Goal: Communication & Community: Share content

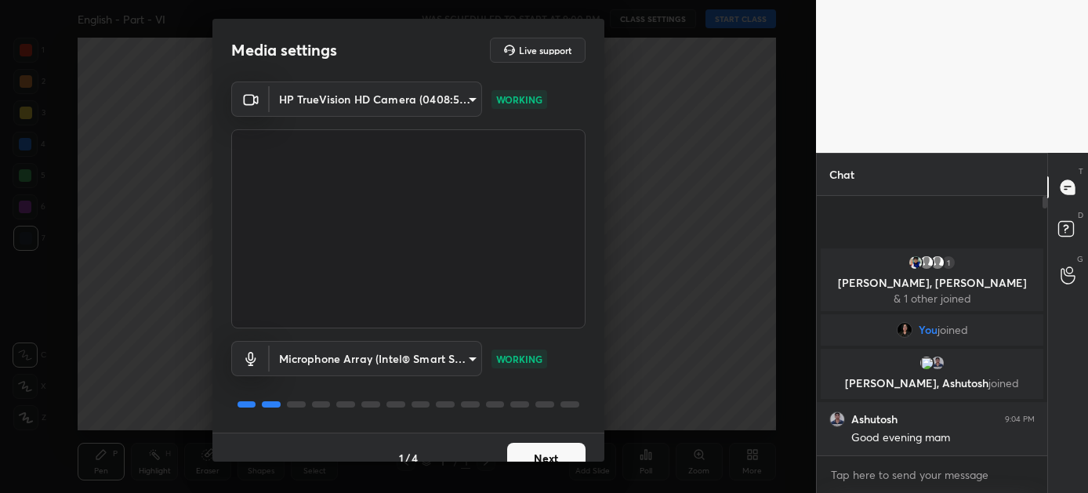
click at [548, 449] on button "Next" at bounding box center [546, 458] width 78 height 31
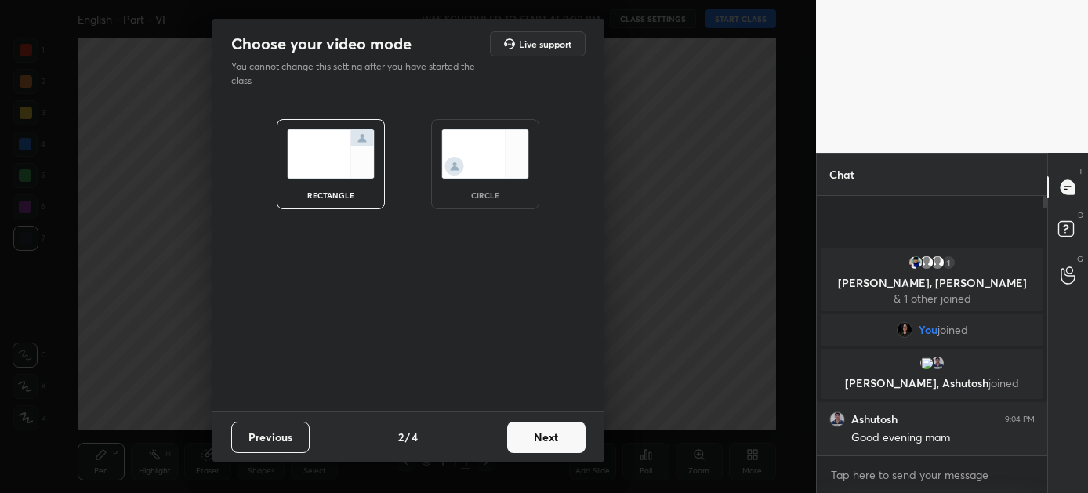
click at [546, 440] on button "Next" at bounding box center [546, 437] width 78 height 31
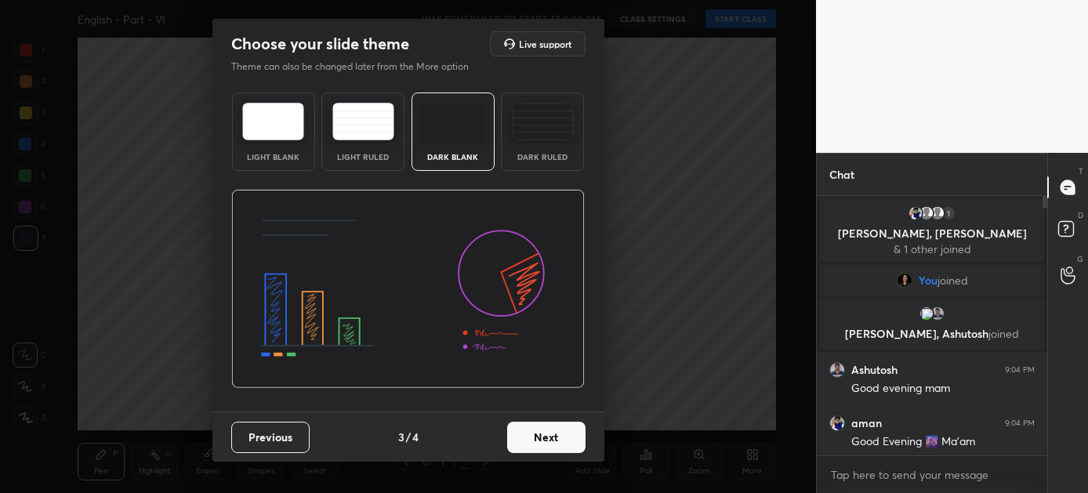
click at [546, 440] on button "Next" at bounding box center [546, 437] width 78 height 31
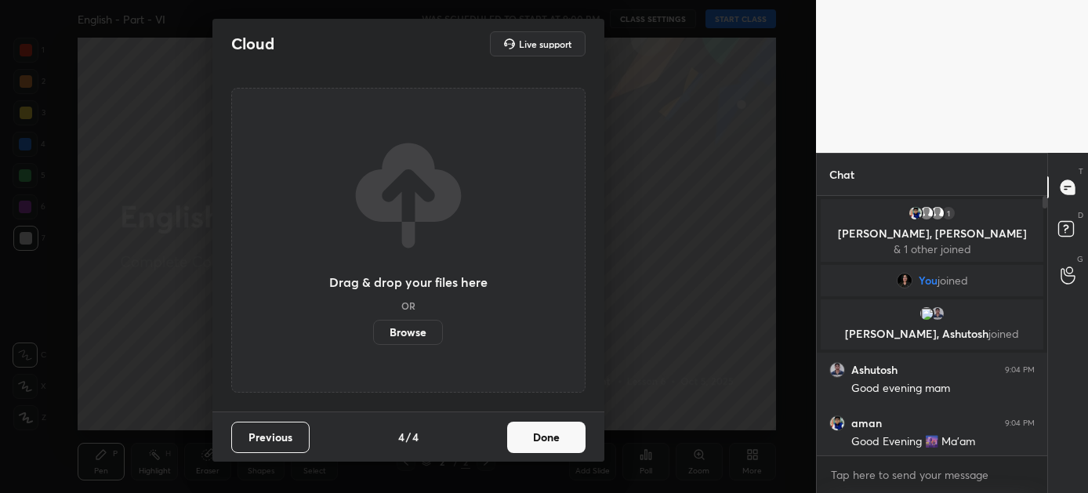
click at [546, 440] on button "Done" at bounding box center [546, 437] width 78 height 31
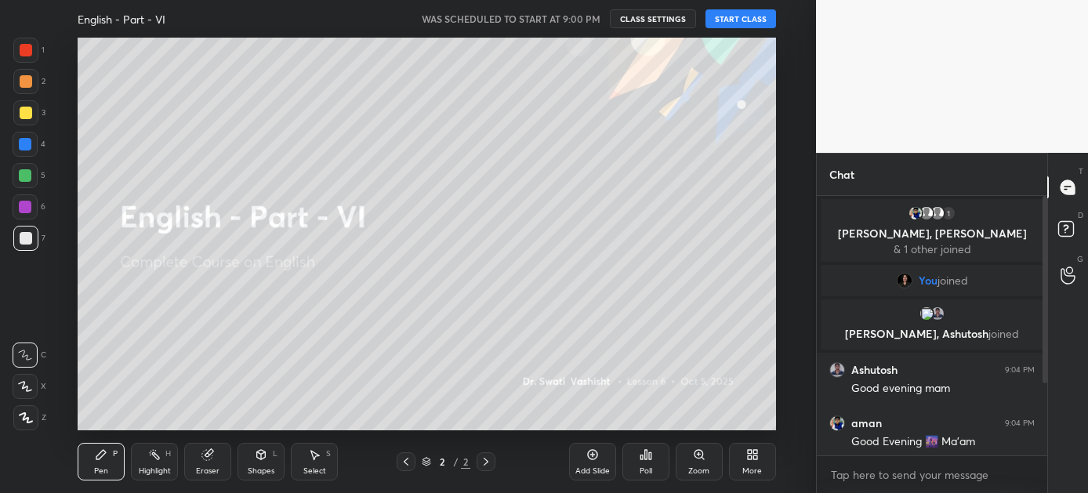
click at [738, 20] on button "START CLASS" at bounding box center [740, 18] width 71 height 19
click at [572, 22] on icon "button" at bounding box center [566, 19] width 13 height 13
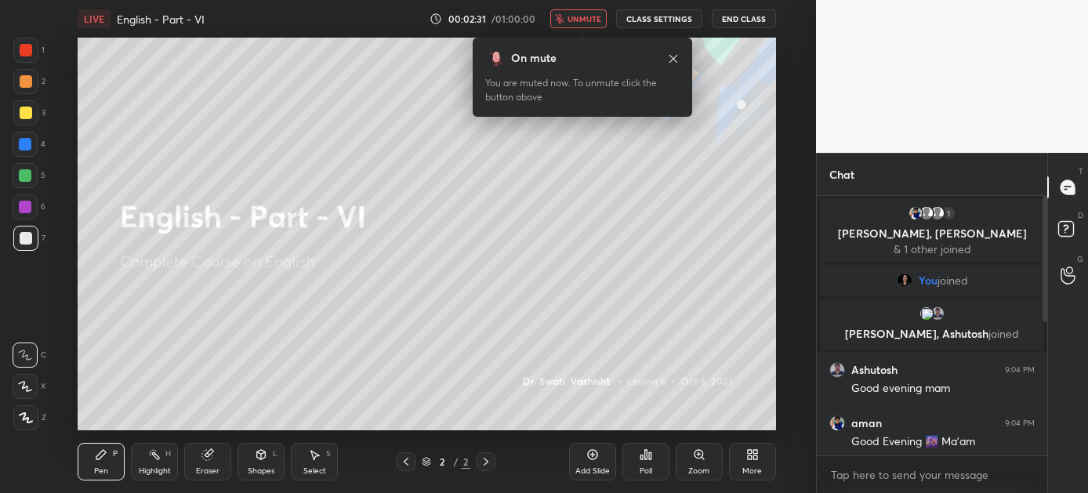
click at [562, 19] on icon "button" at bounding box center [560, 18] width 9 height 9
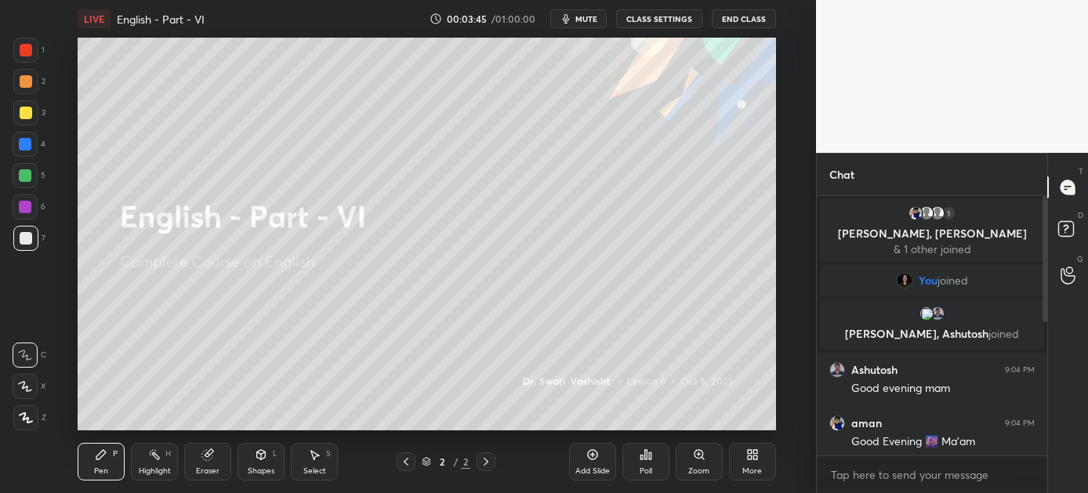
click at [752, 451] on icon at bounding box center [752, 454] width 13 height 13
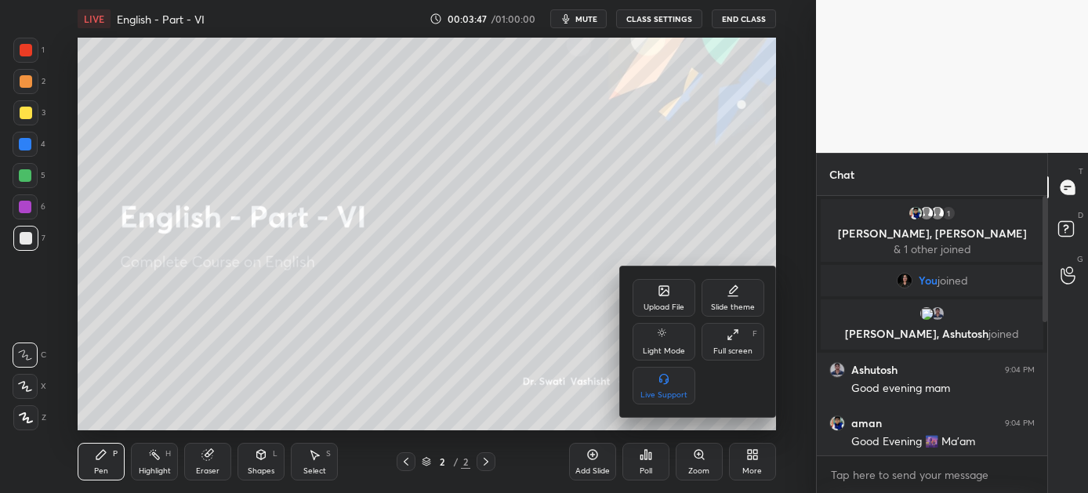
click at [659, 292] on icon at bounding box center [663, 290] width 9 height 9
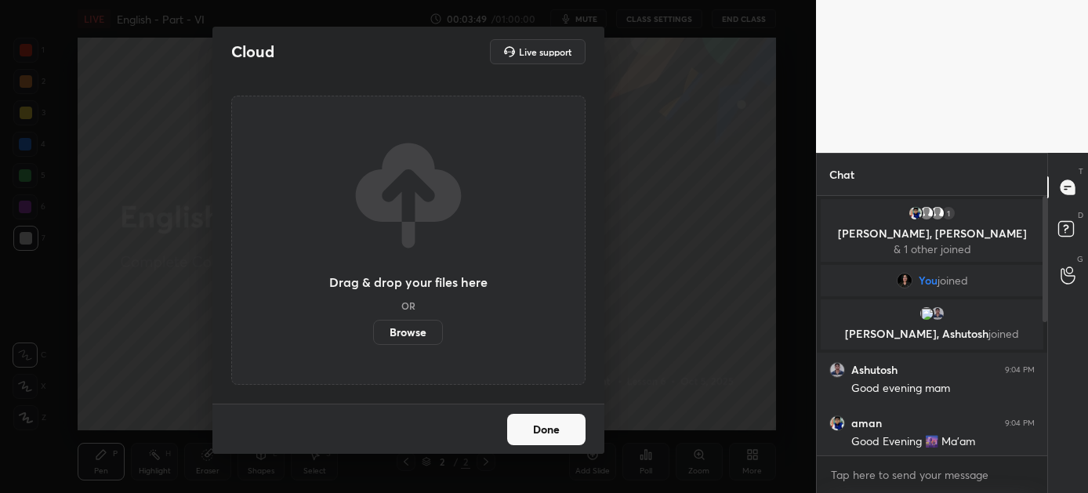
click at [401, 322] on label "Browse" at bounding box center [408, 332] width 70 height 25
click at [373, 322] on input "Browse" at bounding box center [373, 332] width 0 height 25
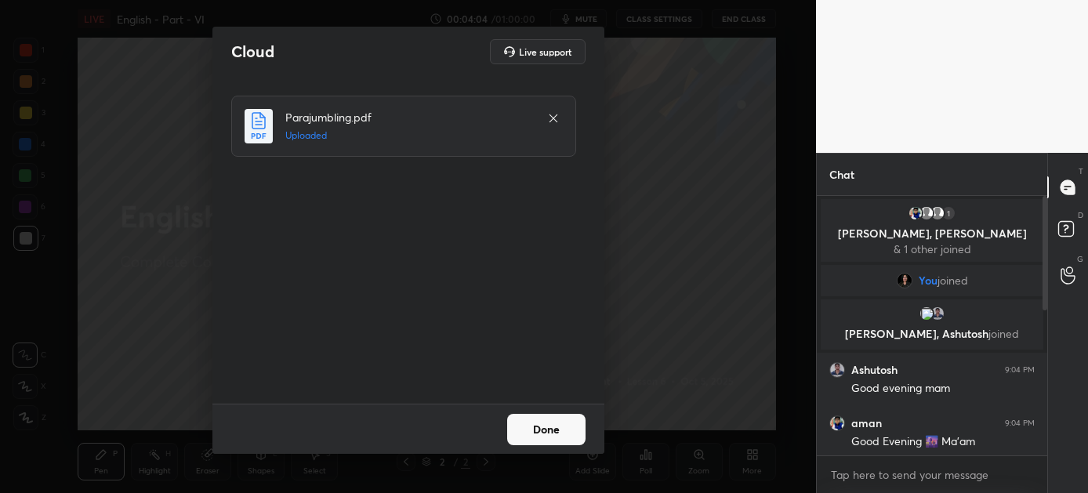
click at [531, 427] on button "Done" at bounding box center [546, 429] width 78 height 31
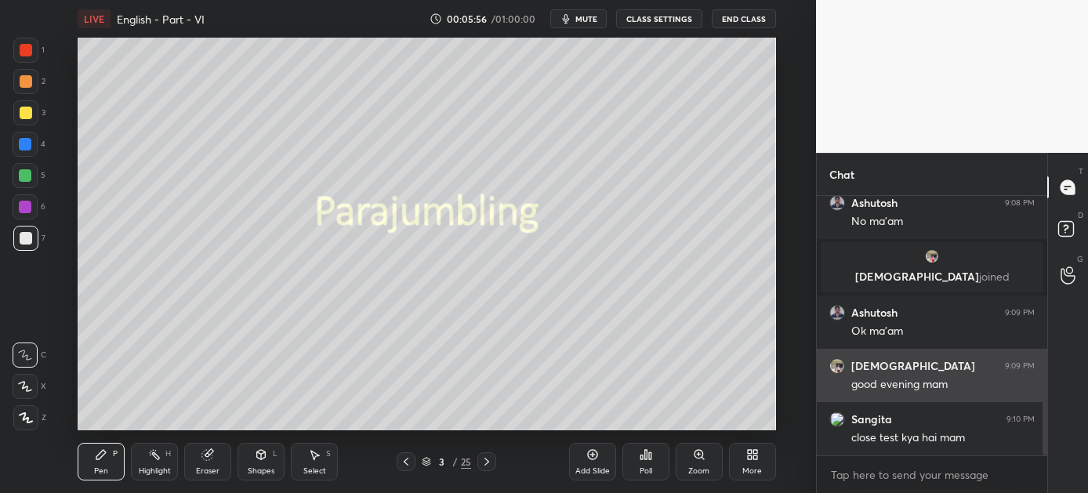
scroll to position [681, 0]
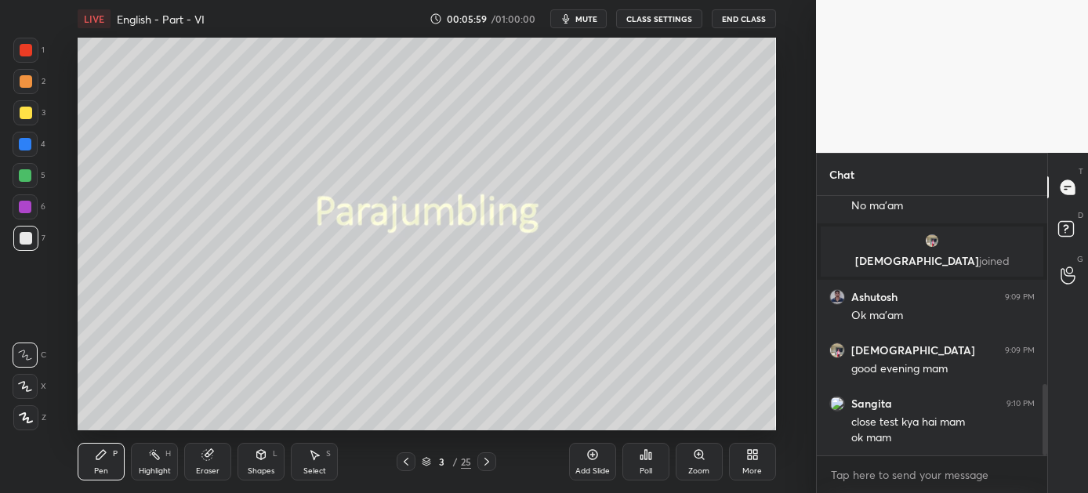
click at [756, 456] on icon at bounding box center [755, 457] width 4 height 4
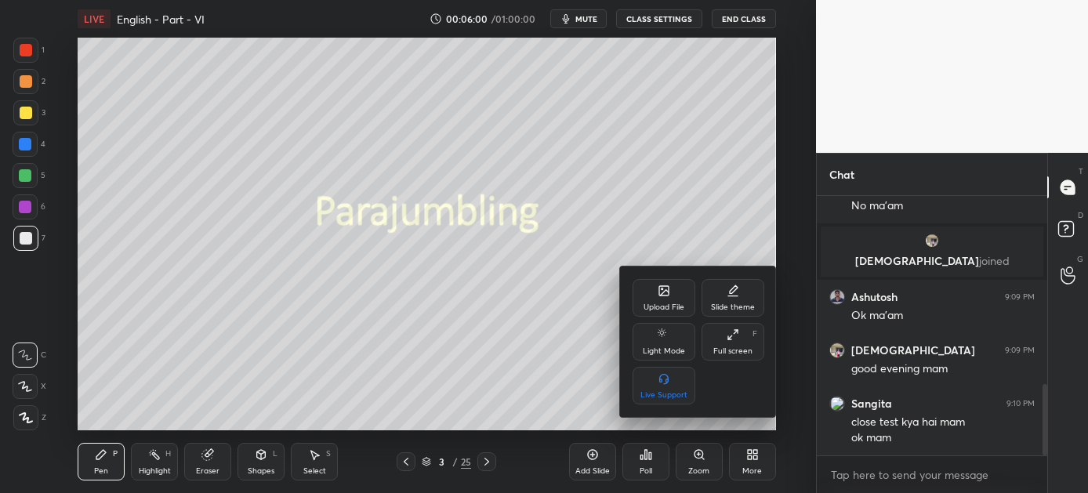
click at [671, 295] on div "Upload File" at bounding box center [664, 298] width 63 height 38
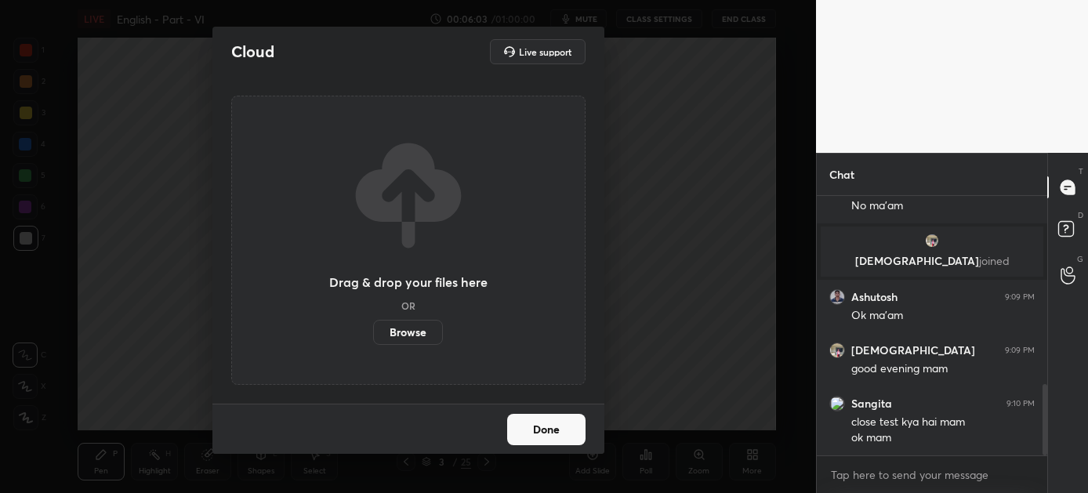
click at [408, 334] on label "Browse" at bounding box center [408, 332] width 70 height 25
click at [373, 334] on input "Browse" at bounding box center [373, 332] width 0 height 25
click at [553, 424] on button "Done" at bounding box center [546, 429] width 78 height 31
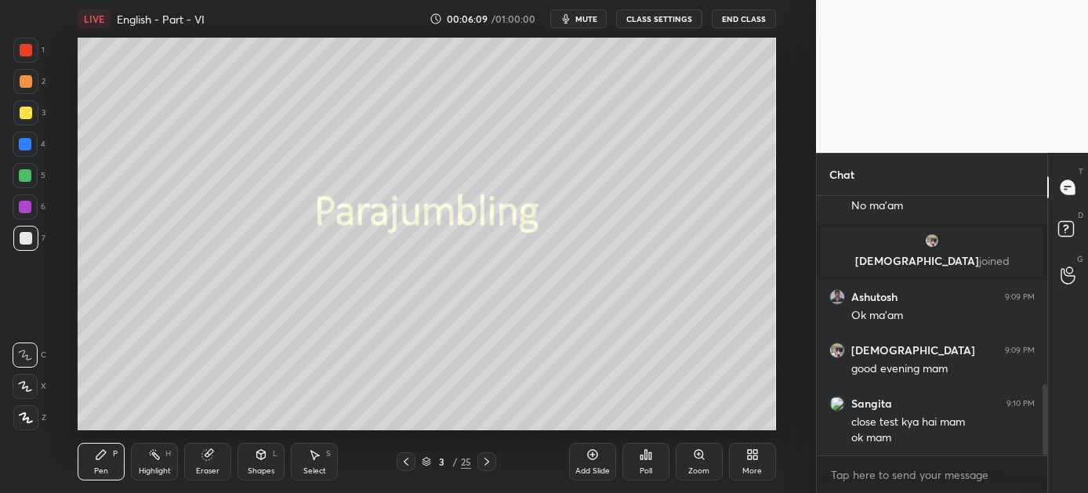
click at [485, 460] on icon at bounding box center [486, 461] width 13 height 13
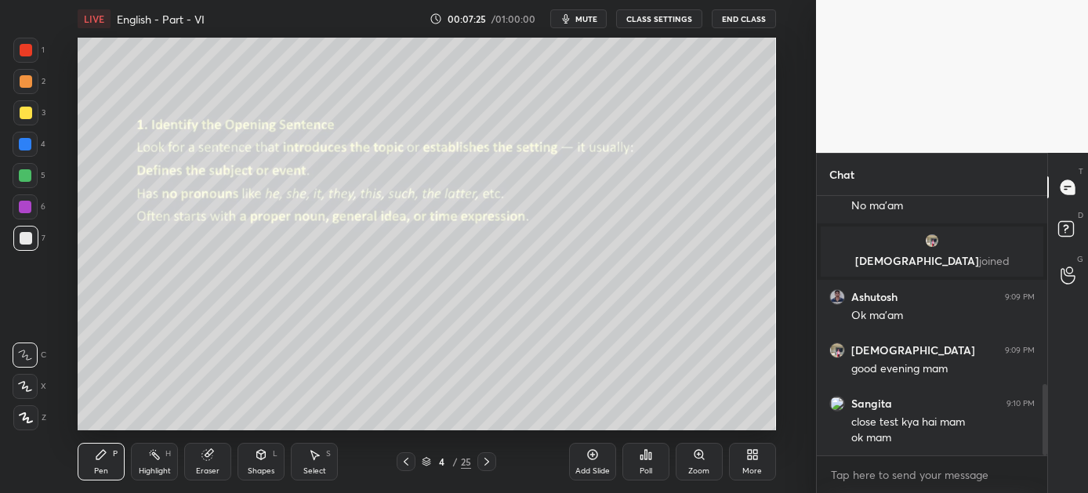
click at [19, 179] on div at bounding box center [25, 175] width 13 height 13
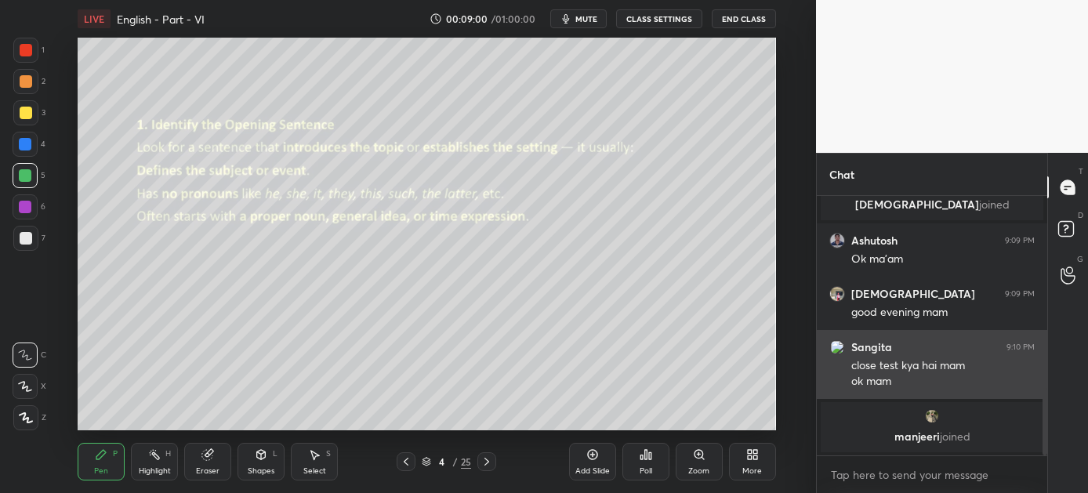
scroll to position [760, 0]
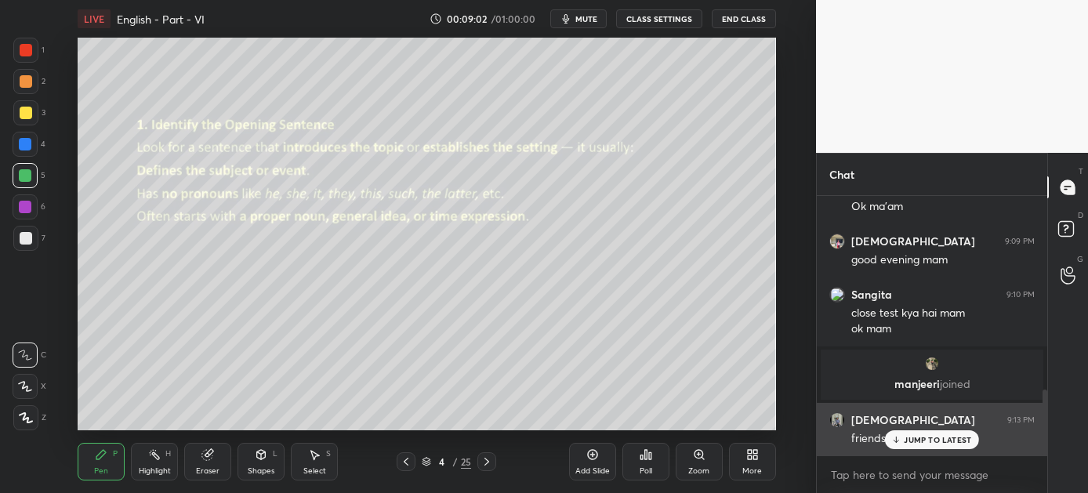
click at [919, 440] on p "JUMP TO LATEST" at bounding box center [937, 439] width 67 height 9
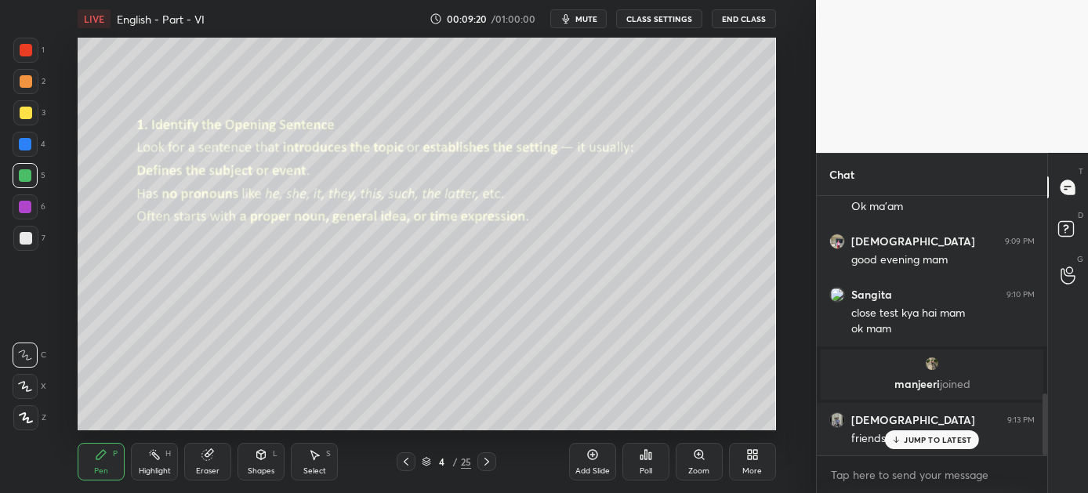
scroll to position [828, 0]
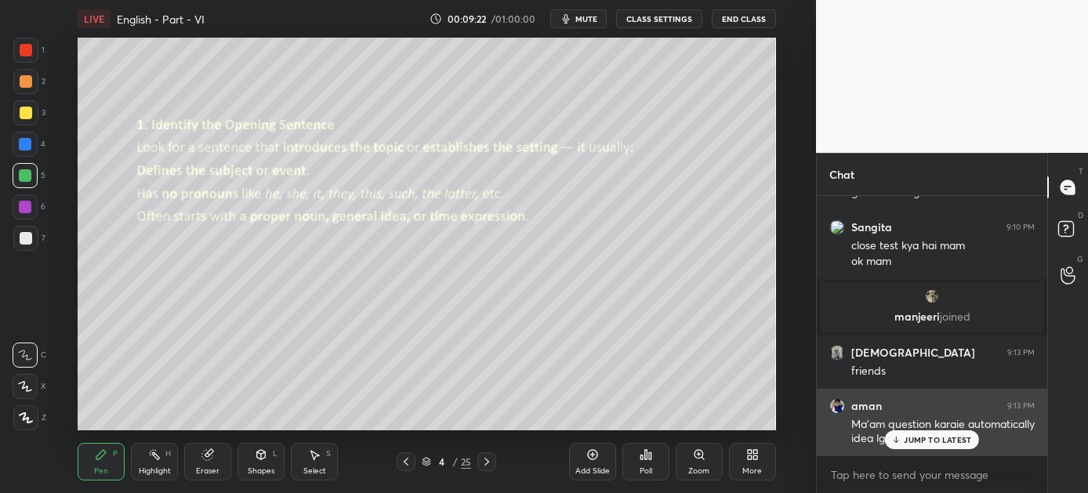
click at [908, 438] on p "JUMP TO LATEST" at bounding box center [937, 439] width 67 height 9
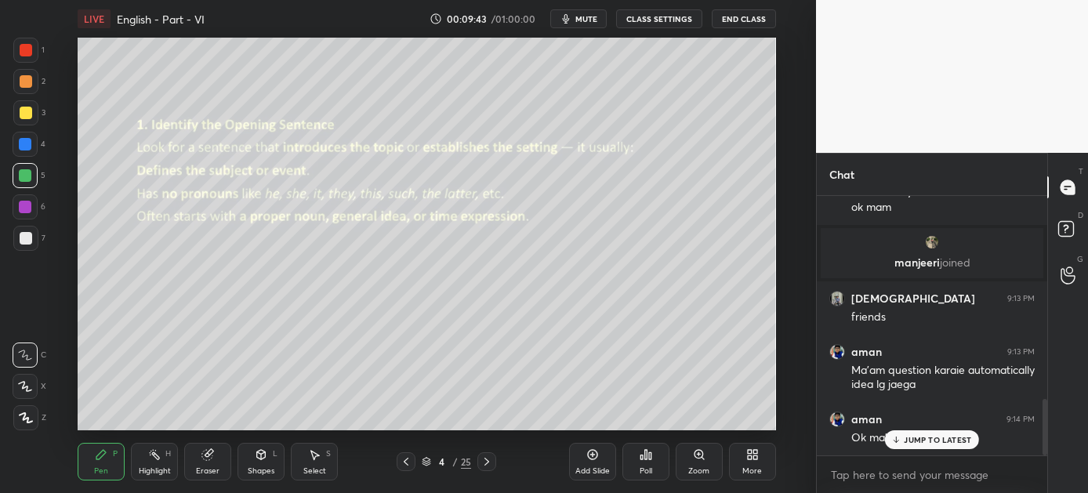
scroll to position [934, 0]
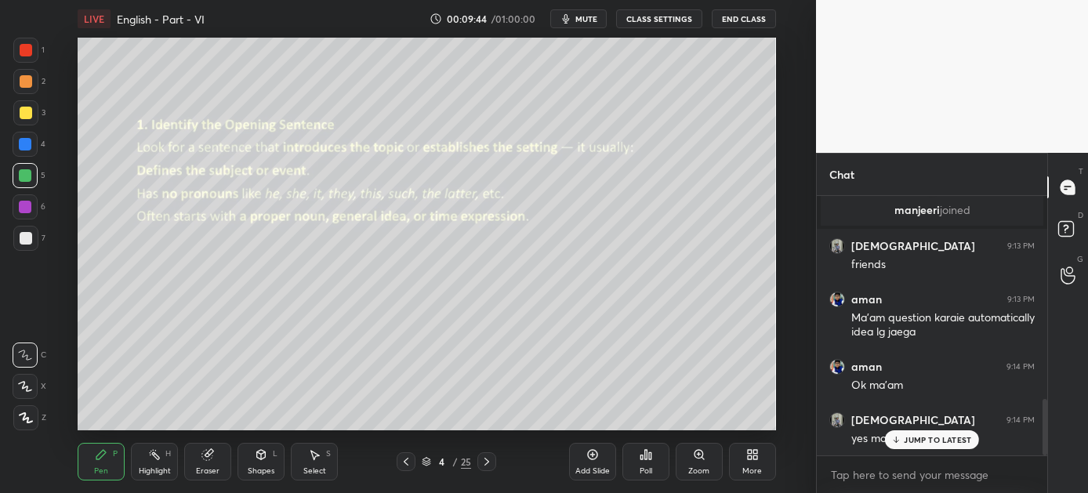
drag, startPoint x: 945, startPoint y: 434, endPoint x: 803, endPoint y: 459, distance: 144.8
click at [944, 436] on p "JUMP TO LATEST" at bounding box center [937, 439] width 67 height 9
click at [484, 461] on icon at bounding box center [486, 461] width 13 height 13
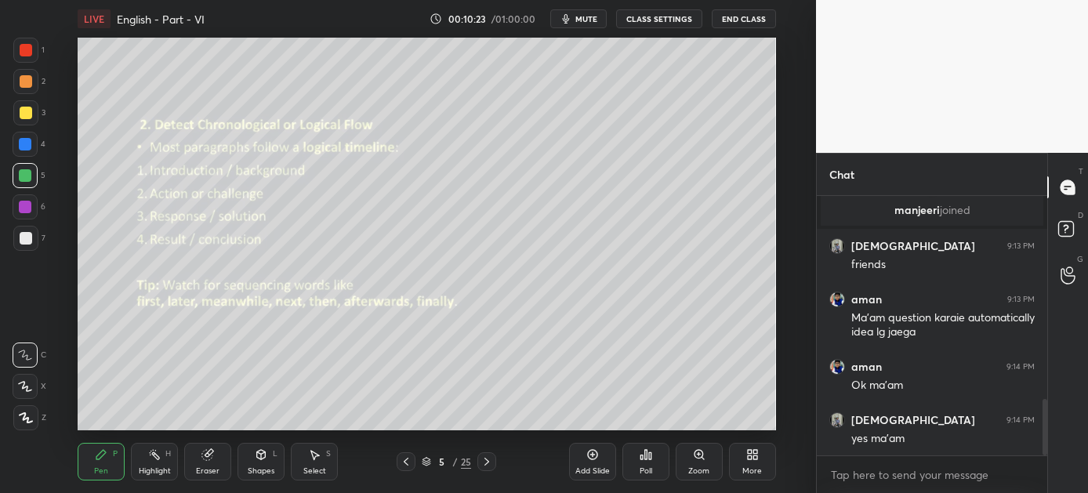
drag, startPoint x: 487, startPoint y: 459, endPoint x: 480, endPoint y: 455, distance: 8.1
click at [484, 459] on icon at bounding box center [486, 462] width 5 height 8
drag, startPoint x: 483, startPoint y: 456, endPoint x: 472, endPoint y: 461, distance: 11.9
click at [480, 457] on icon at bounding box center [486, 461] width 13 height 13
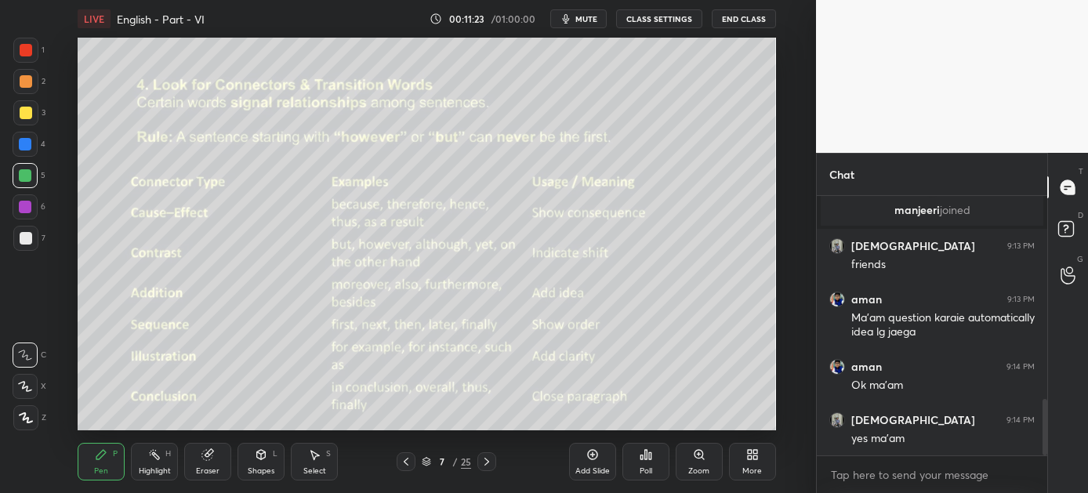
scroll to position [988, 0]
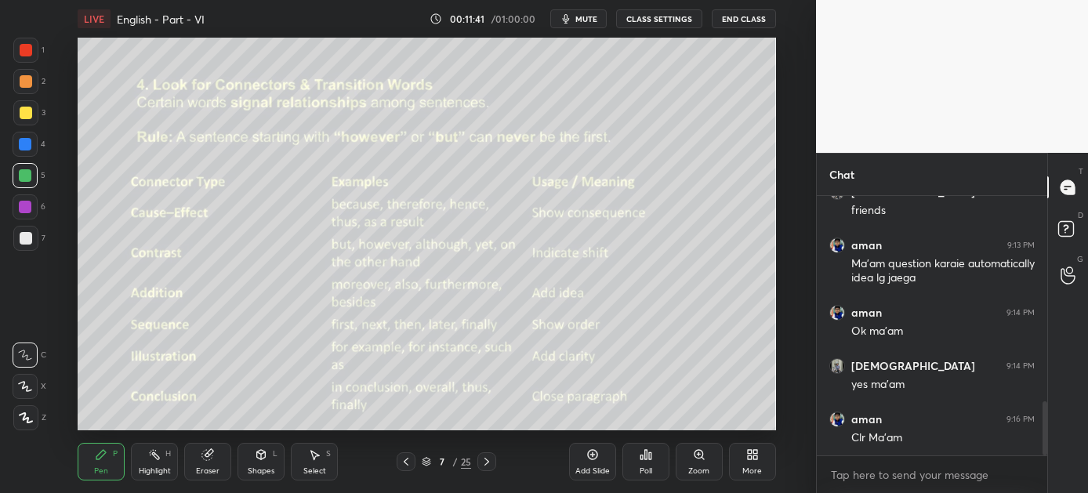
click at [480, 462] on icon at bounding box center [486, 461] width 13 height 13
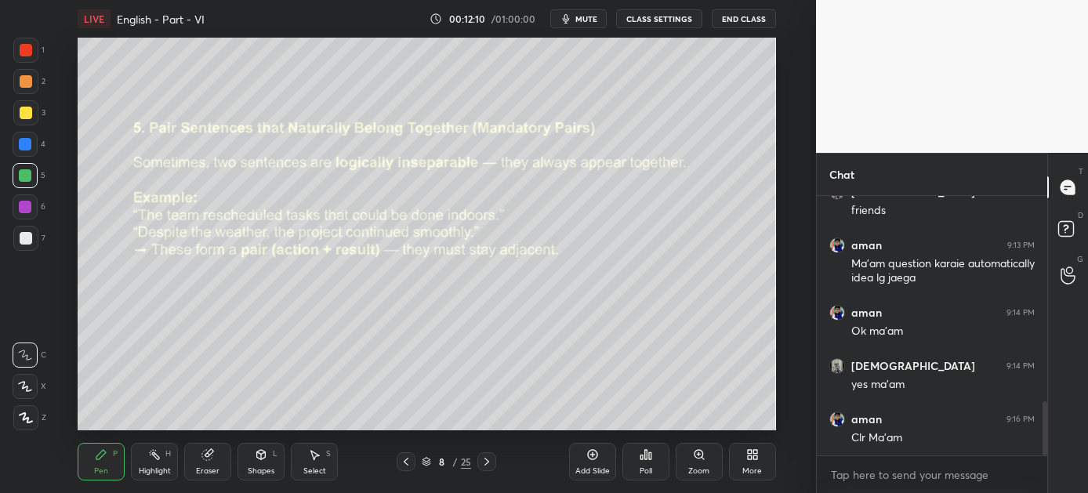
click at [483, 460] on icon at bounding box center [486, 461] width 13 height 13
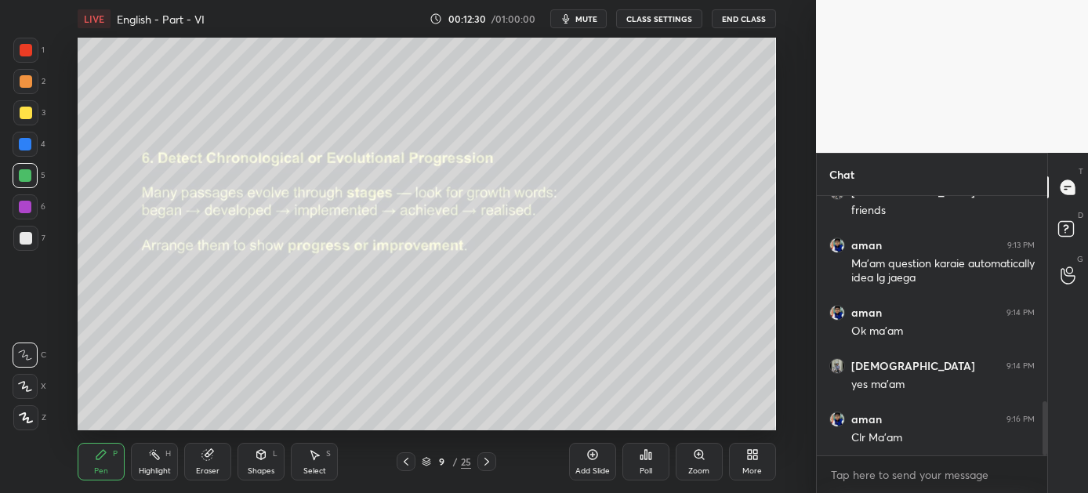
click at [484, 460] on icon at bounding box center [486, 461] width 13 height 13
click at [487, 461] on icon at bounding box center [486, 461] width 13 height 13
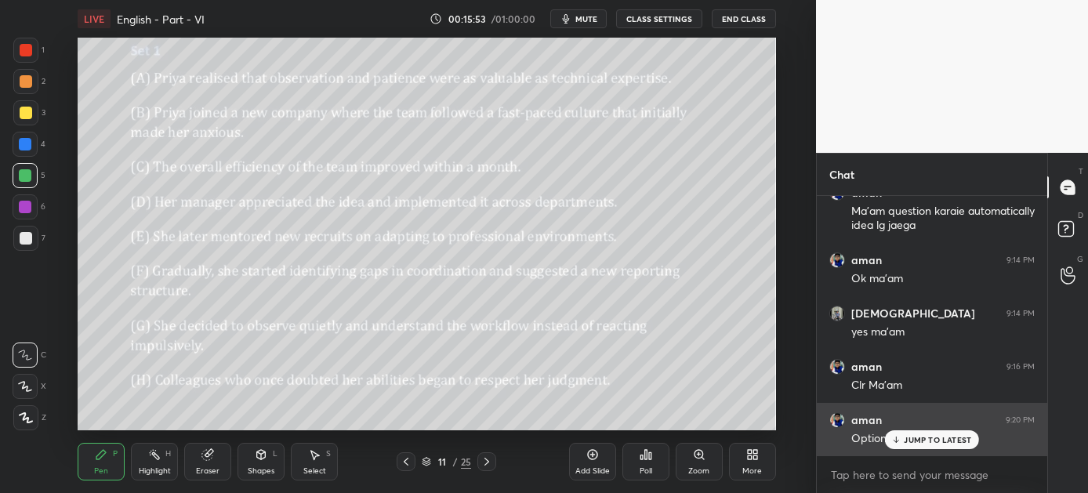
click at [908, 437] on p "JUMP TO LATEST" at bounding box center [937, 439] width 67 height 9
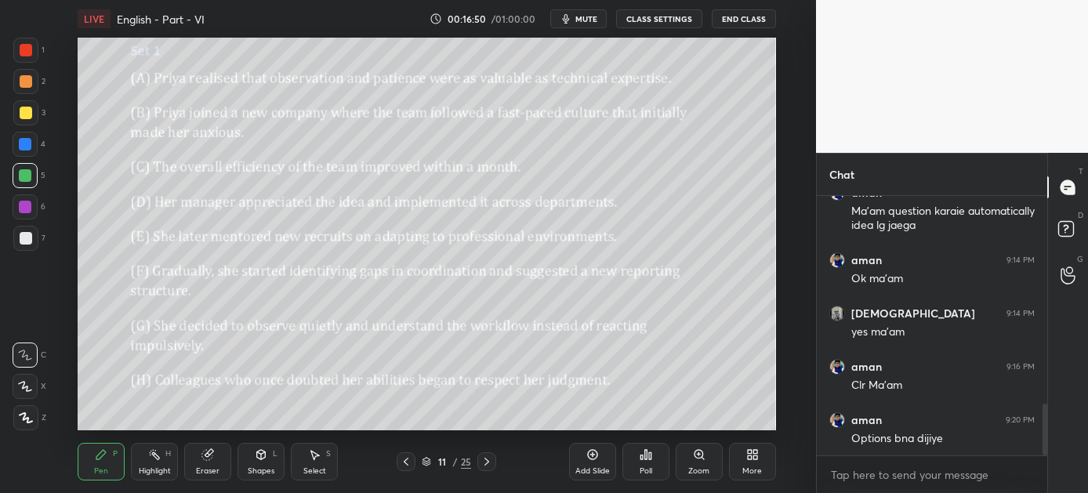
click at [652, 457] on div "Poll" at bounding box center [645, 462] width 47 height 38
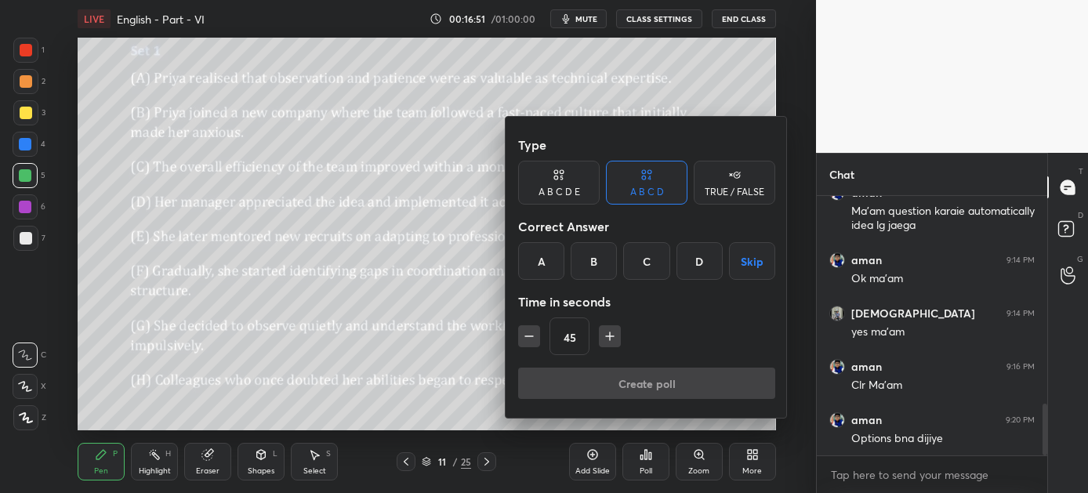
click at [647, 256] on div "C" at bounding box center [646, 261] width 46 height 38
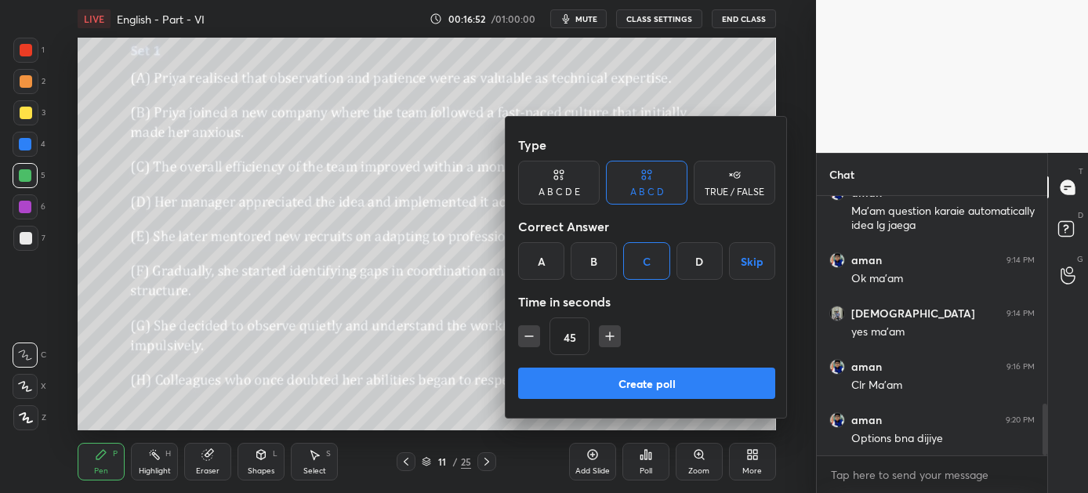
click at [647, 380] on button "Create poll" at bounding box center [646, 383] width 257 height 31
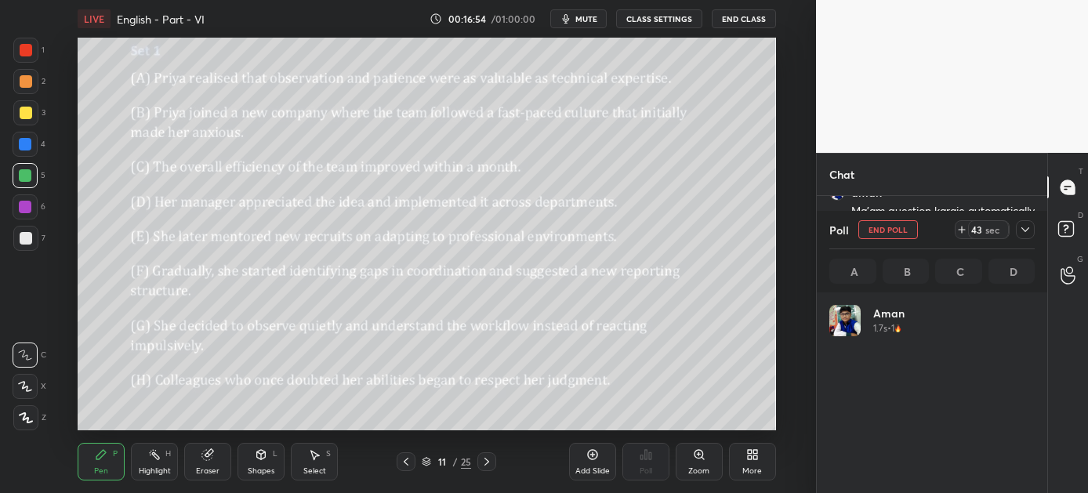
scroll to position [183, 201]
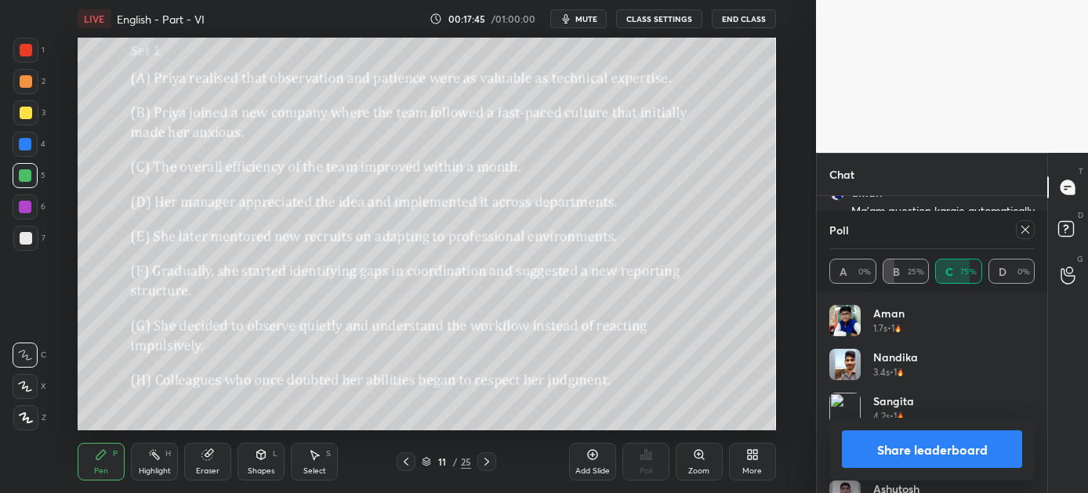
click at [900, 453] on button "Share leaderboard" at bounding box center [932, 449] width 180 height 38
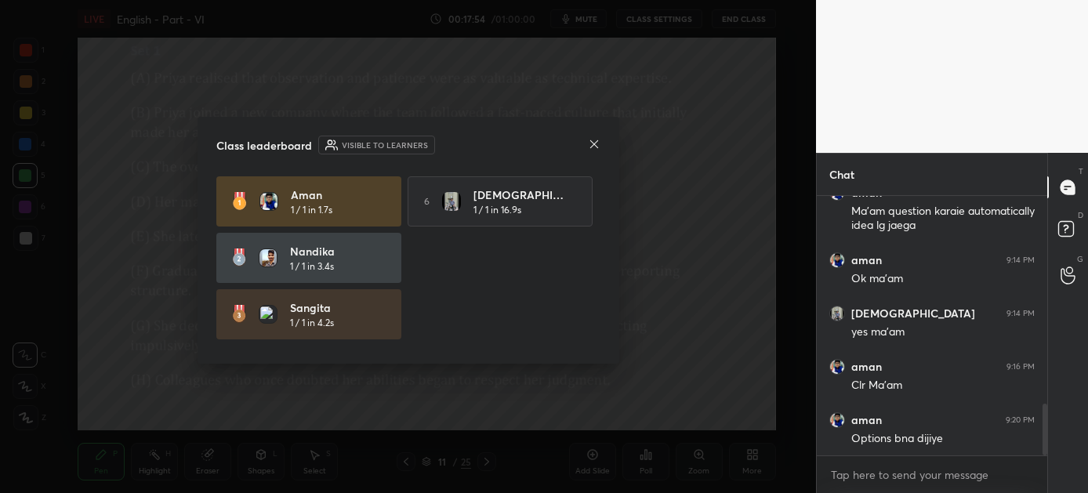
scroll to position [112, 0]
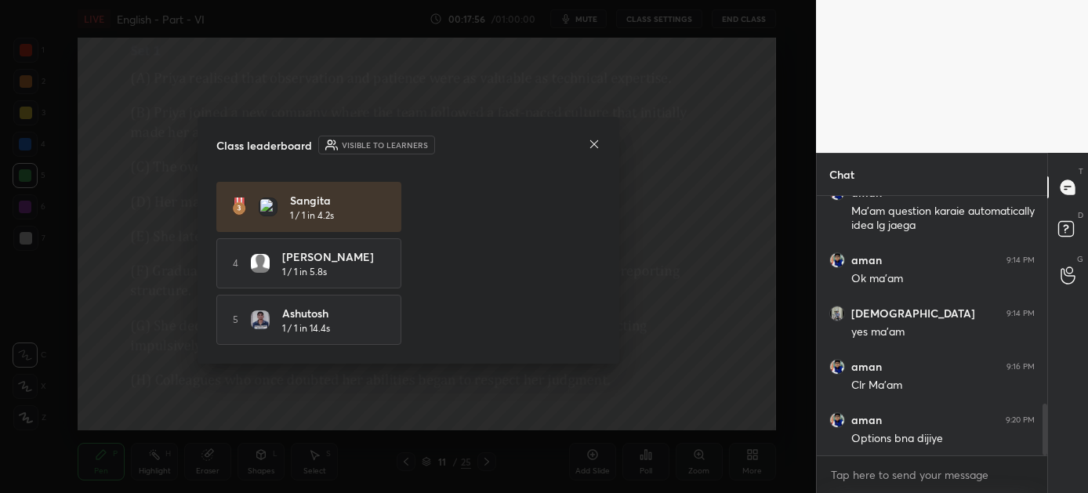
click at [590, 141] on icon at bounding box center [593, 144] width 8 height 8
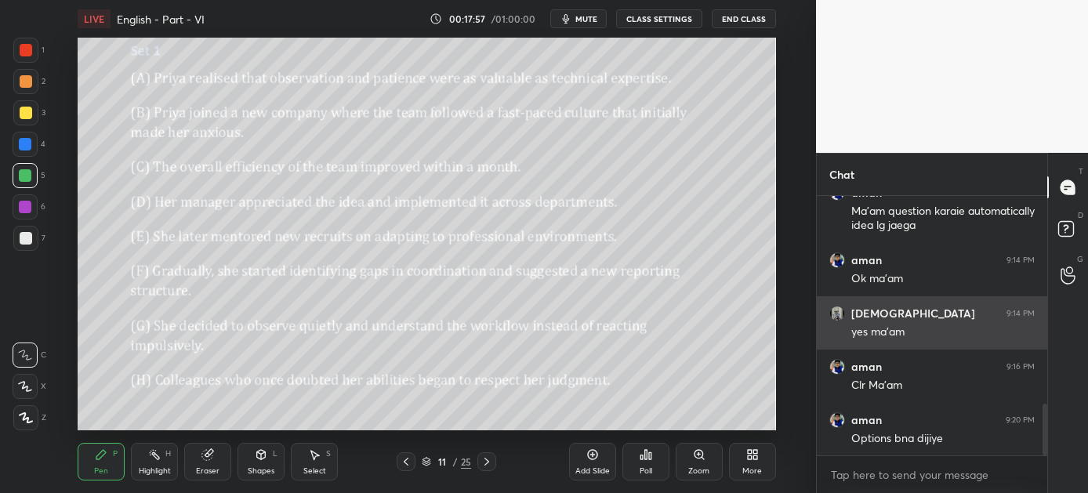
scroll to position [1042, 0]
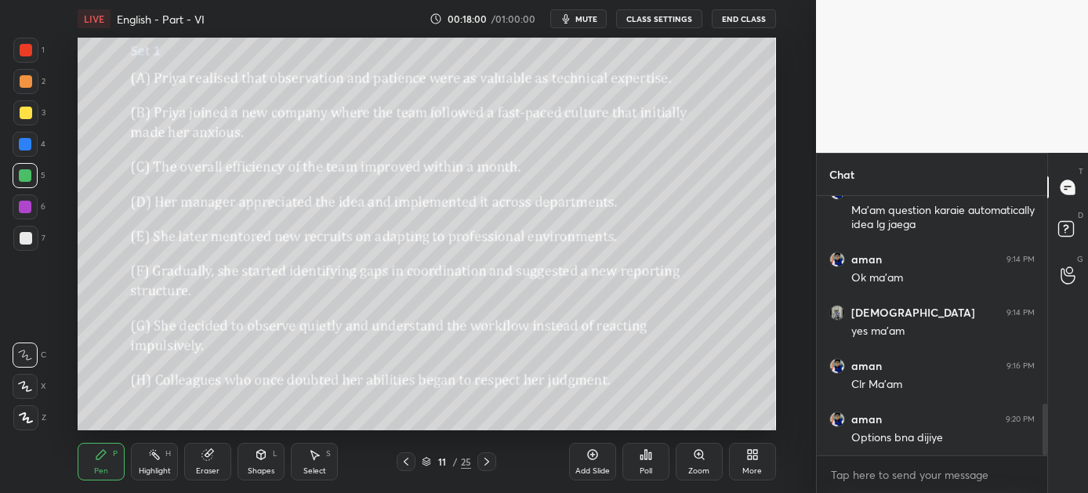
click at [483, 461] on icon at bounding box center [486, 461] width 13 height 13
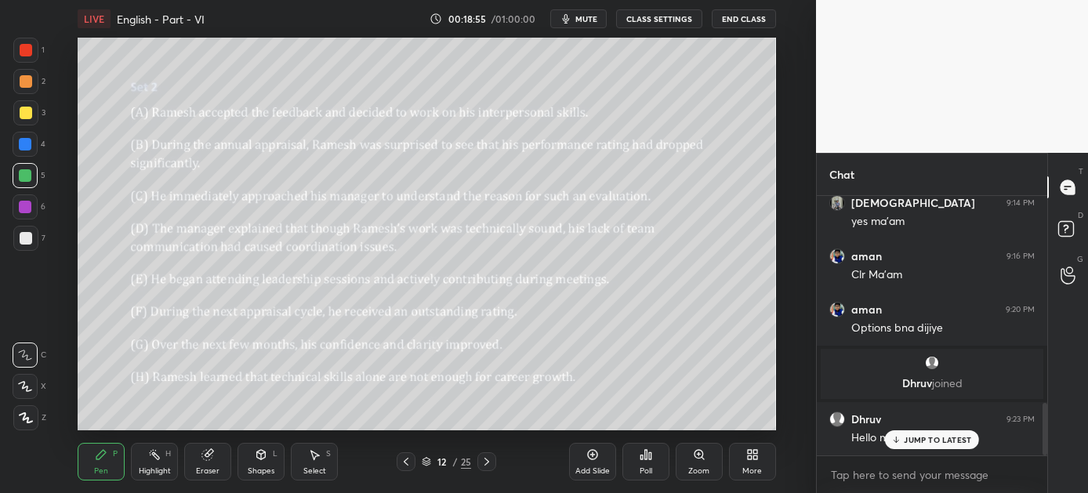
scroll to position [1024, 0]
drag, startPoint x: 923, startPoint y: 433, endPoint x: 938, endPoint y: 436, distance: 16.0
click at [938, 436] on div "JUMP TO LATEST" at bounding box center [932, 439] width 94 height 19
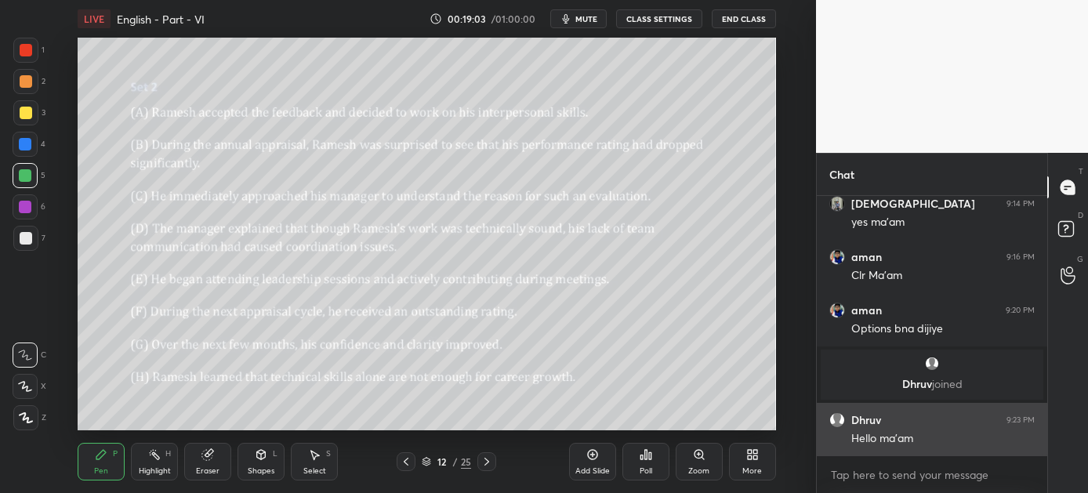
click at [938, 436] on div "Hello ma'am" at bounding box center [942, 439] width 183 height 16
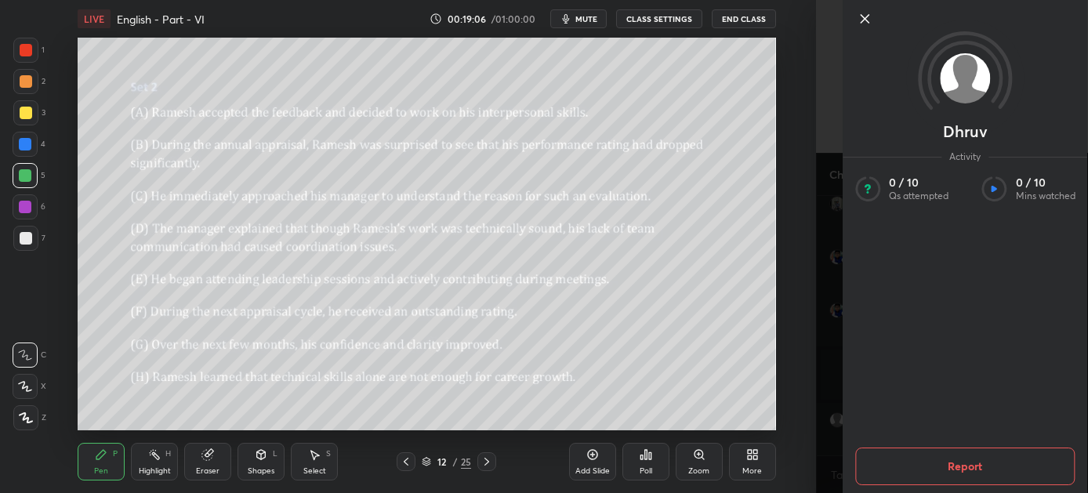
click at [865, 19] on icon at bounding box center [865, 19] width 8 height 8
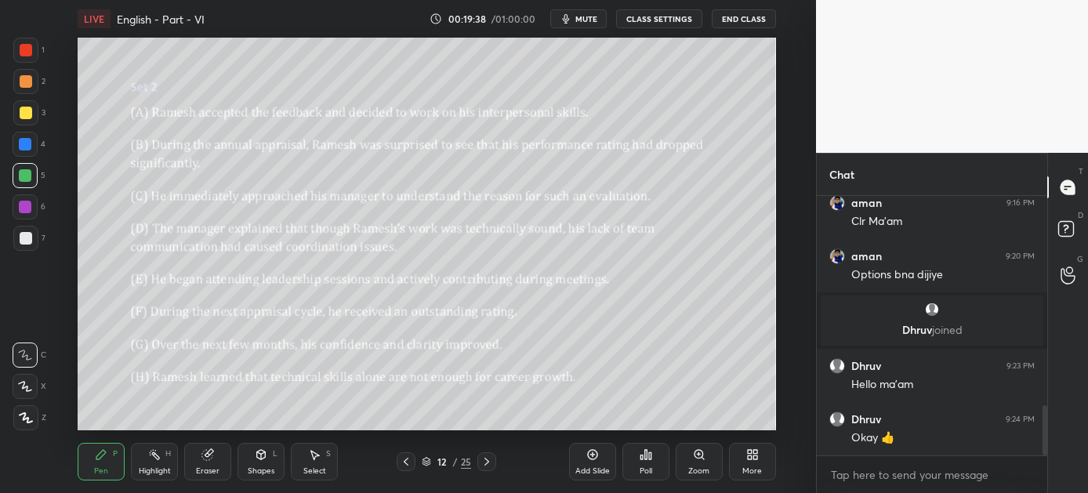
scroll to position [1130, 0]
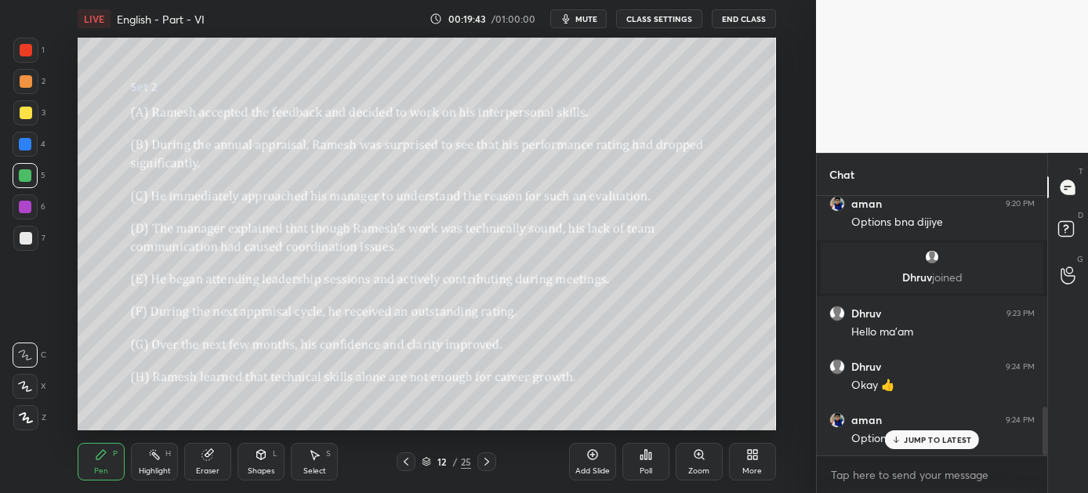
click at [908, 440] on p "JUMP TO LATEST" at bounding box center [937, 439] width 67 height 9
click at [650, 459] on icon at bounding box center [650, 455] width 2 height 7
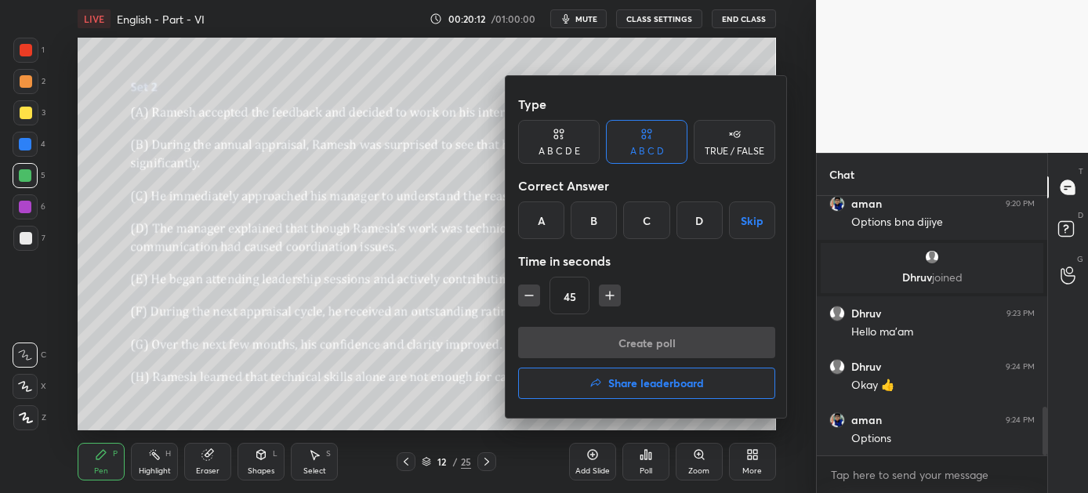
click at [647, 221] on div "C" at bounding box center [646, 220] width 46 height 38
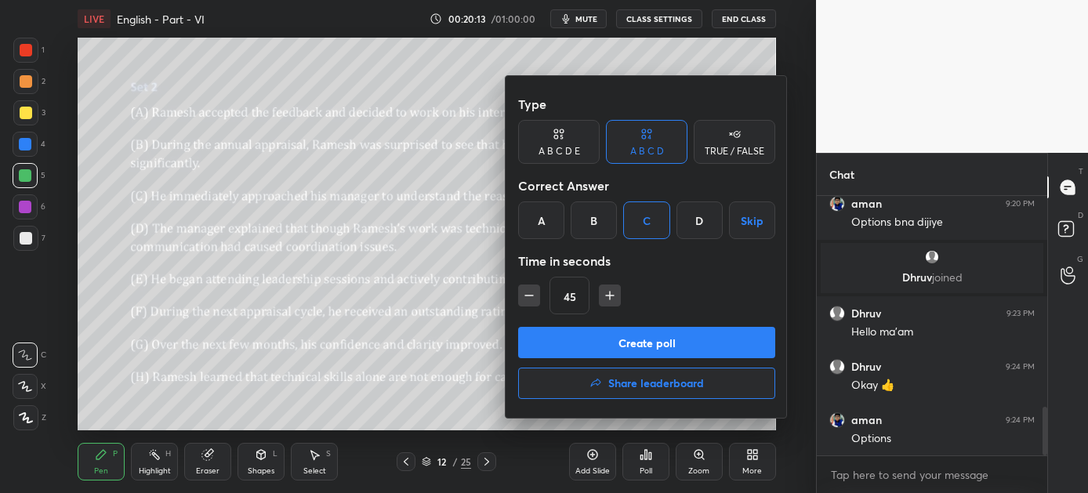
click at [643, 342] on button "Create poll" at bounding box center [646, 342] width 257 height 31
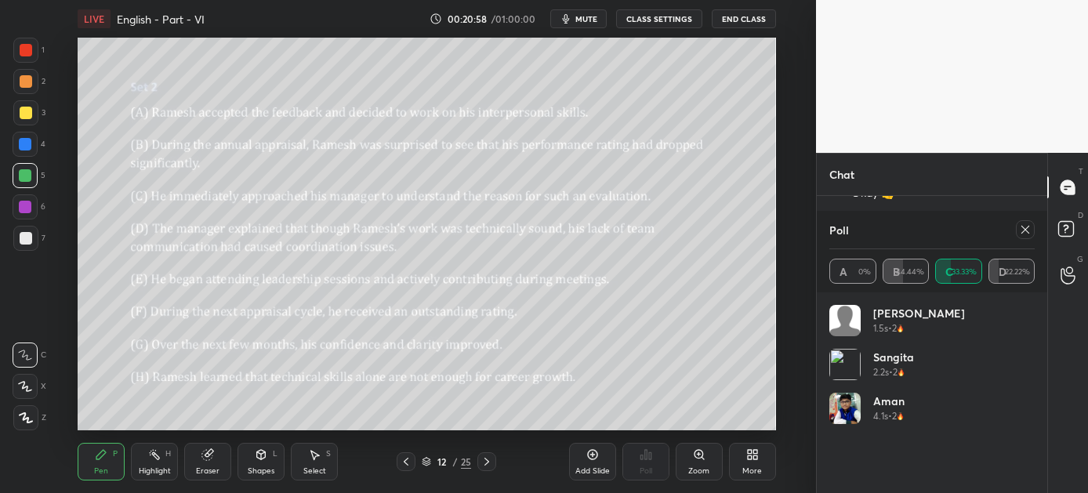
scroll to position [1248, 0]
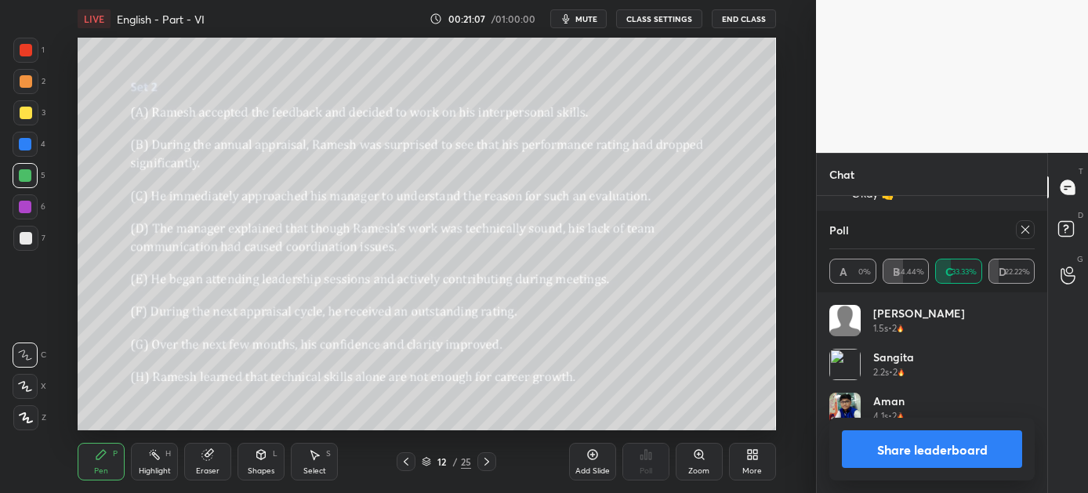
click at [939, 438] on button "Share leaderboard" at bounding box center [932, 449] width 180 height 38
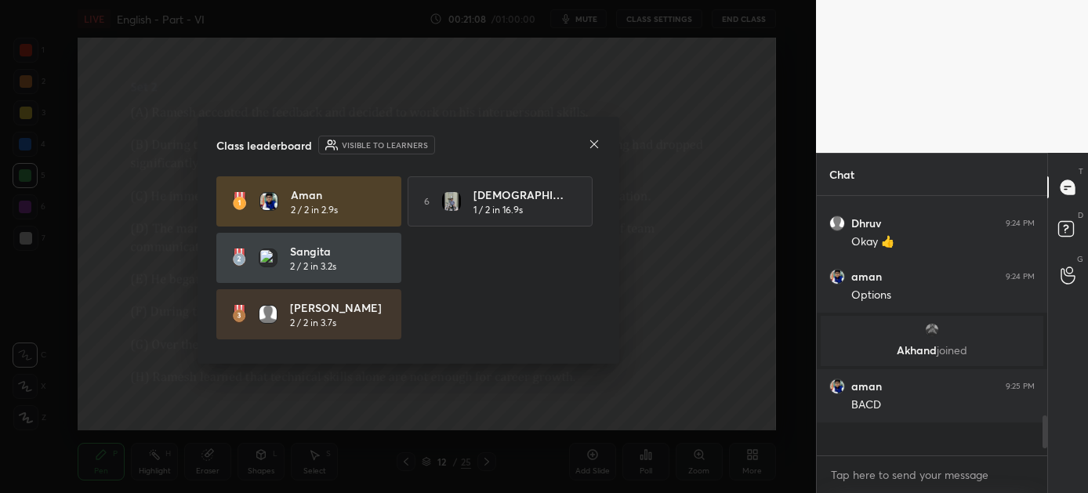
scroll to position [241, 226]
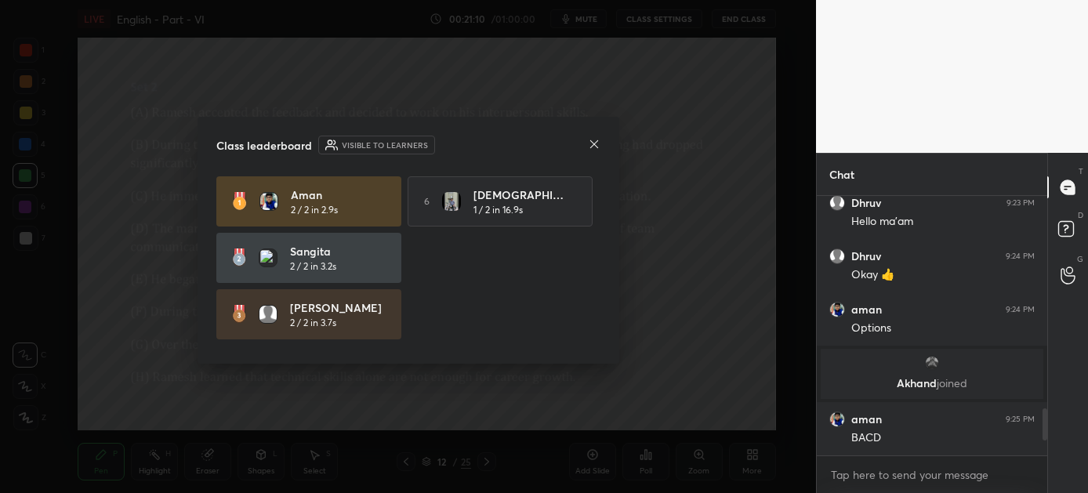
click at [593, 140] on icon at bounding box center [594, 144] width 13 height 13
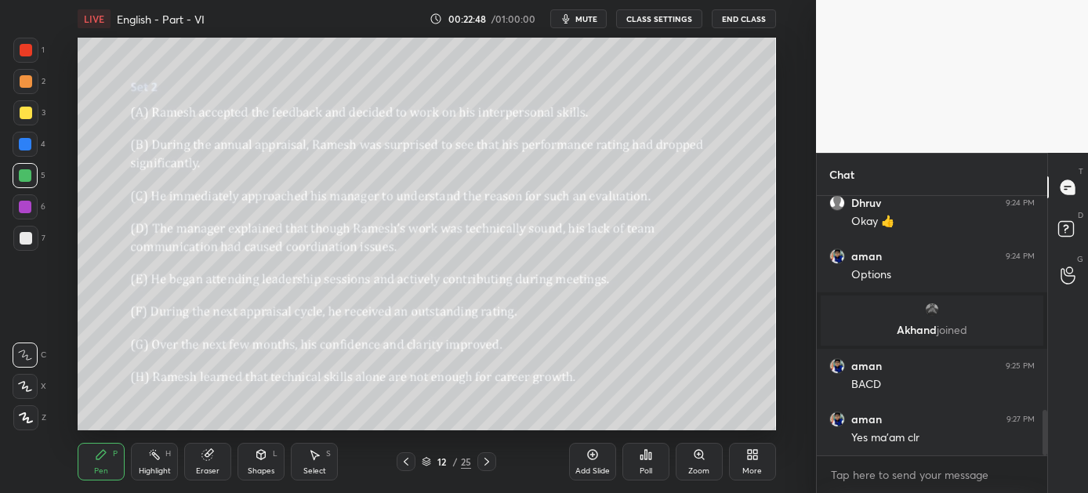
scroll to position [1235, 0]
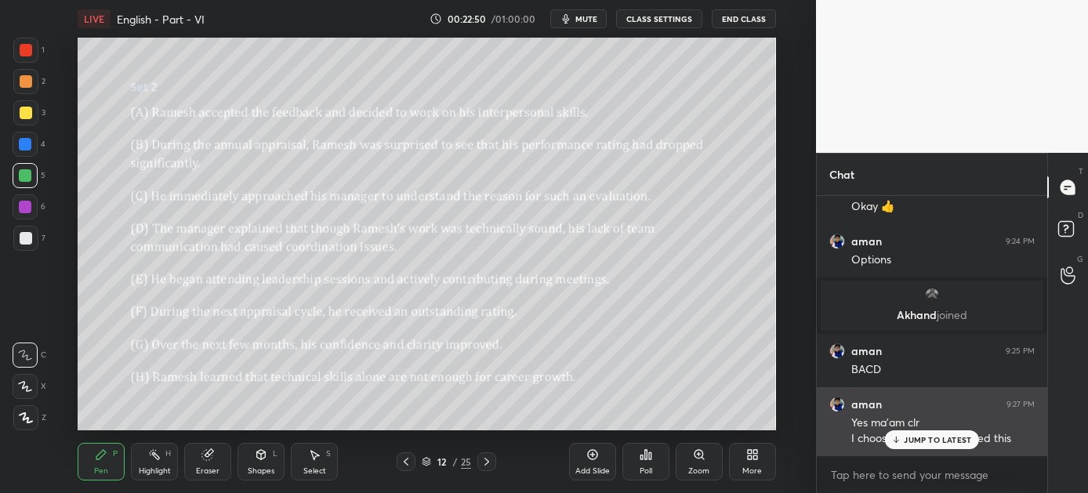
drag, startPoint x: 931, startPoint y: 434, endPoint x: 923, endPoint y: 434, distance: 8.6
click at [930, 435] on p "JUMP TO LATEST" at bounding box center [937, 439] width 67 height 9
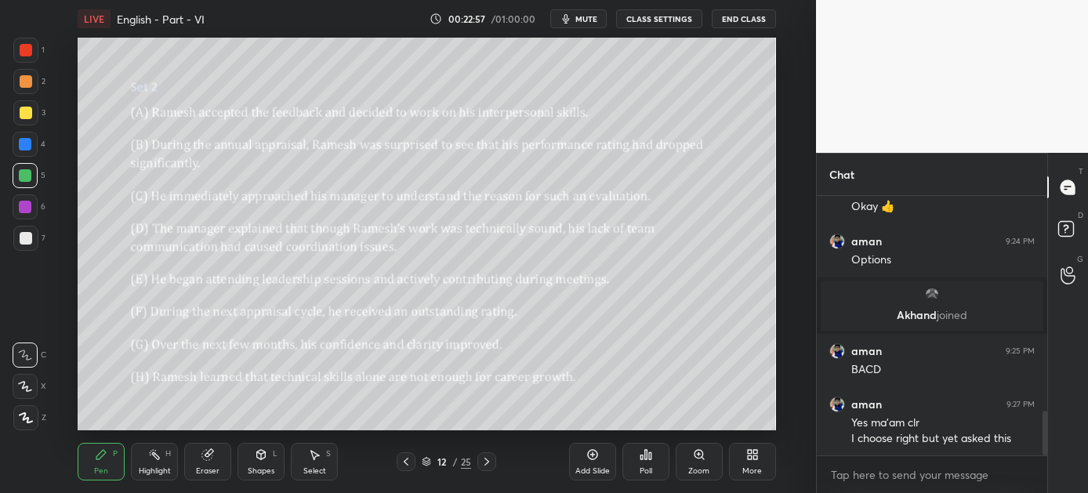
click at [491, 459] on icon at bounding box center [486, 461] width 13 height 13
click at [646, 455] on icon at bounding box center [646, 454] width 2 height 9
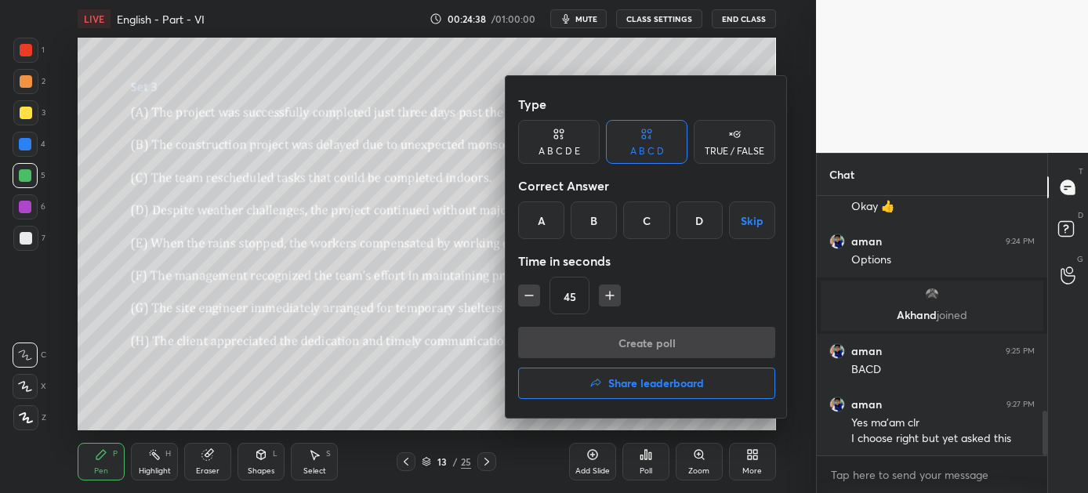
click at [435, 379] on div at bounding box center [544, 246] width 1088 height 493
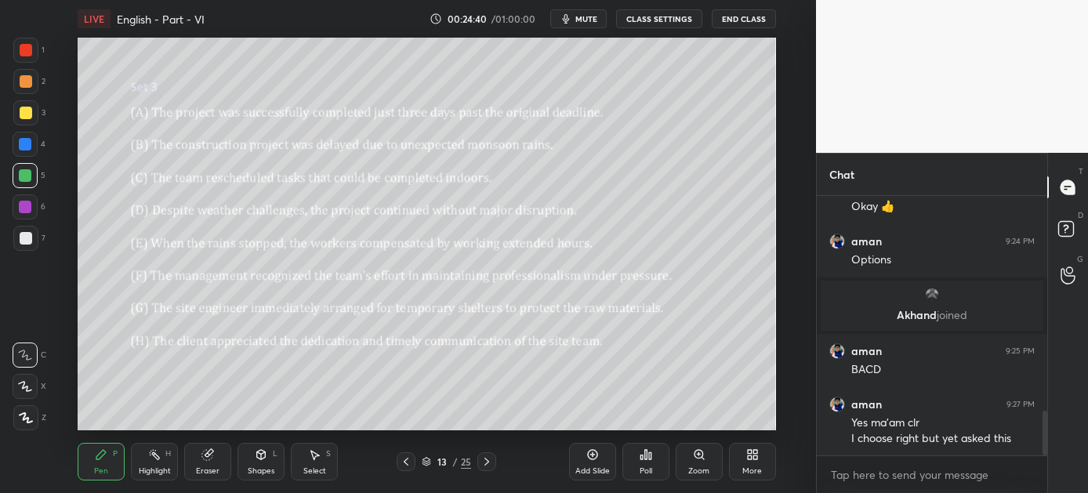
click at [652, 457] on div "Poll" at bounding box center [645, 462] width 47 height 38
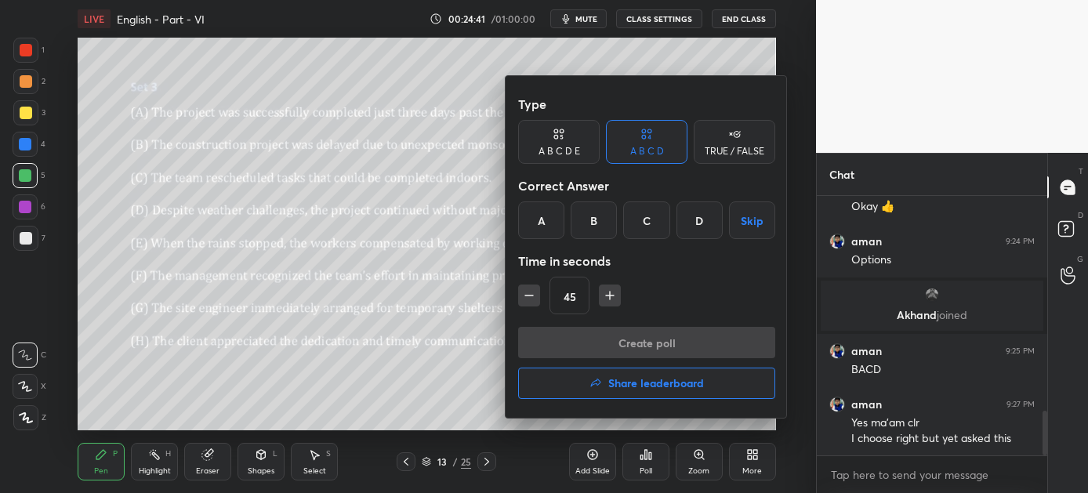
click at [537, 216] on div "A" at bounding box center [541, 220] width 46 height 38
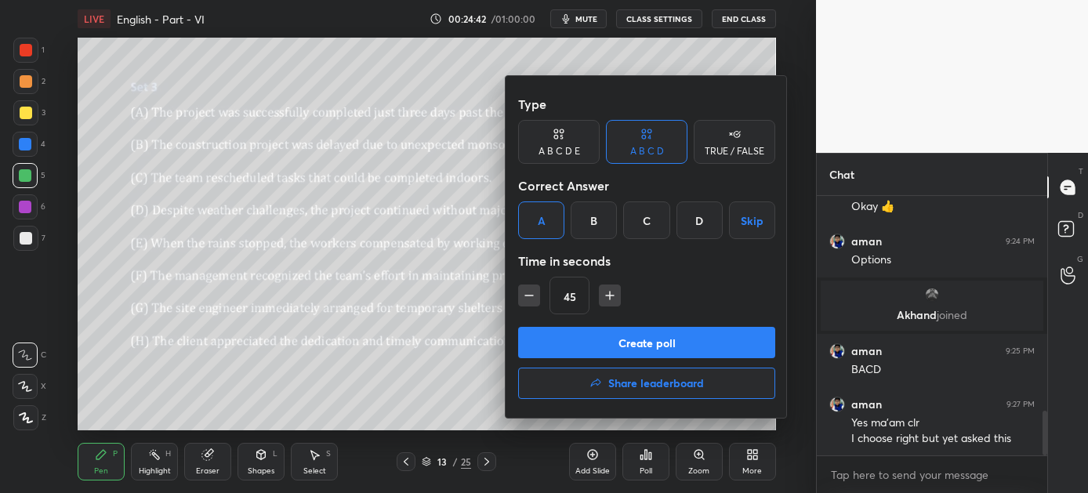
click at [633, 344] on button "Create poll" at bounding box center [646, 342] width 257 height 31
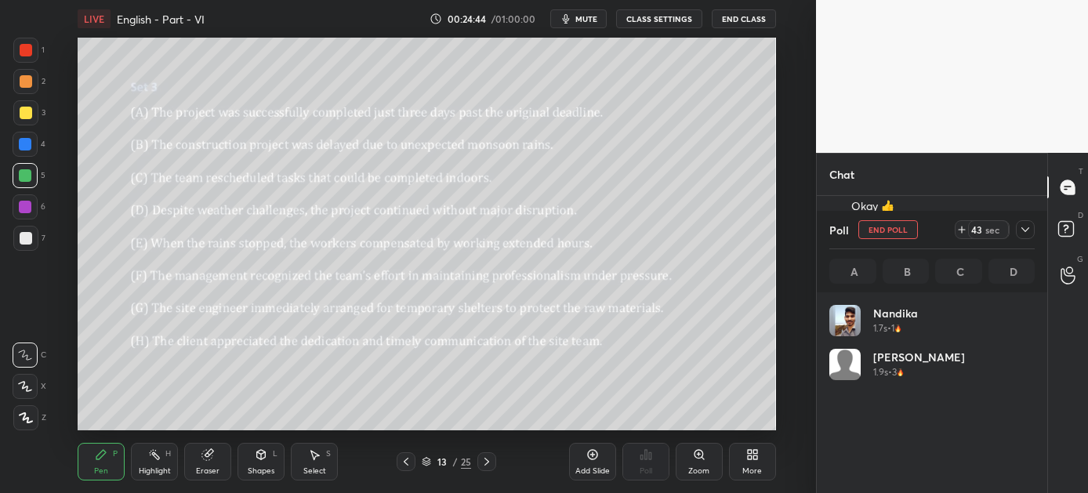
scroll to position [183, 201]
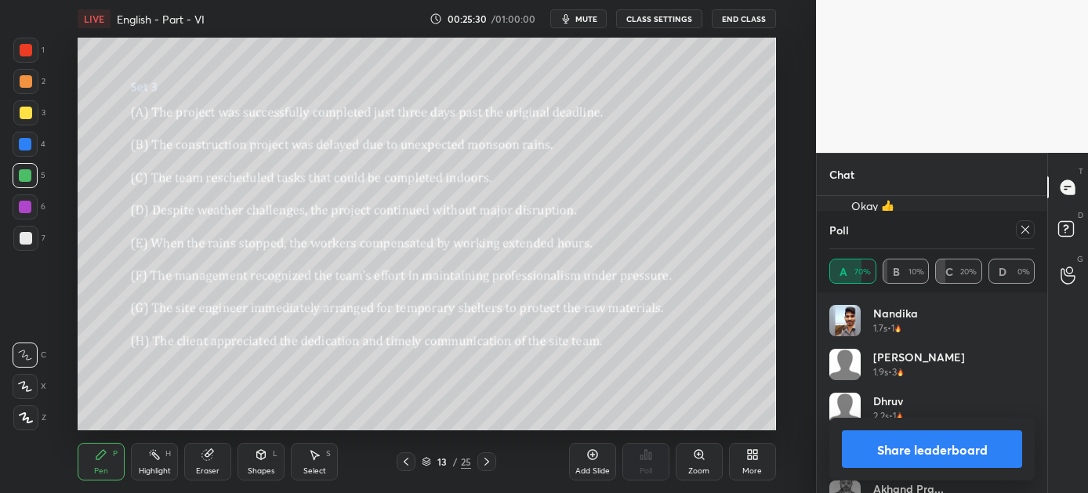
click at [886, 449] on button "Share leaderboard" at bounding box center [932, 449] width 180 height 38
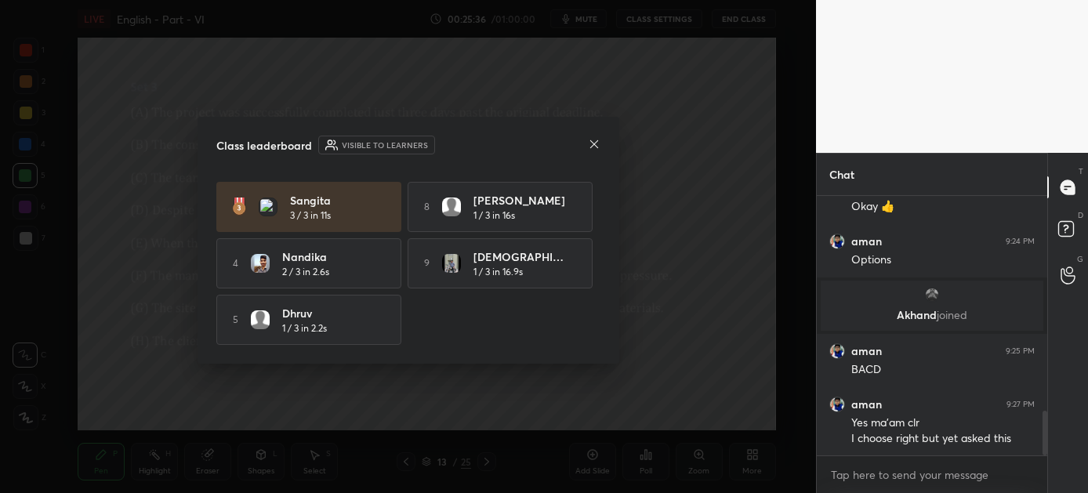
scroll to position [0, 0]
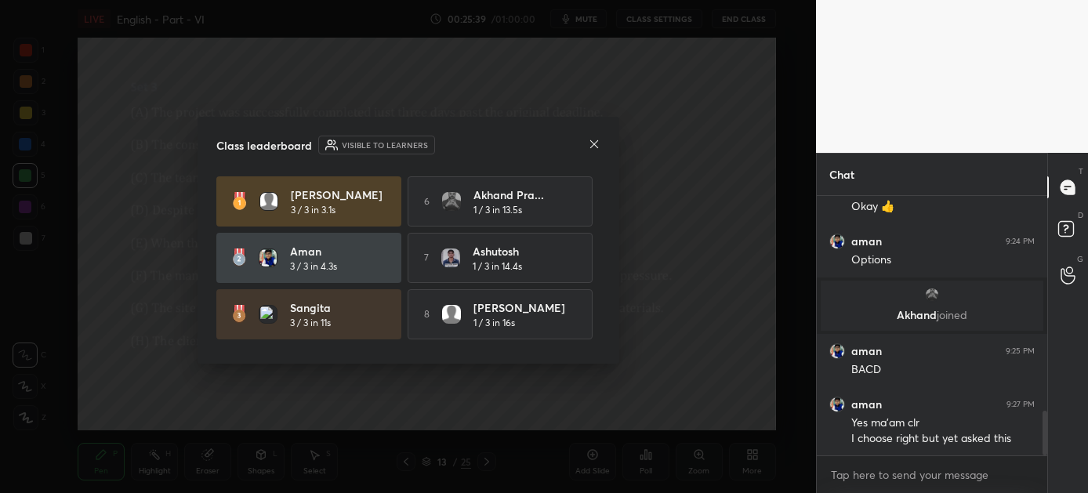
click at [590, 144] on icon at bounding box center [594, 144] width 13 height 13
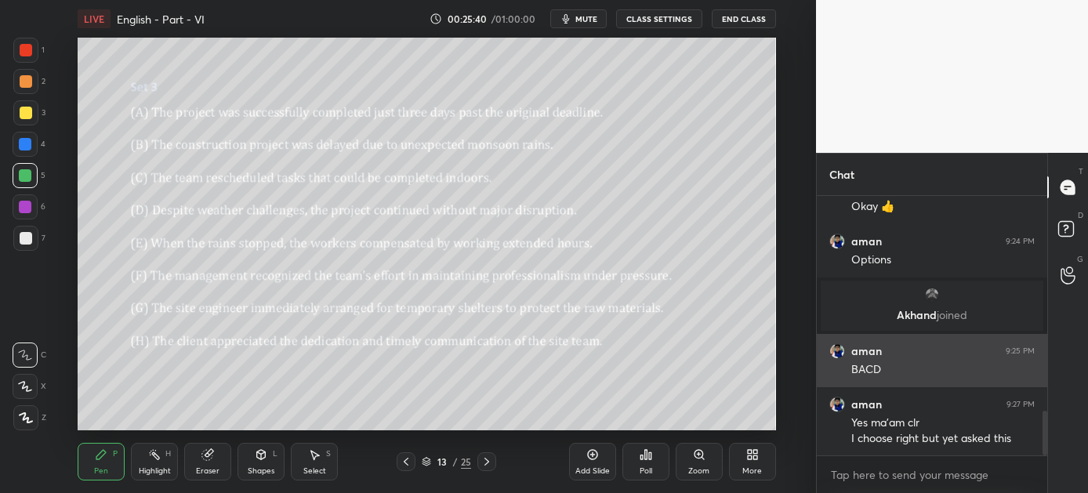
scroll to position [1236, 0]
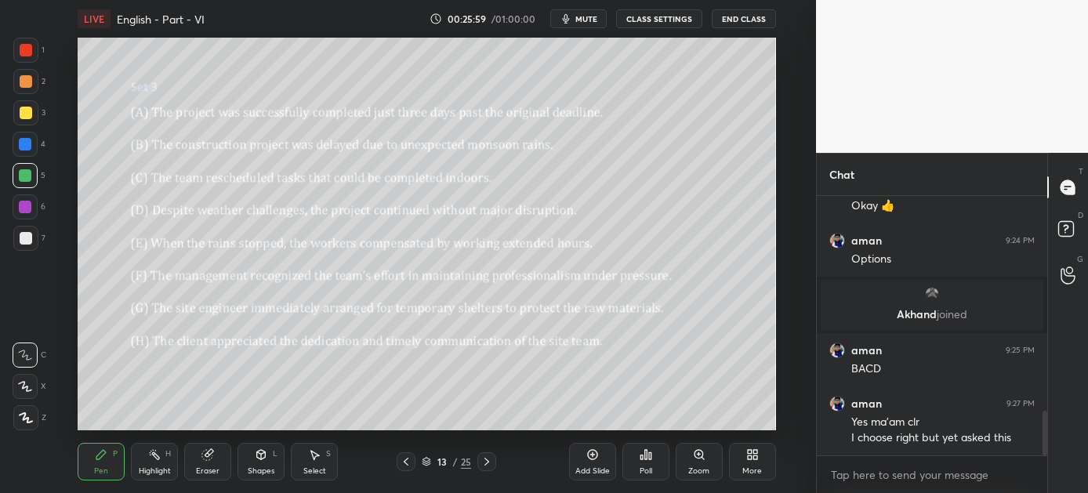
click at [484, 461] on icon at bounding box center [486, 461] width 13 height 13
click at [647, 456] on icon at bounding box center [646, 454] width 2 height 9
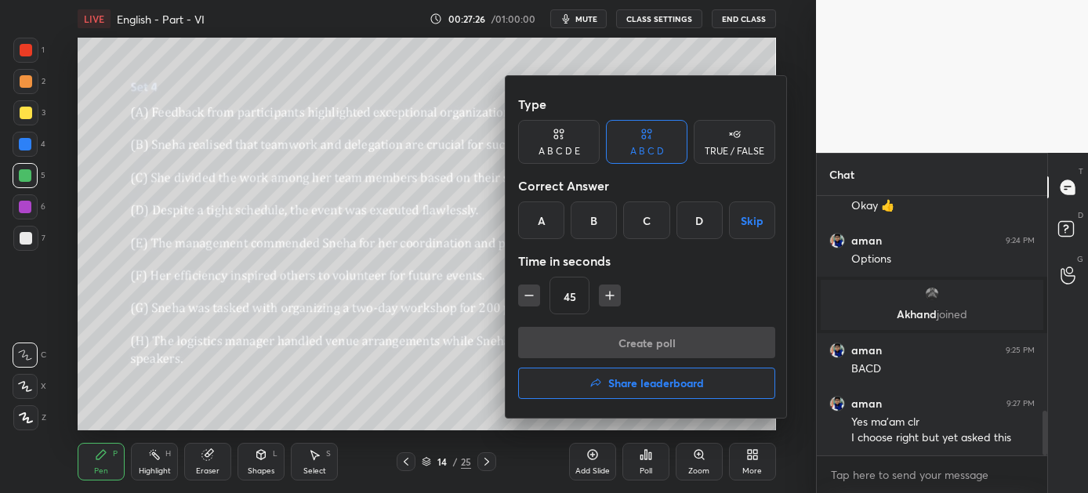
click at [699, 218] on div "D" at bounding box center [699, 220] width 46 height 38
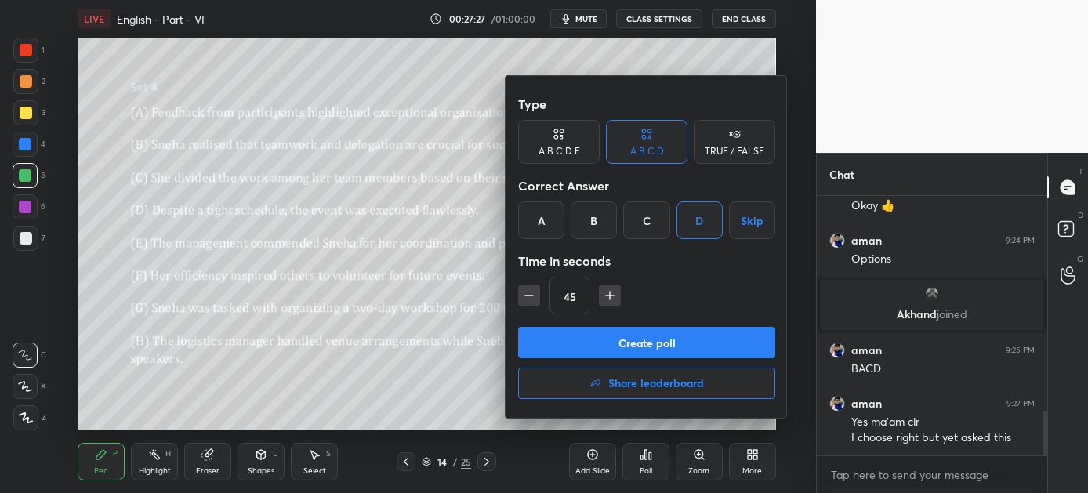
click at [663, 339] on button "Create poll" at bounding box center [646, 342] width 257 height 31
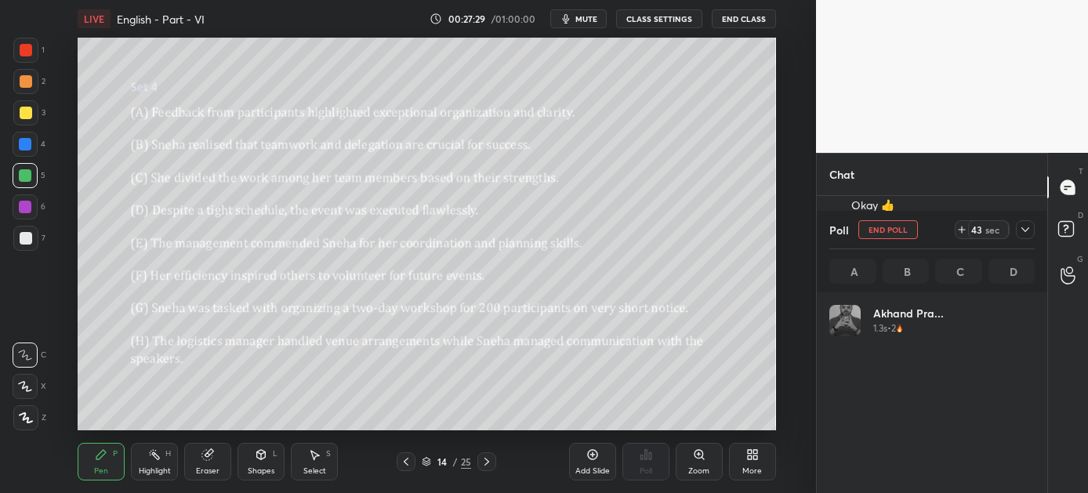
scroll to position [183, 201]
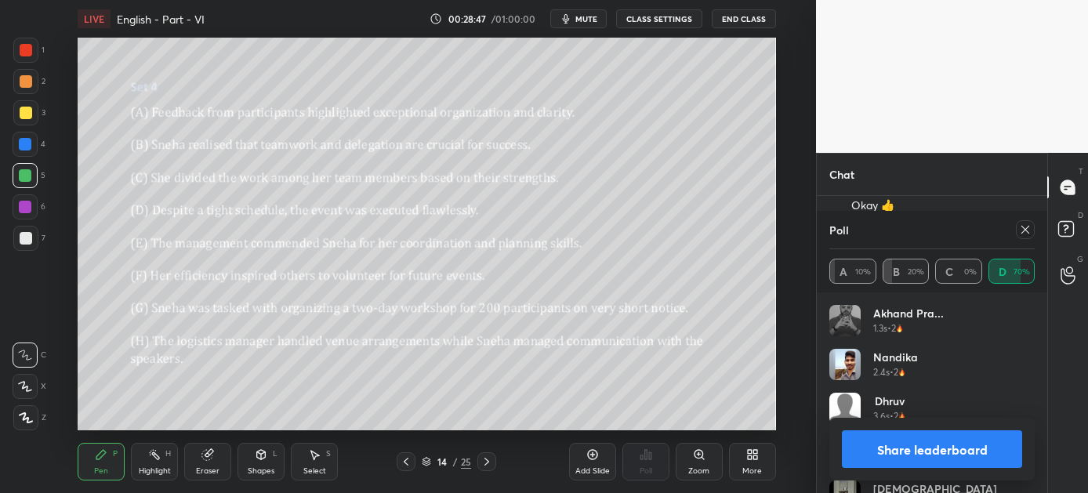
click at [918, 449] on button "Share leaderboard" at bounding box center [932, 449] width 180 height 38
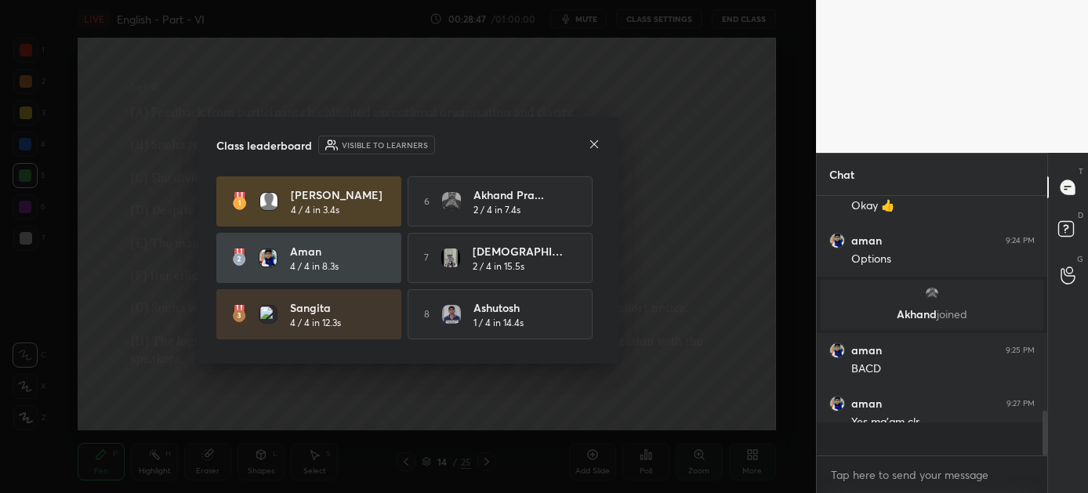
scroll to position [5, 5]
click at [589, 141] on icon at bounding box center [594, 144] width 13 height 13
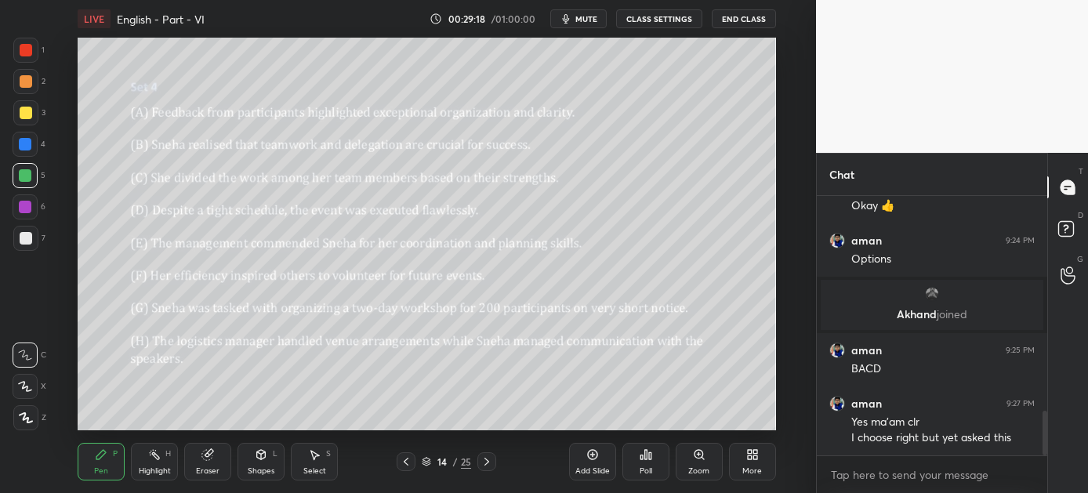
click at [489, 458] on icon at bounding box center [486, 461] width 13 height 13
click at [652, 459] on div "Poll" at bounding box center [645, 462] width 47 height 38
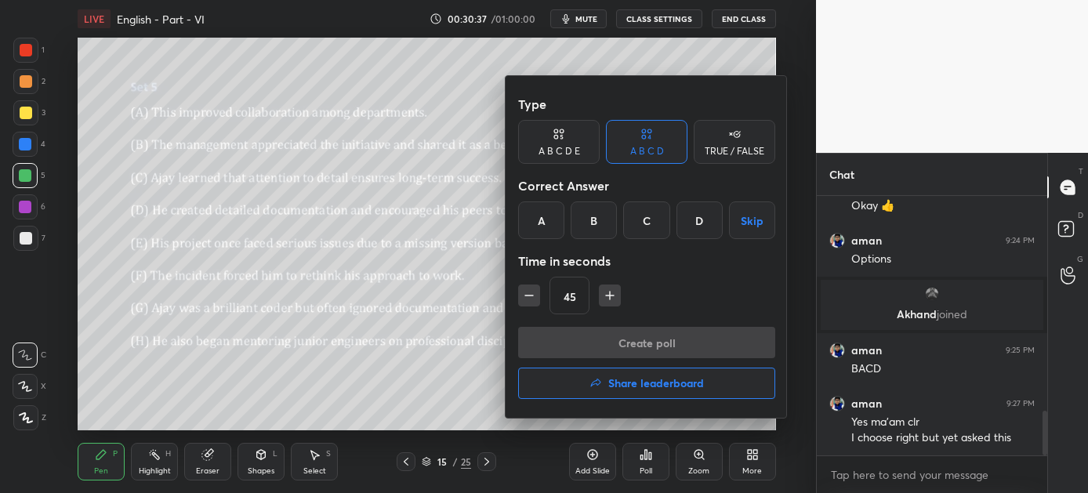
click at [656, 193] on div "Correct Answer" at bounding box center [646, 185] width 257 height 31
click at [647, 198] on div "Correct Answer" at bounding box center [646, 185] width 257 height 31
drag, startPoint x: 645, startPoint y: 208, endPoint x: 646, endPoint y: 219, distance: 11.0
click at [645, 207] on div "C" at bounding box center [646, 220] width 46 height 38
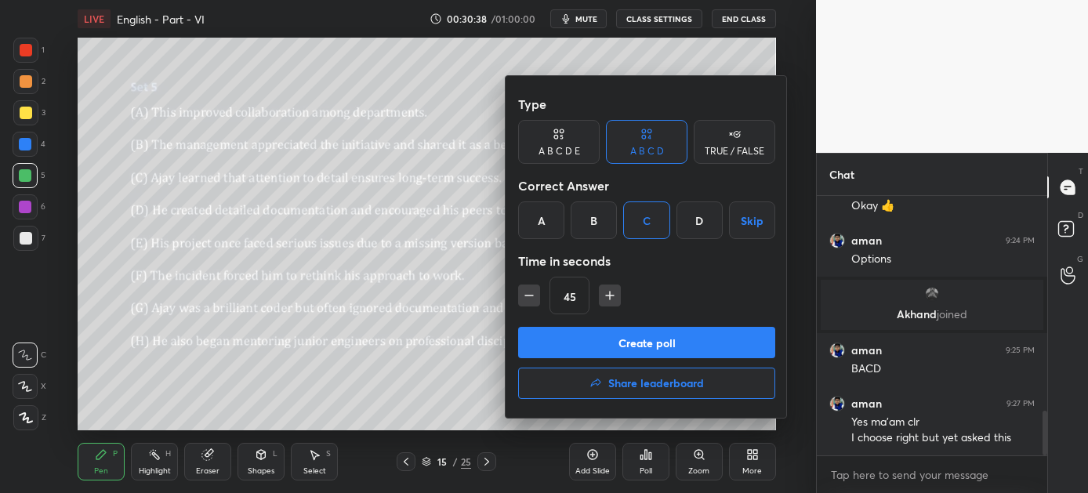
click at [641, 339] on button "Create poll" at bounding box center [646, 342] width 257 height 31
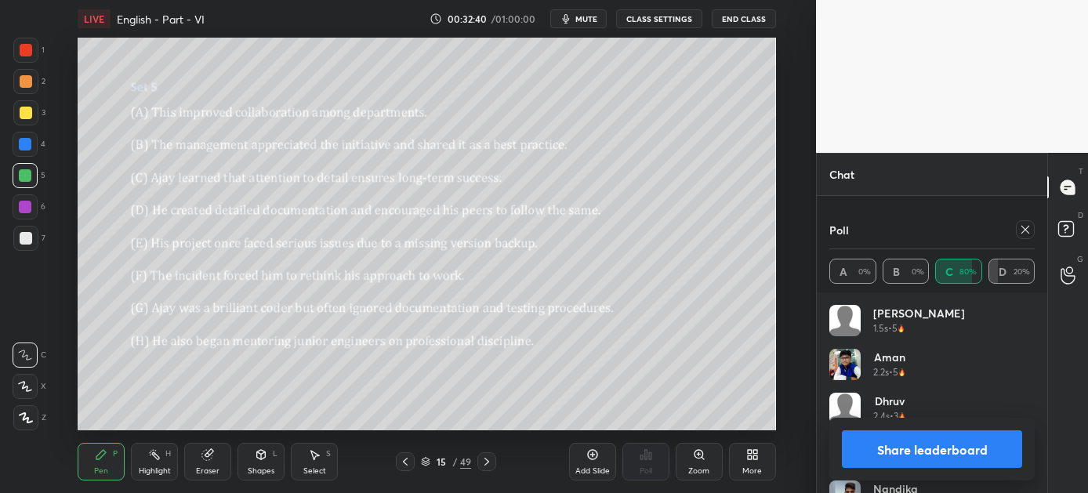
scroll to position [1385, 0]
click at [893, 440] on button "Share leaderboard" at bounding box center [932, 449] width 180 height 38
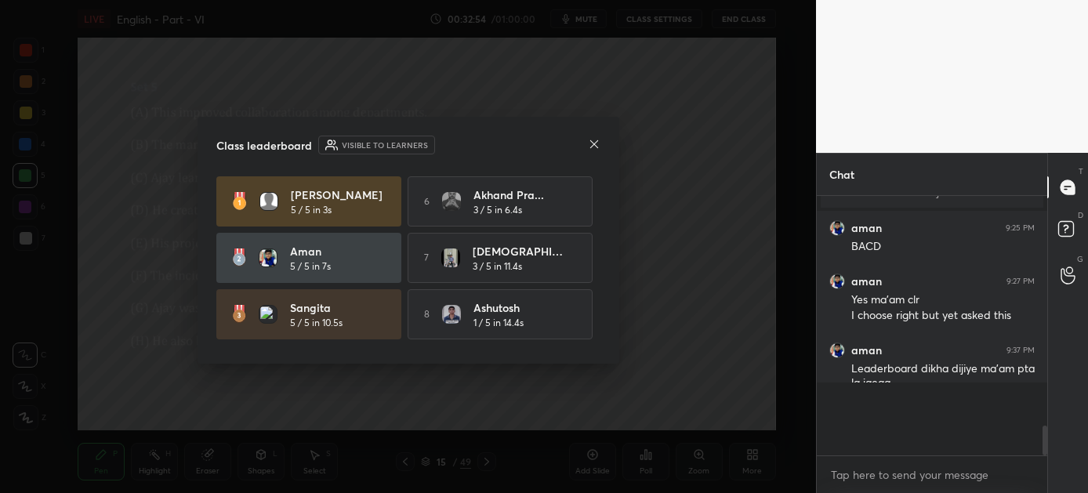
scroll to position [246, 226]
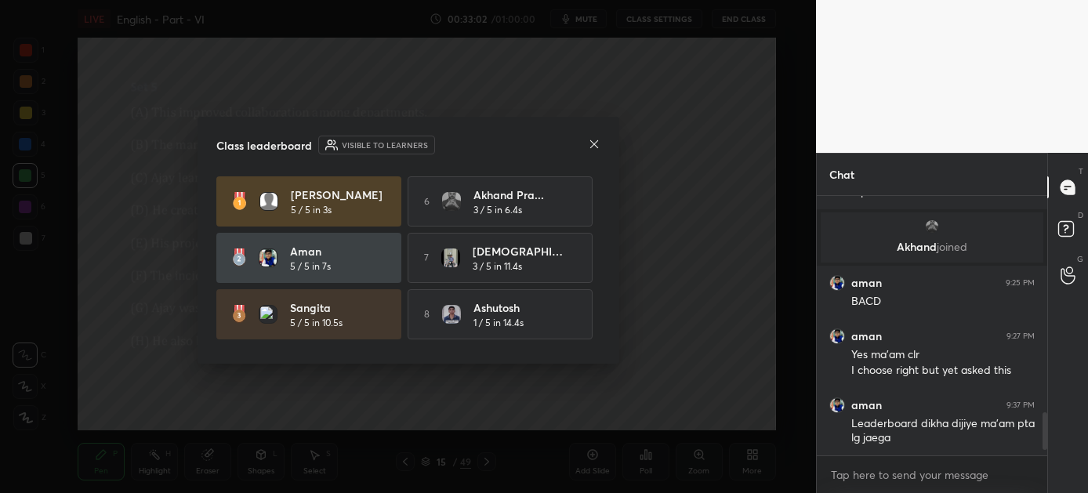
click at [591, 143] on icon at bounding box center [594, 144] width 13 height 13
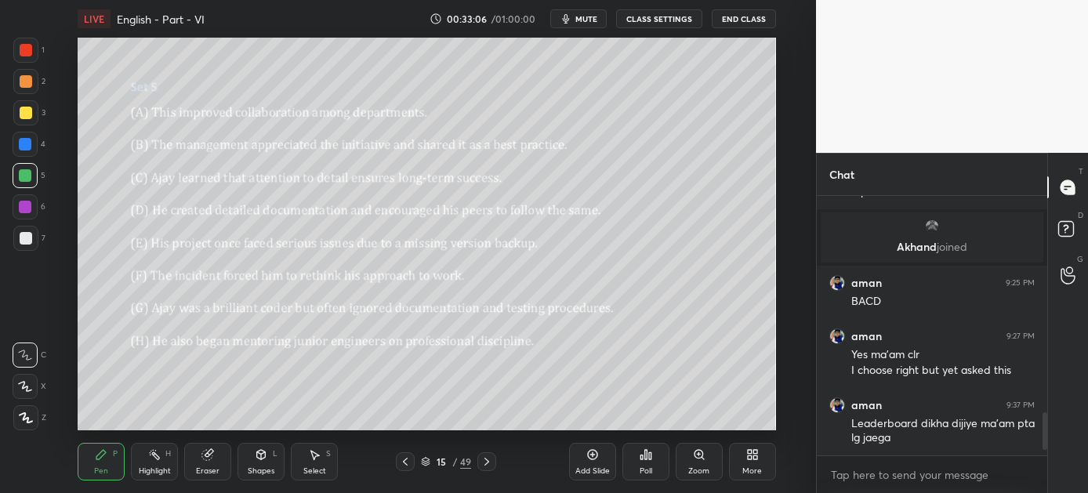
click at [490, 459] on icon at bounding box center [486, 461] width 13 height 13
click at [653, 461] on div "Poll" at bounding box center [645, 462] width 47 height 38
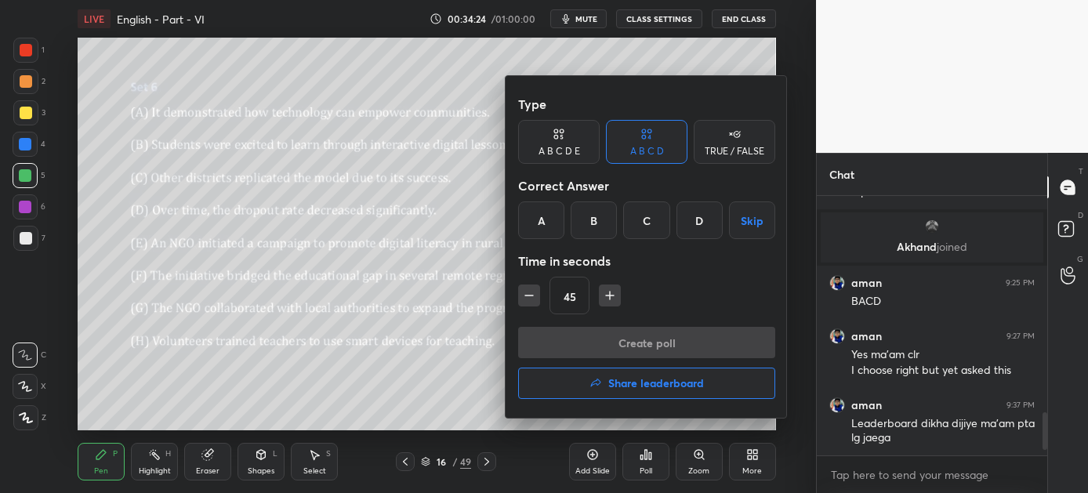
click at [702, 219] on div "D" at bounding box center [699, 220] width 46 height 38
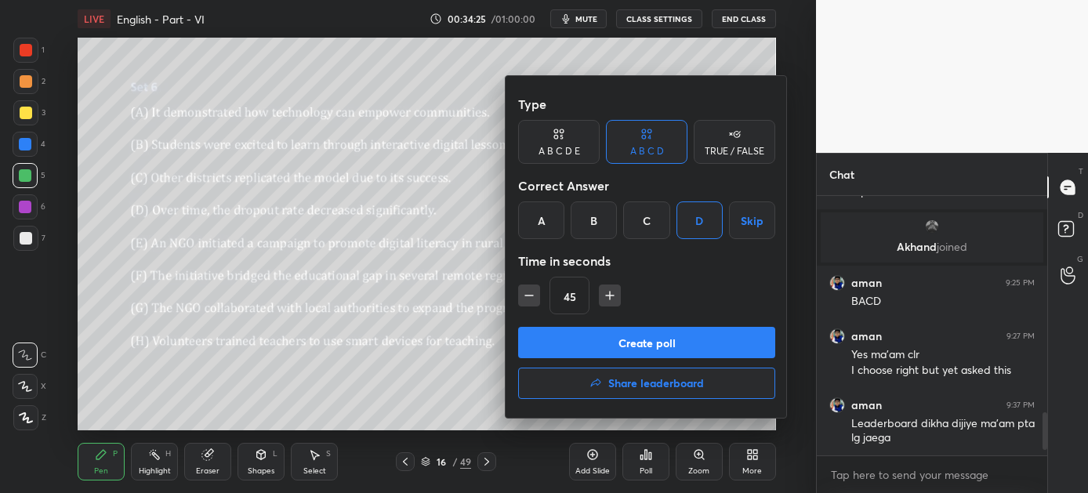
click at [669, 340] on button "Create poll" at bounding box center [646, 342] width 257 height 31
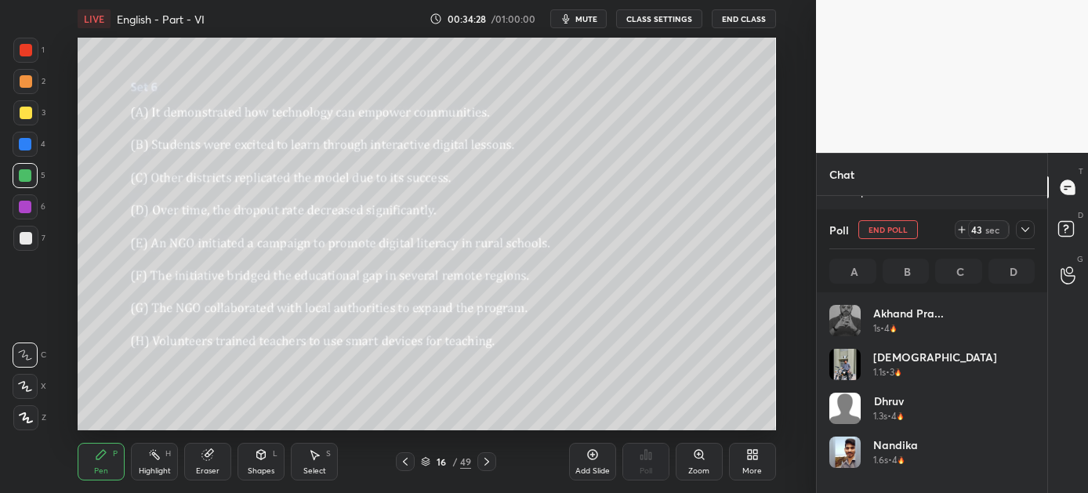
scroll to position [183, 201]
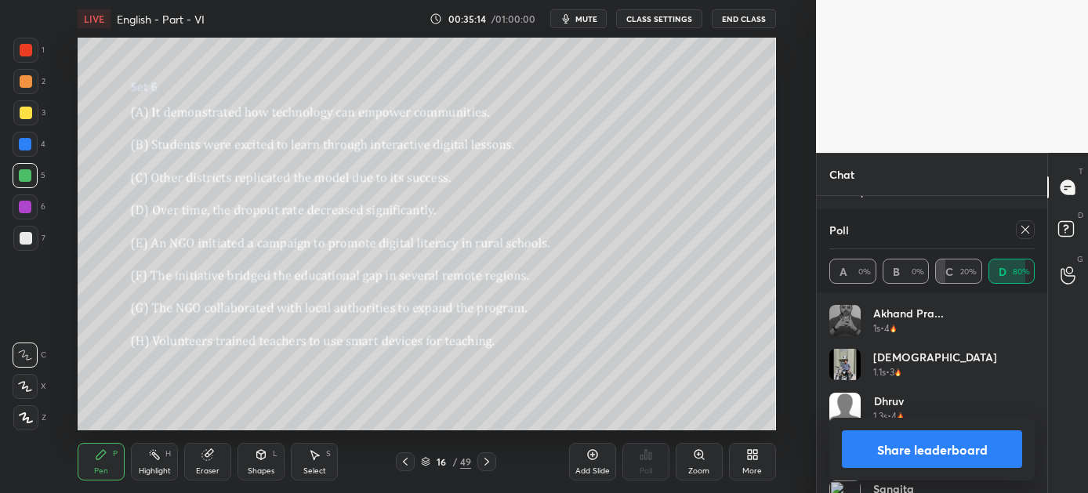
click at [915, 448] on button "Share leaderboard" at bounding box center [932, 449] width 180 height 38
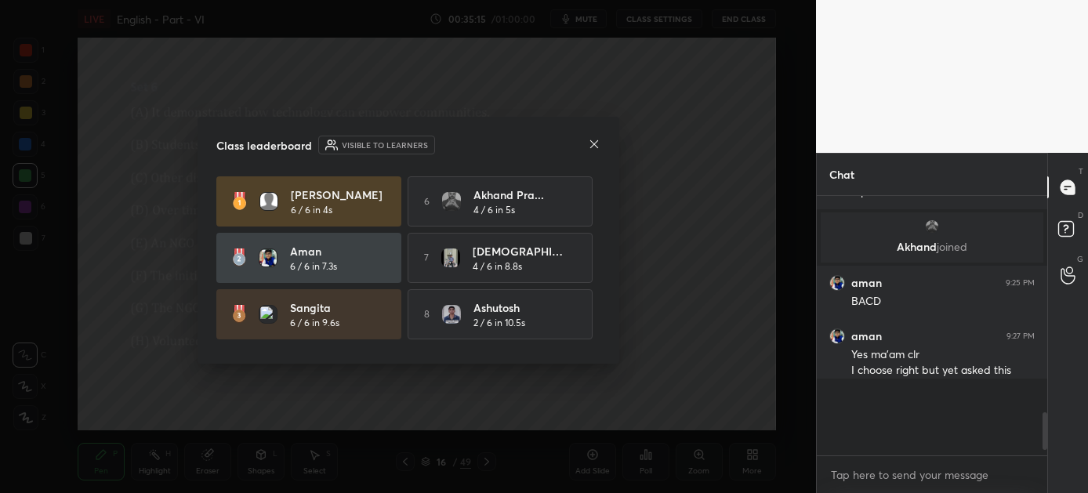
scroll to position [111, 226]
click at [593, 146] on icon at bounding box center [594, 144] width 13 height 13
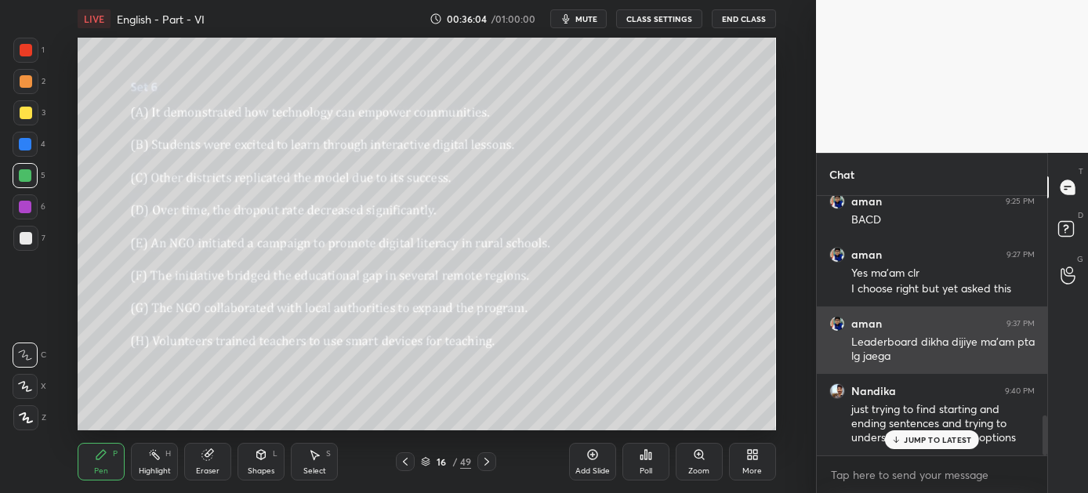
scroll to position [1437, 0]
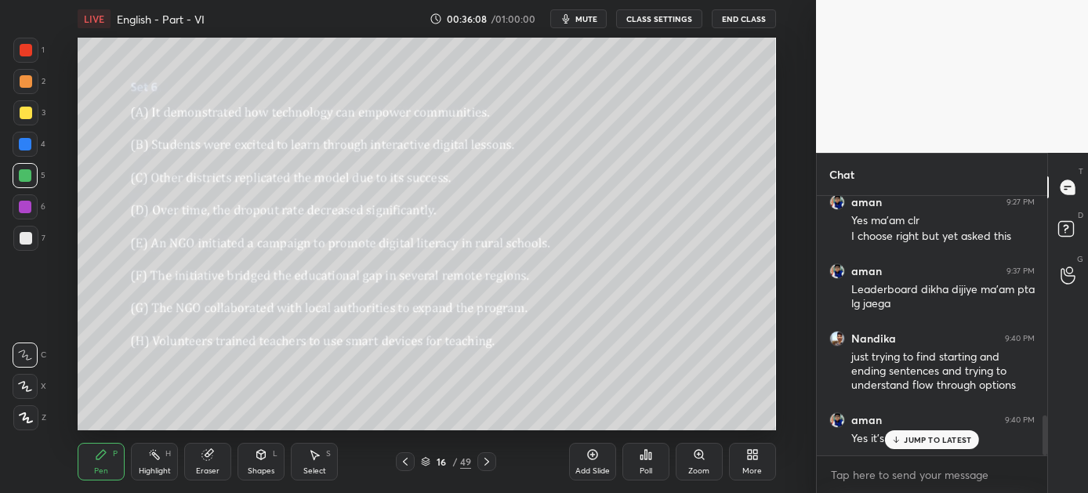
click at [906, 444] on p "JUMP TO LATEST" at bounding box center [937, 439] width 67 height 9
click at [489, 460] on icon at bounding box center [486, 461] width 13 height 13
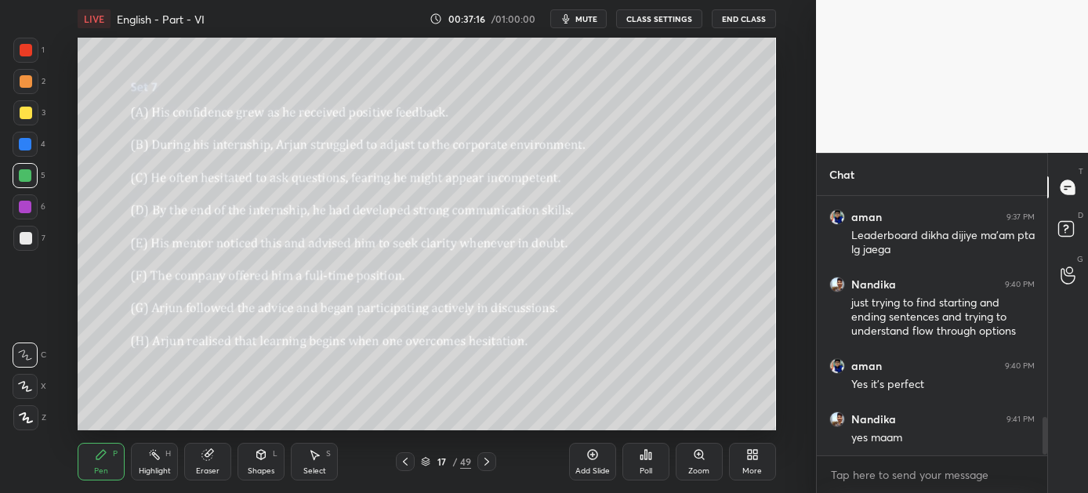
scroll to position [1544, 0]
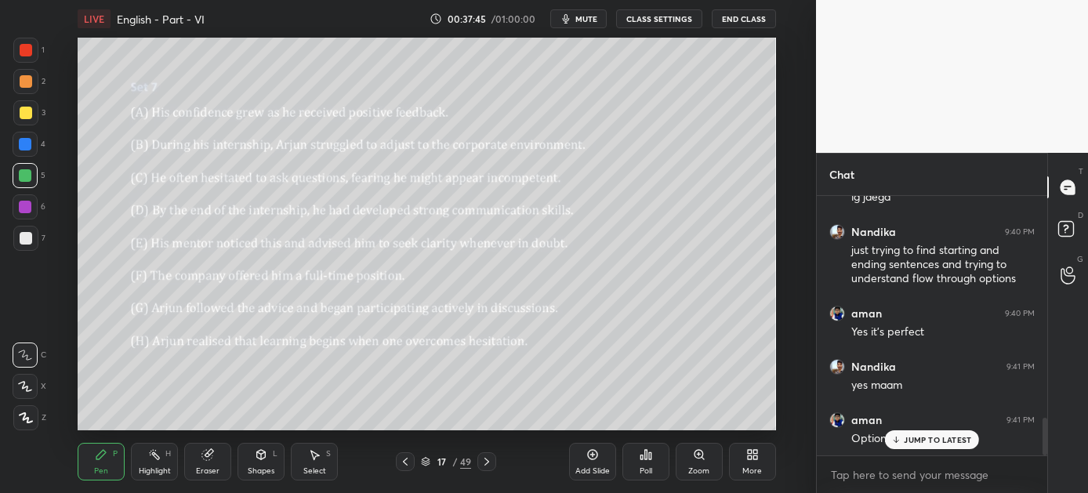
click at [641, 459] on icon at bounding box center [646, 454] width 13 height 13
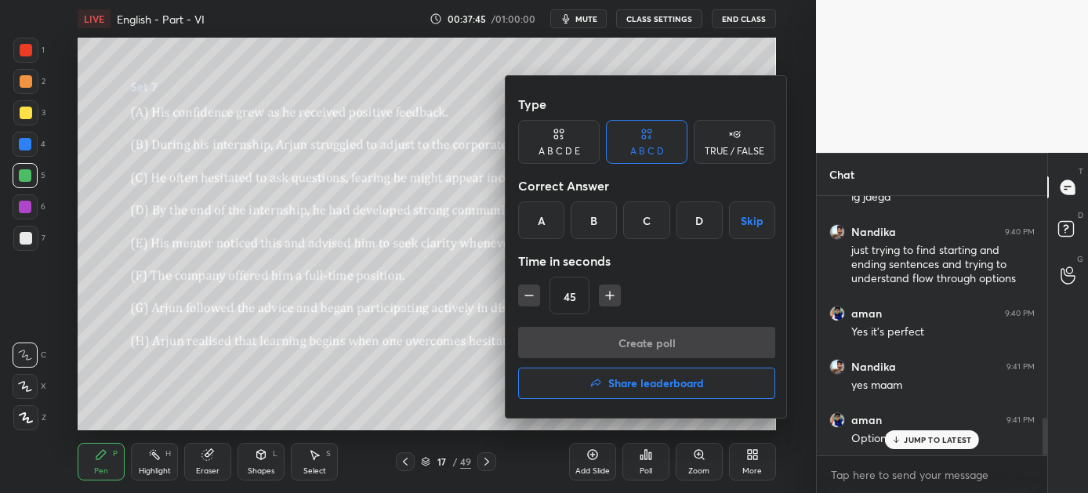
click at [643, 222] on div "C" at bounding box center [646, 220] width 46 height 38
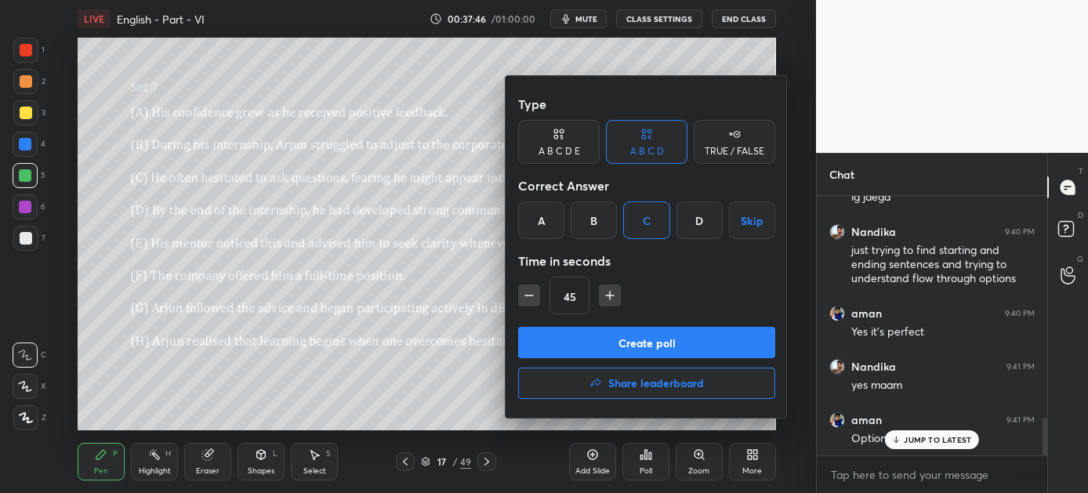
click at [656, 346] on button "Create poll" at bounding box center [646, 342] width 257 height 31
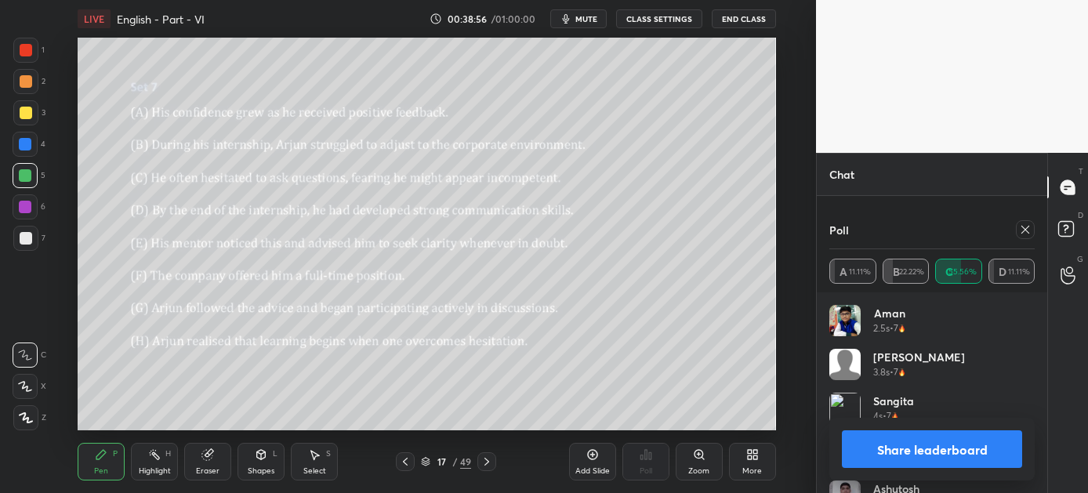
scroll to position [1680, 0]
click at [935, 445] on button "Share leaderboard" at bounding box center [932, 449] width 180 height 38
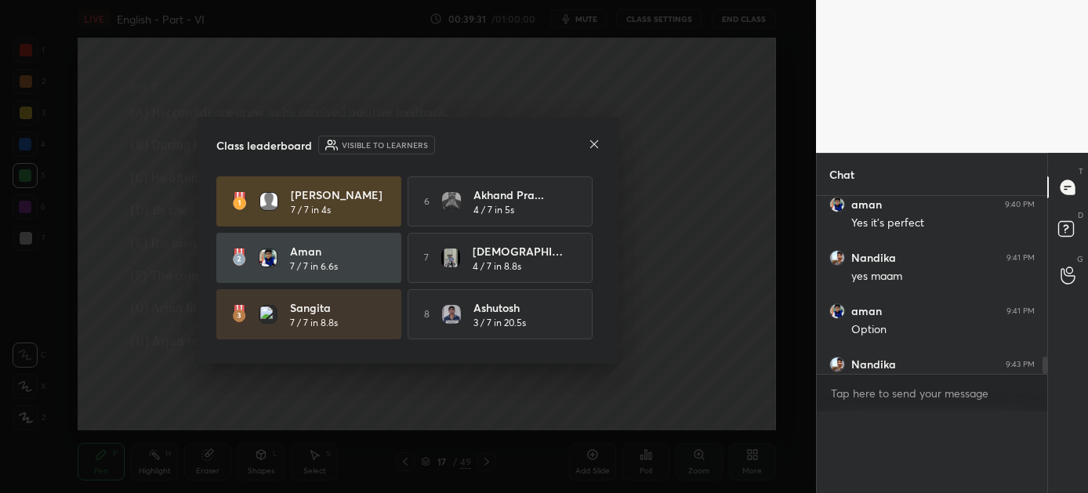
scroll to position [246, 226]
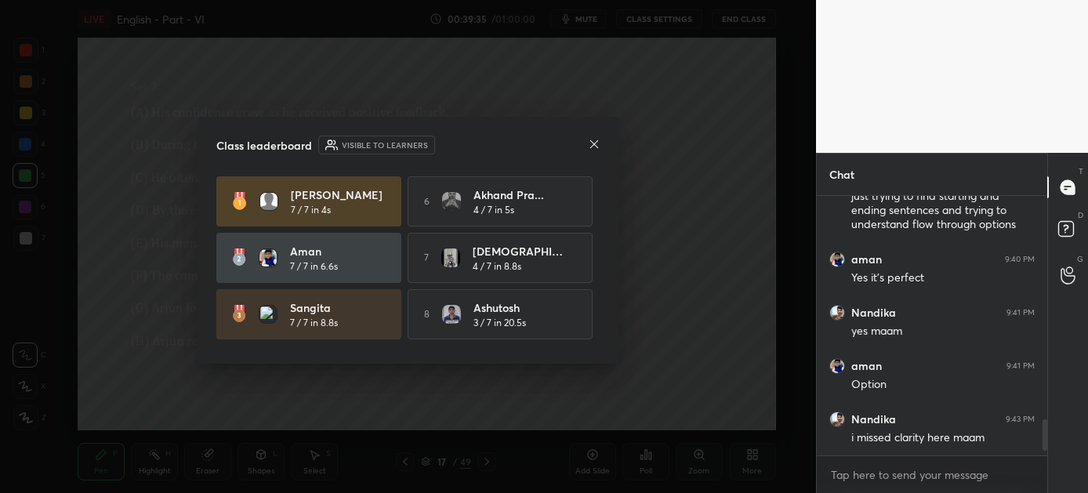
click at [597, 143] on icon at bounding box center [594, 144] width 13 height 13
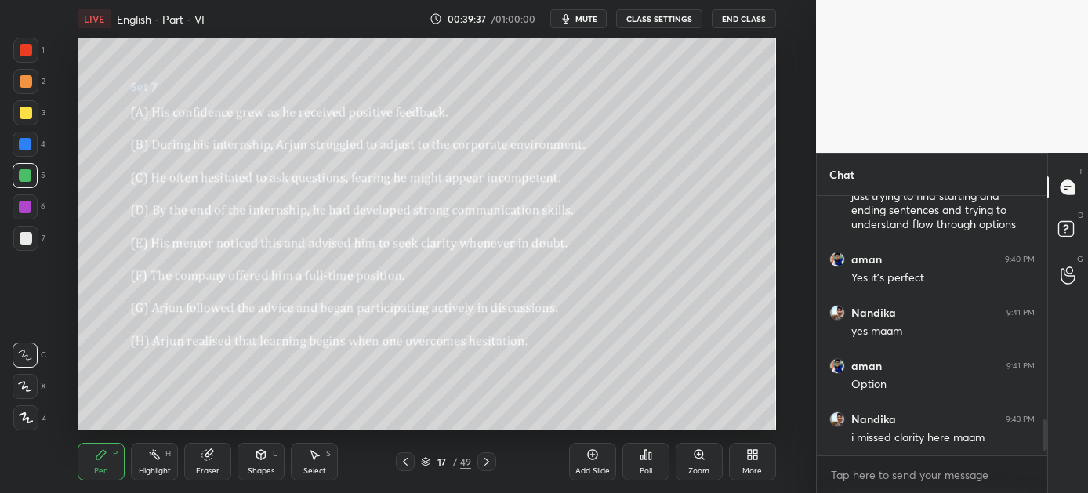
click at [484, 456] on icon at bounding box center [486, 461] width 13 height 13
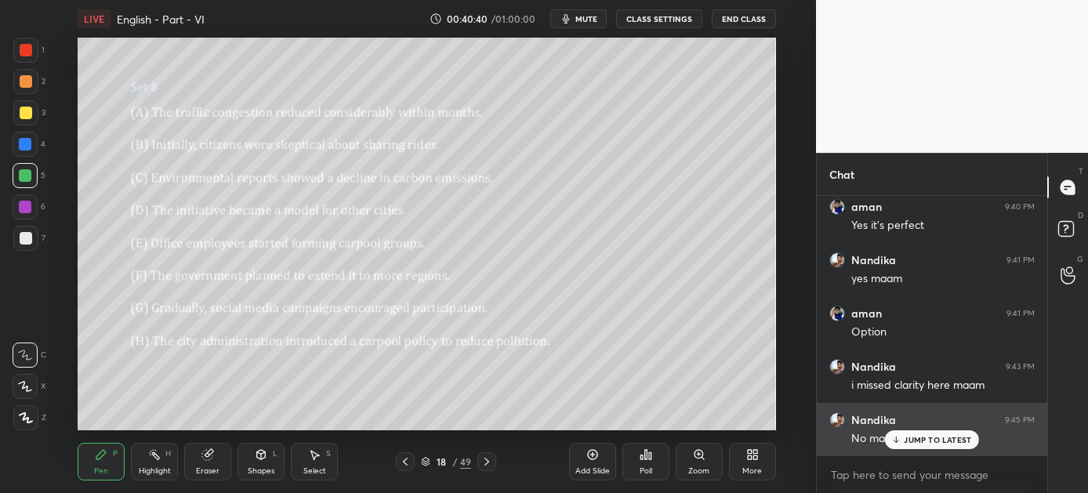
click at [910, 435] on p "JUMP TO LATEST" at bounding box center [937, 439] width 67 height 9
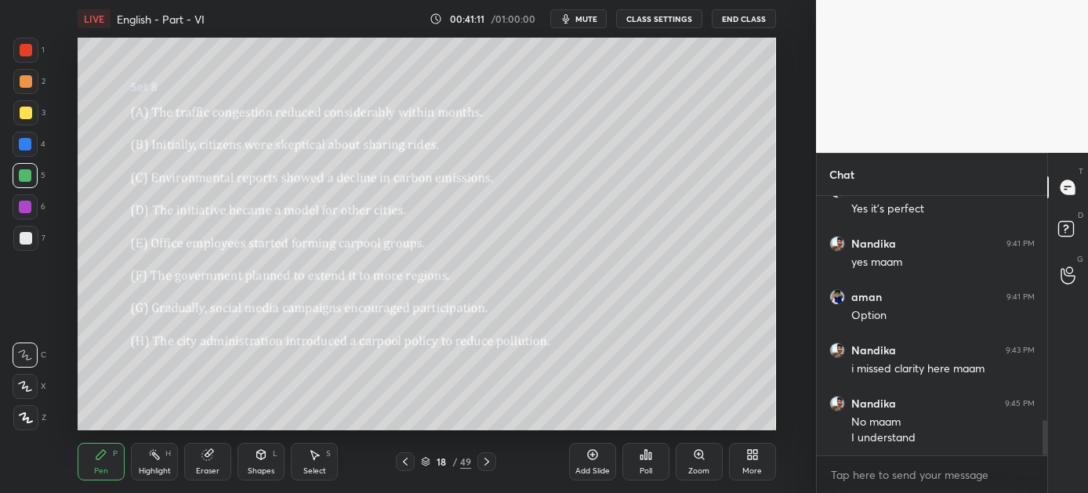
click at [654, 457] on div "Poll" at bounding box center [645, 462] width 47 height 38
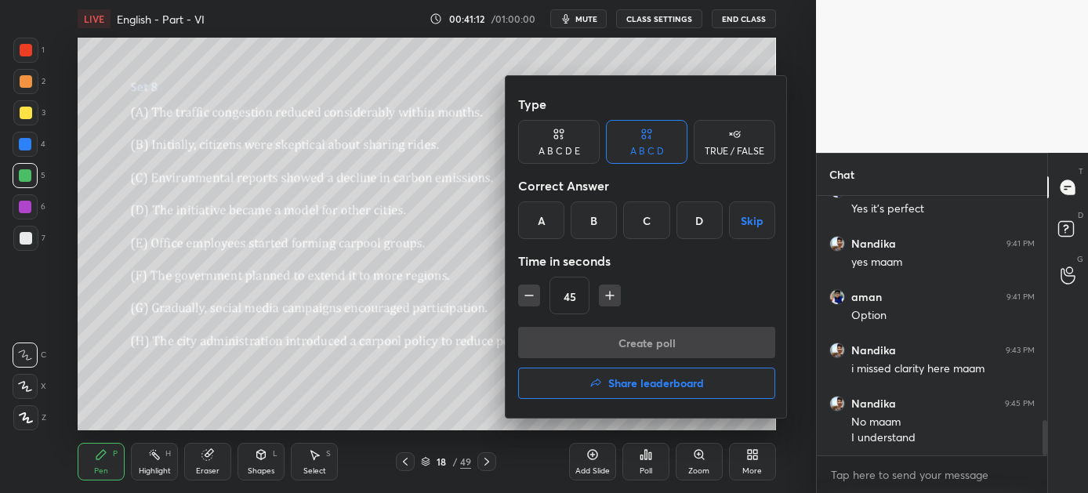
click at [535, 216] on div "A" at bounding box center [541, 220] width 46 height 38
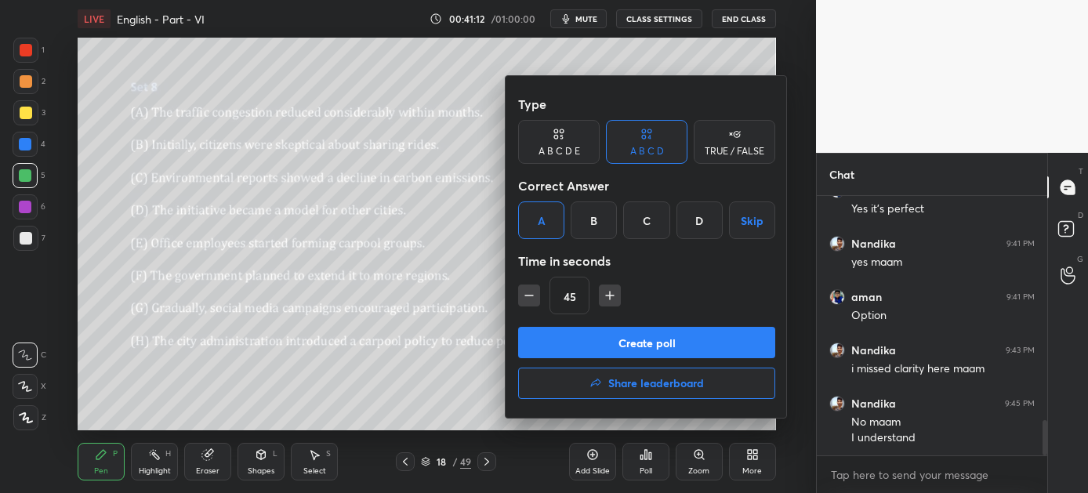
click at [608, 342] on button "Create poll" at bounding box center [646, 342] width 257 height 31
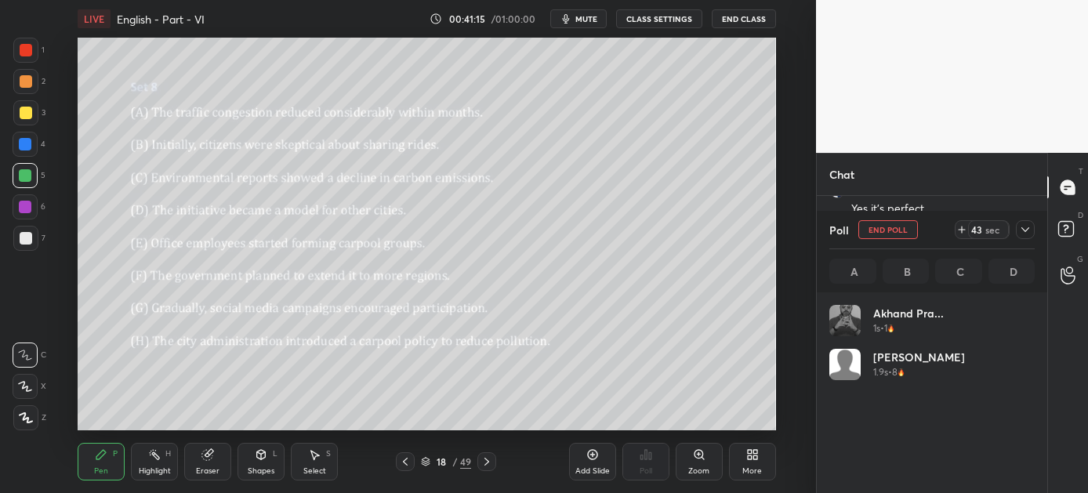
scroll to position [183, 201]
click at [916, 314] on h4 "Akhand Pra..." at bounding box center [908, 313] width 71 height 16
click at [854, 321] on img "grid" at bounding box center [844, 320] width 31 height 31
click at [843, 325] on img "grid" at bounding box center [844, 320] width 31 height 31
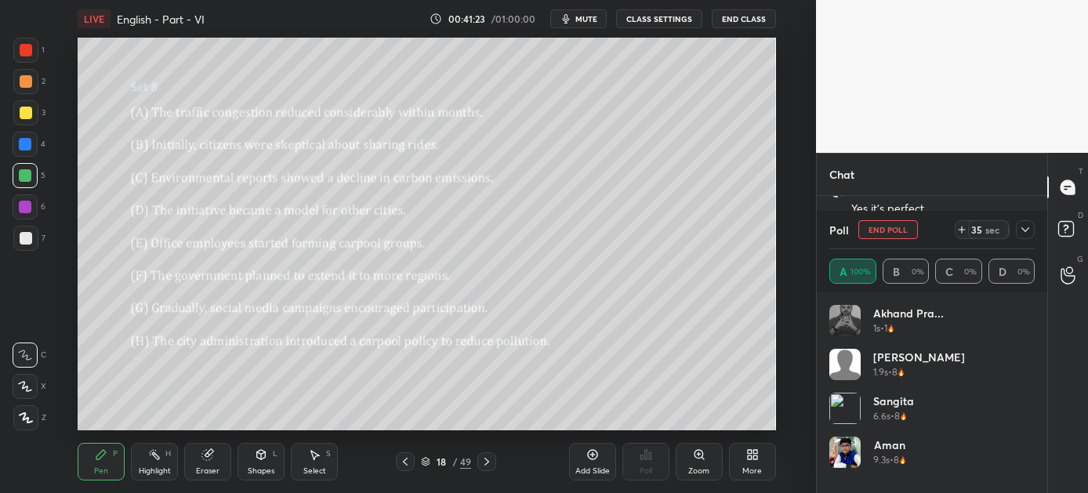
click at [850, 321] on img "grid" at bounding box center [844, 320] width 31 height 31
click at [846, 321] on img "grid" at bounding box center [844, 320] width 31 height 31
click at [922, 310] on h4 "Akhand Pra..." at bounding box center [908, 313] width 71 height 16
click at [842, 315] on img "grid" at bounding box center [844, 320] width 31 height 31
click at [921, 316] on h4 "Akhand Pra..." at bounding box center [908, 313] width 71 height 16
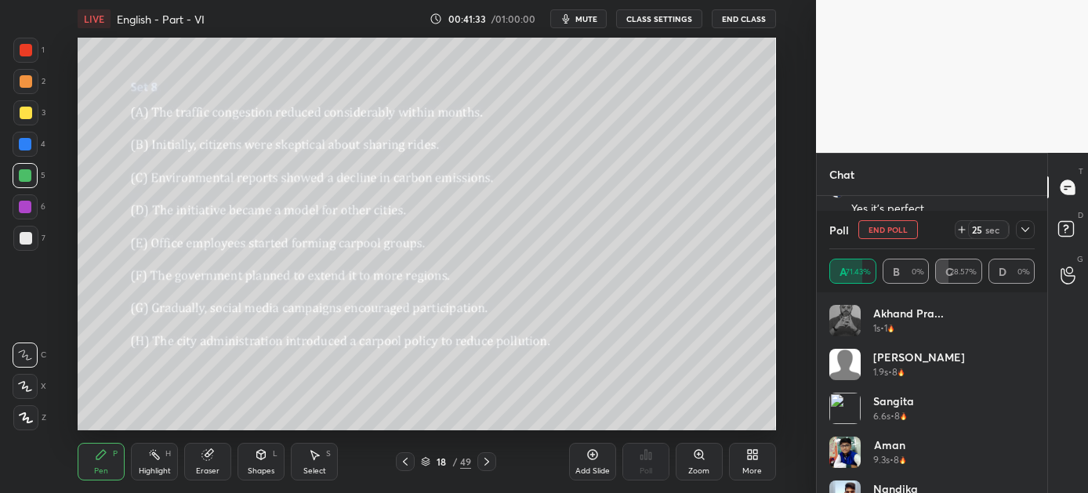
drag, startPoint x: 921, startPoint y: 316, endPoint x: 875, endPoint y: 401, distance: 96.1
click at [875, 401] on div "Akhand Pra... 1s • 1 [PERSON_NAME] 1.9s • 8 [PERSON_NAME] 6.6s • 8 aman 9.3s • …" at bounding box center [931, 414] width 205 height 219
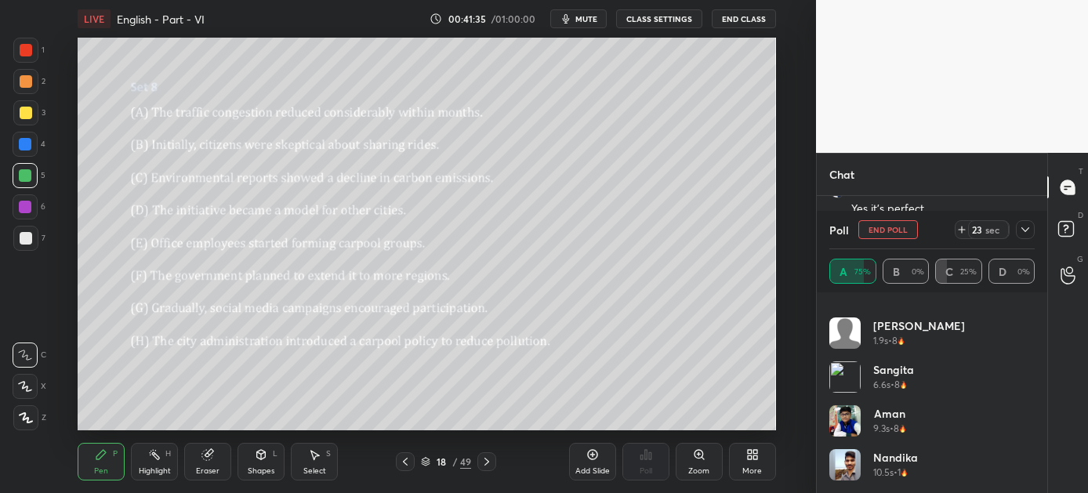
click at [837, 323] on img "grid" at bounding box center [844, 332] width 31 height 31
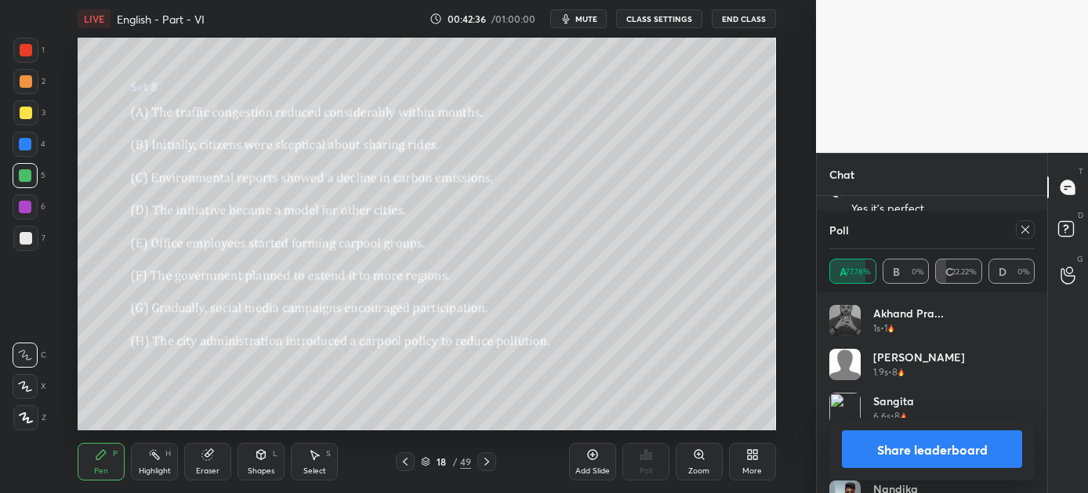
click at [903, 450] on button "Share leaderboard" at bounding box center [932, 449] width 180 height 38
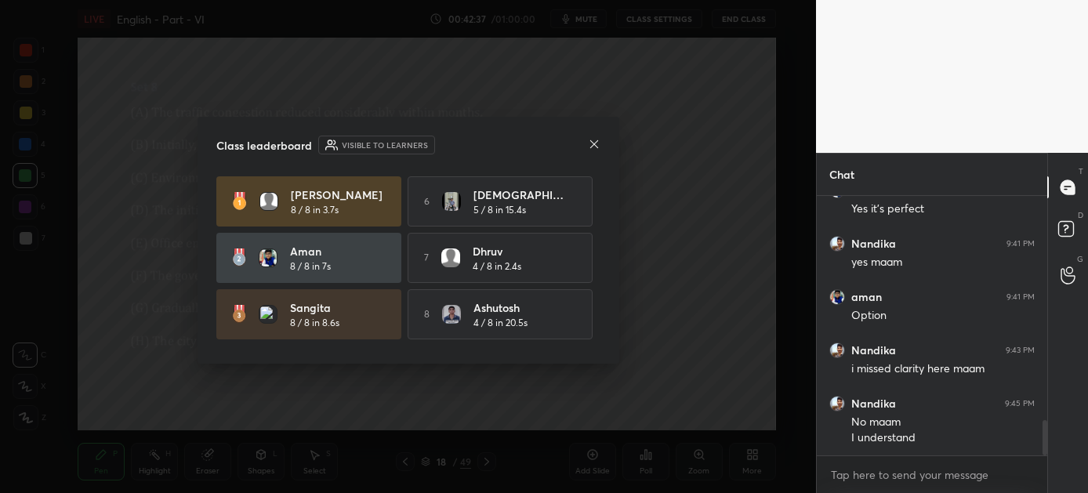
scroll to position [5, 5]
click at [596, 149] on icon at bounding box center [594, 144] width 13 height 13
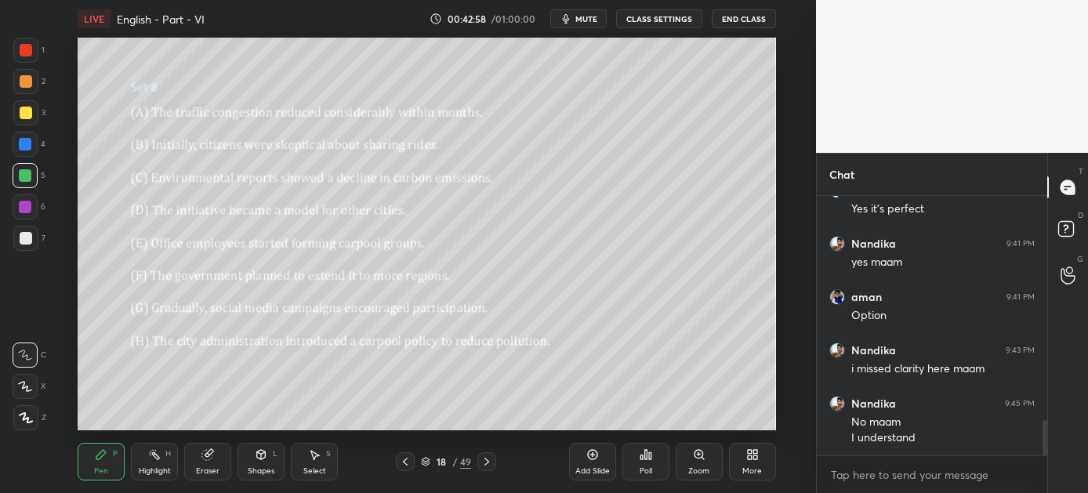
click at [488, 461] on icon at bounding box center [486, 461] width 13 height 13
click at [644, 462] on div "Poll" at bounding box center [645, 462] width 47 height 38
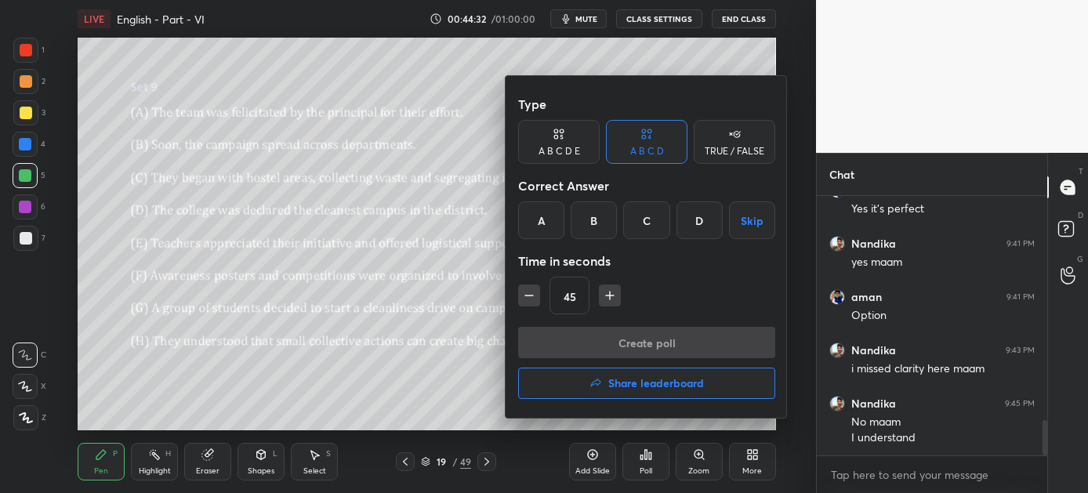
click at [541, 225] on div "A" at bounding box center [541, 220] width 46 height 38
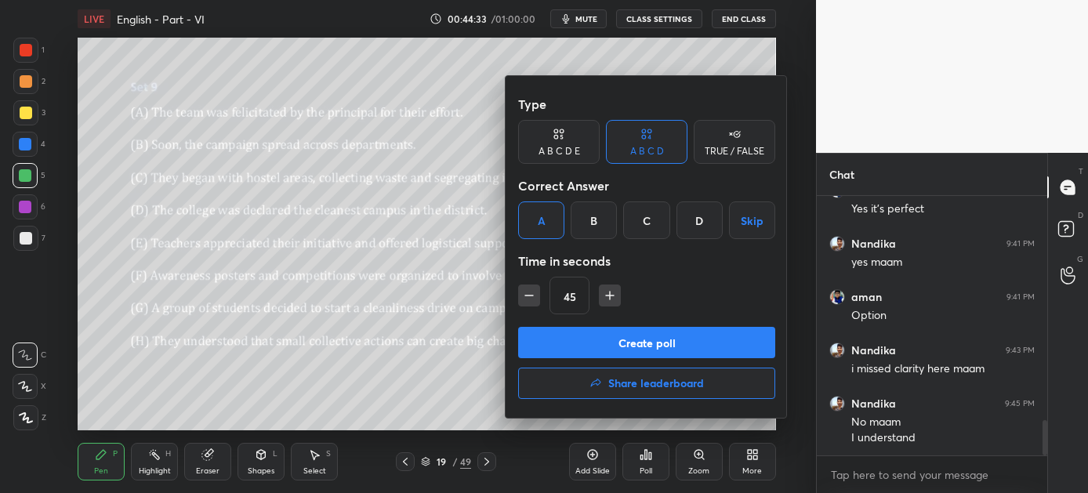
click at [654, 346] on button "Create poll" at bounding box center [646, 342] width 257 height 31
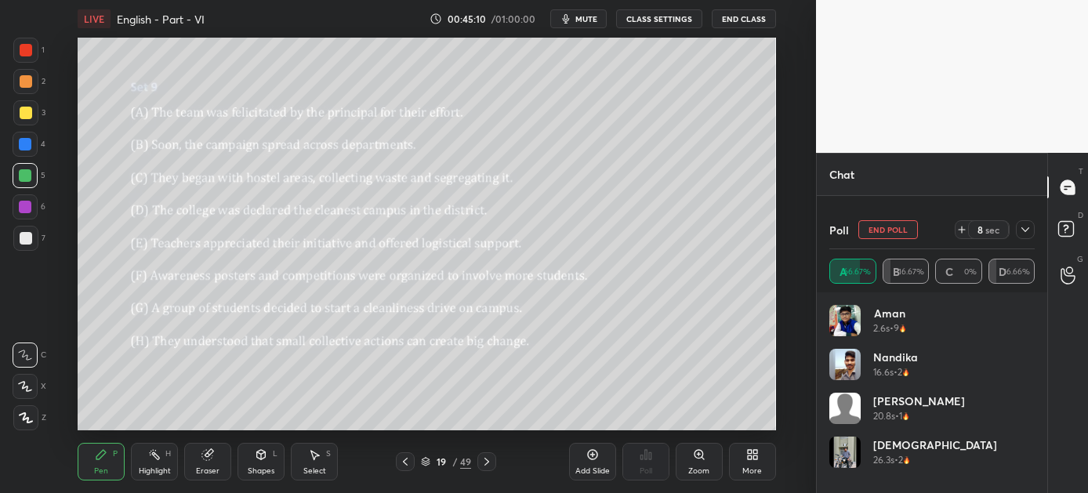
scroll to position [1805, 0]
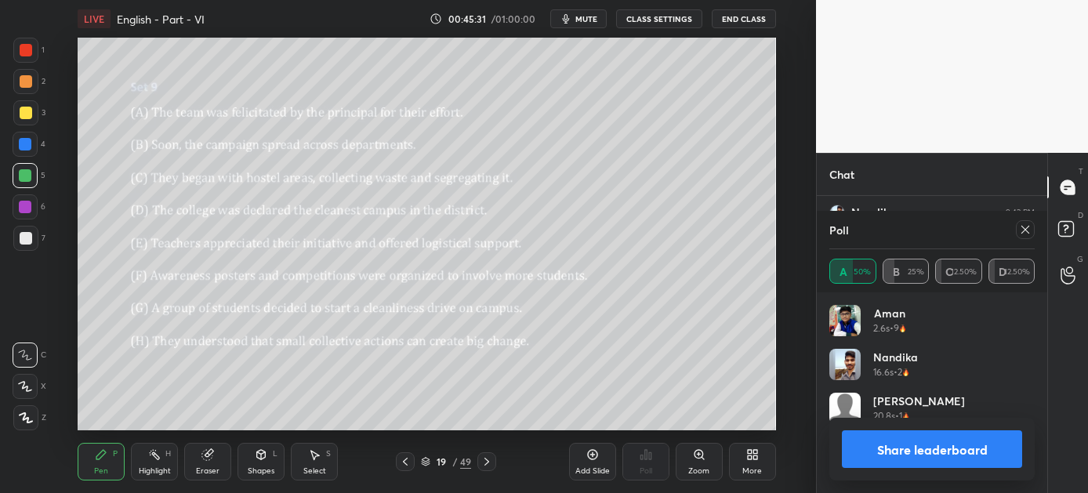
click at [895, 450] on button "Share leaderboard" at bounding box center [932, 449] width 180 height 38
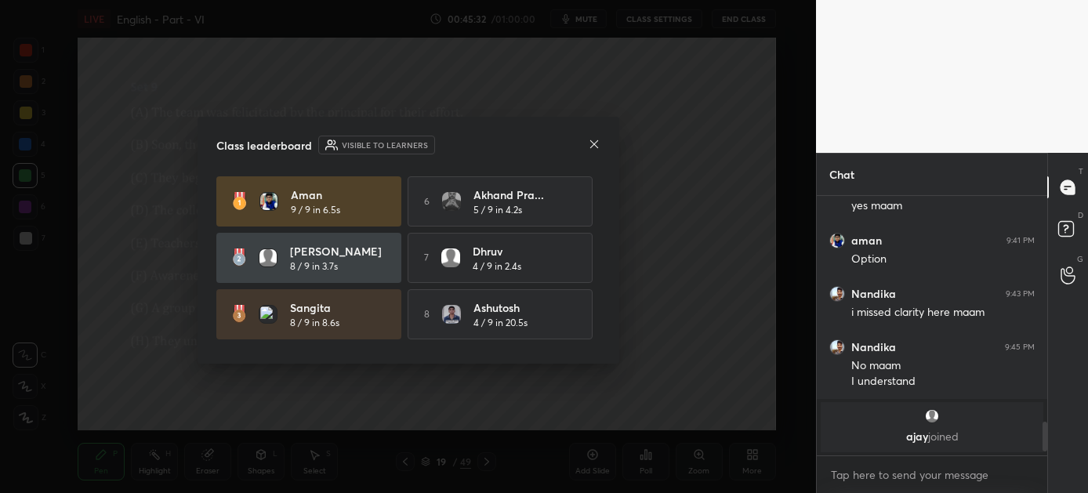
scroll to position [1724, 0]
click at [593, 143] on icon at bounding box center [593, 144] width 8 height 8
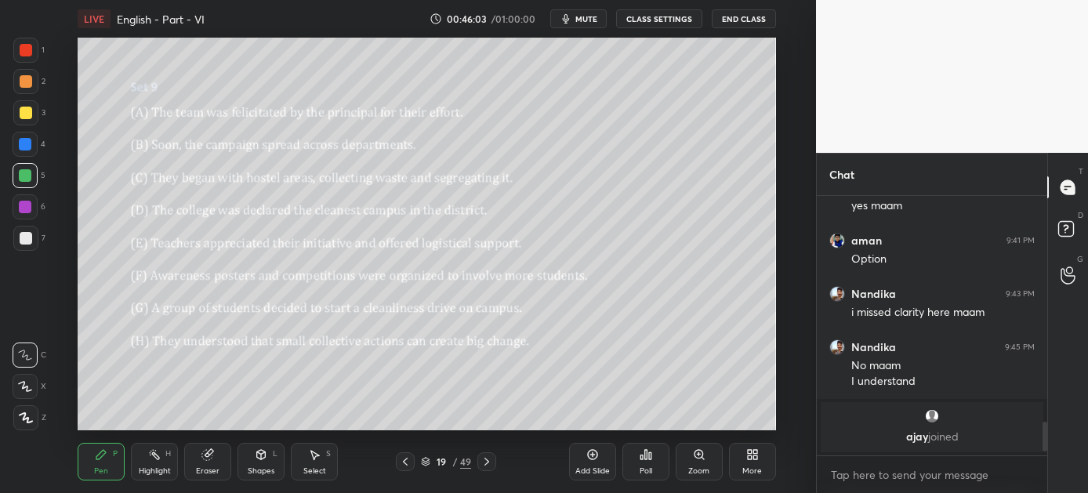
scroll to position [1617, 0]
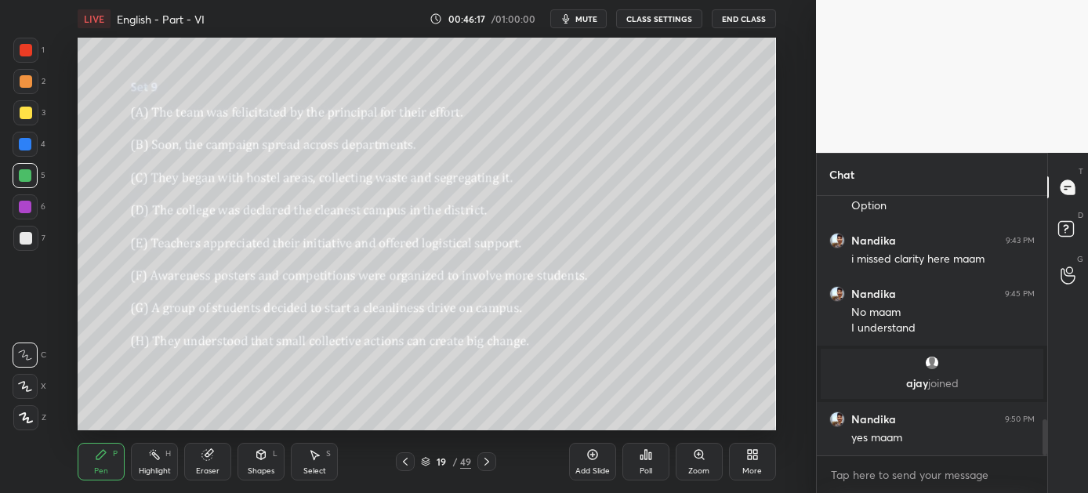
click at [486, 458] on icon at bounding box center [486, 461] width 13 height 13
click at [640, 457] on icon at bounding box center [646, 454] width 13 height 13
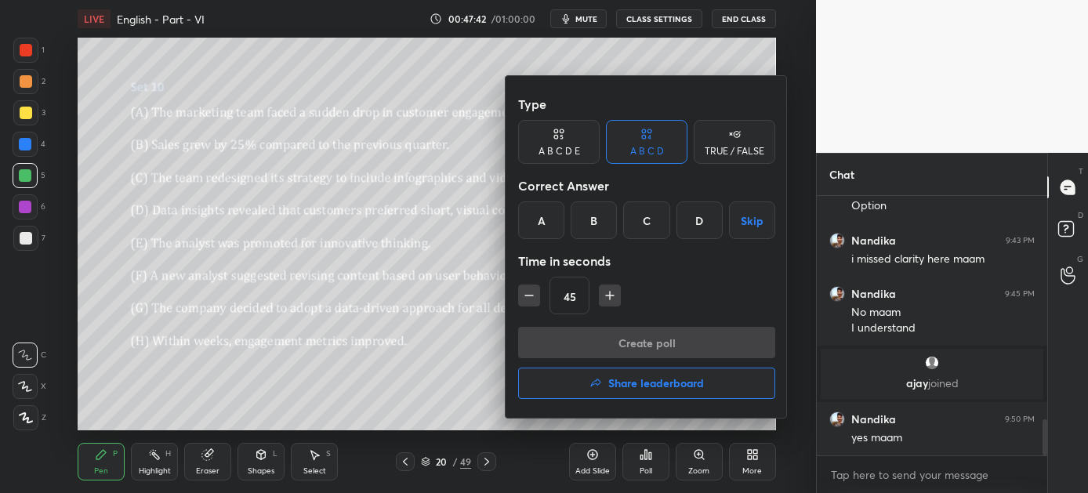
click at [593, 221] on div "B" at bounding box center [594, 220] width 46 height 38
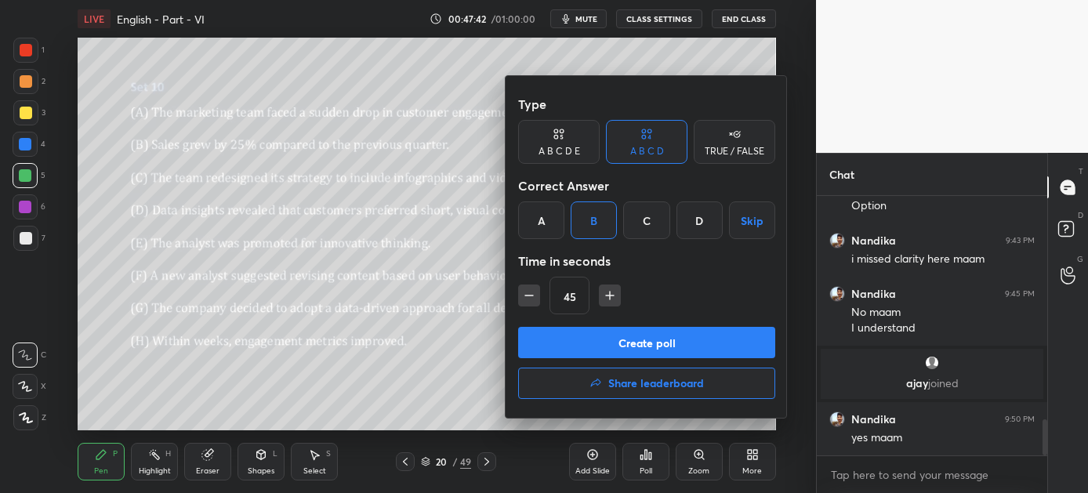
click at [605, 332] on button "Create poll" at bounding box center [646, 342] width 257 height 31
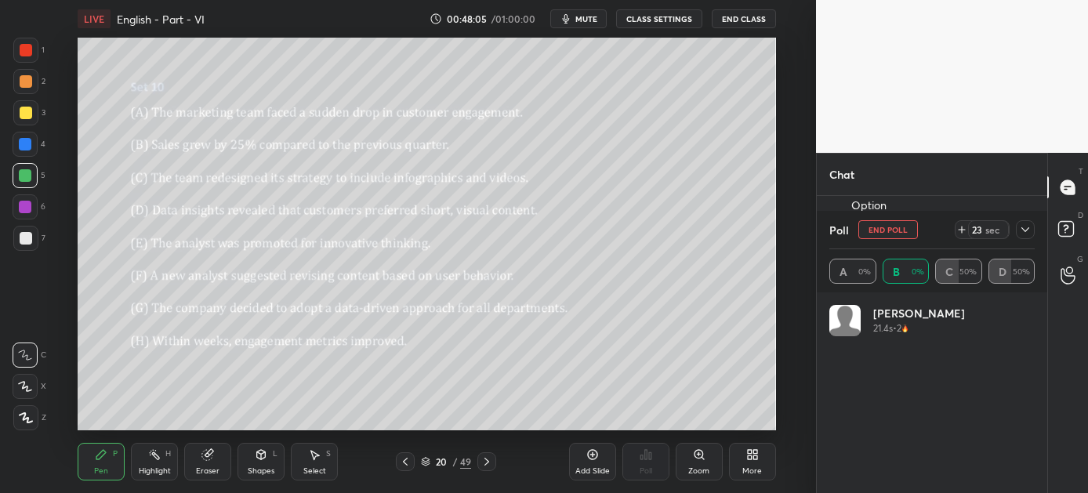
scroll to position [183, 201]
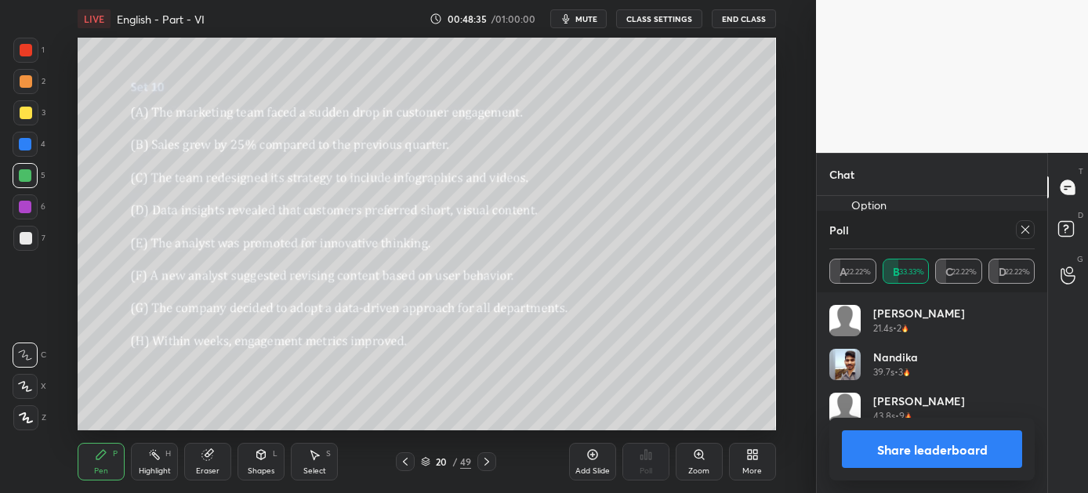
click at [953, 448] on button "Share leaderboard" at bounding box center [932, 449] width 180 height 38
type textarea "x"
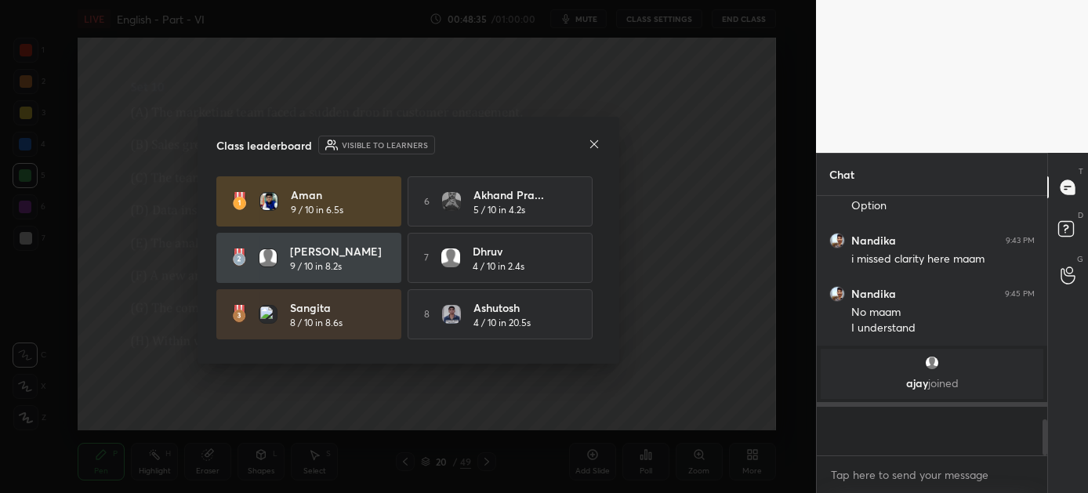
scroll to position [2, 5]
click at [593, 143] on icon at bounding box center [593, 144] width 8 height 8
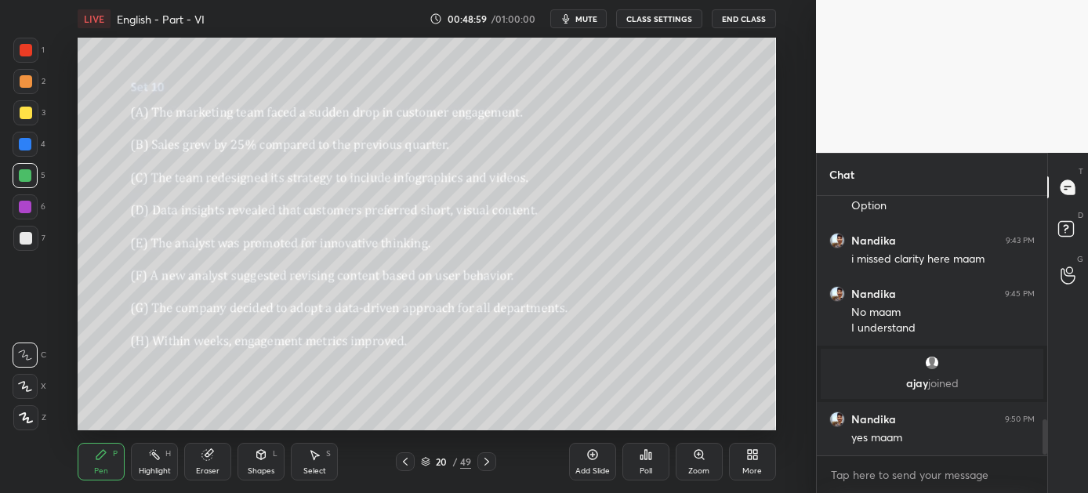
scroll to position [1669, 0]
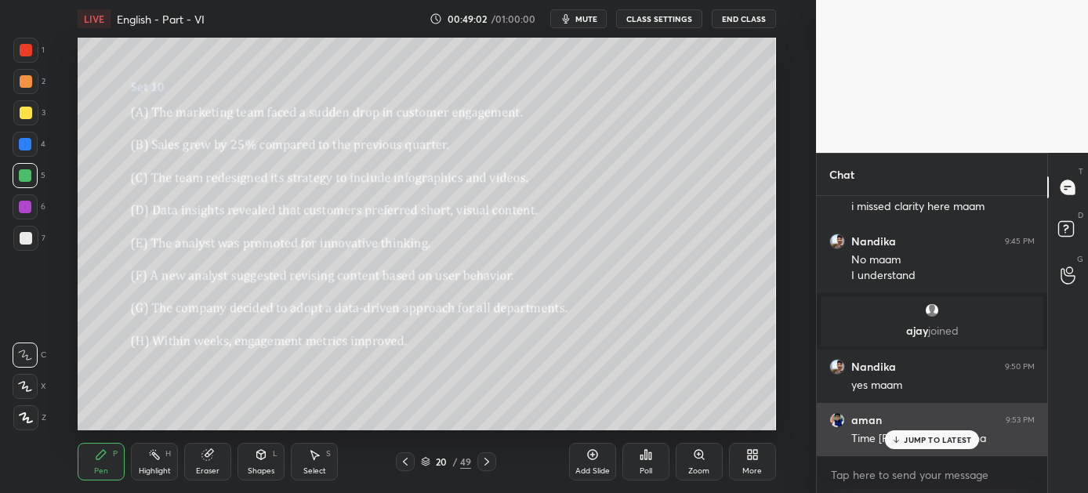
click at [915, 443] on p "JUMP TO LATEST" at bounding box center [937, 439] width 67 height 9
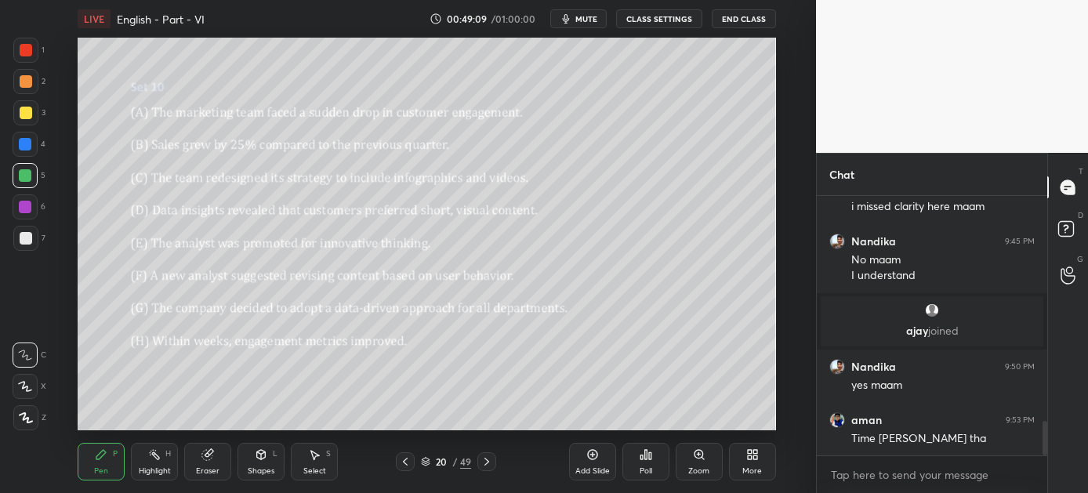
scroll to position [1724, 0]
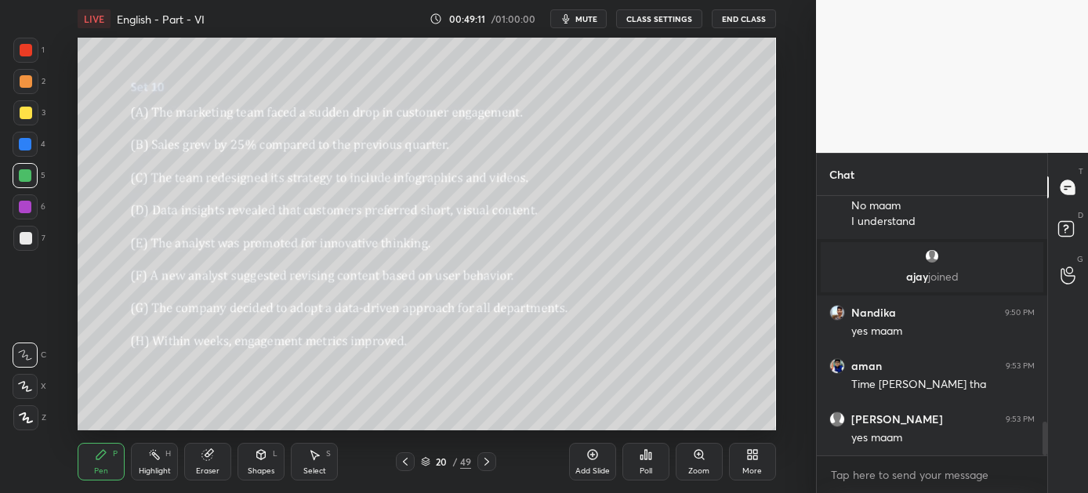
click at [486, 462] on icon at bounding box center [486, 461] width 13 height 13
click at [648, 459] on icon at bounding box center [646, 454] width 13 height 13
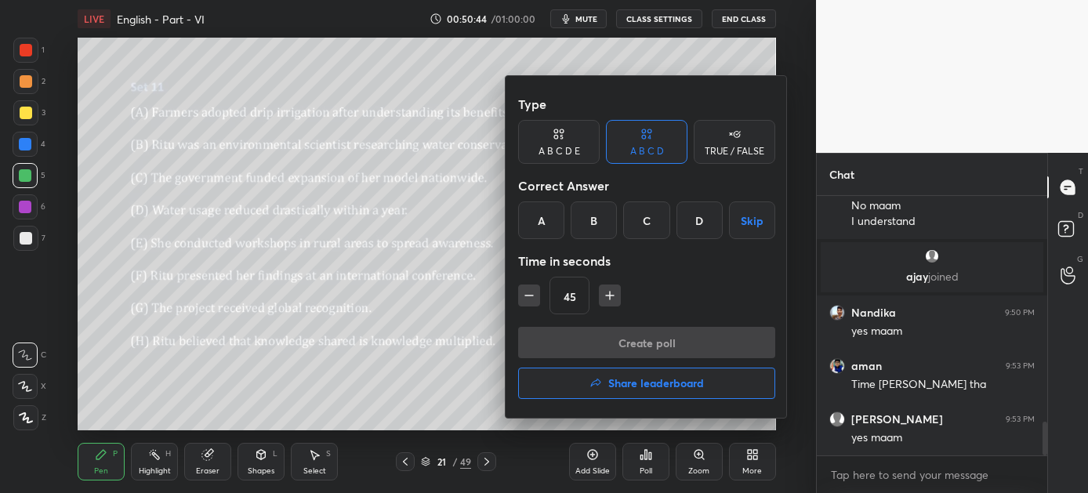
drag, startPoint x: 614, startPoint y: 296, endPoint x: 611, endPoint y: 271, distance: 25.4
click at [614, 295] on icon "button" at bounding box center [610, 296] width 16 height 16
type input "60"
click at [546, 221] on div "A" at bounding box center [541, 220] width 46 height 38
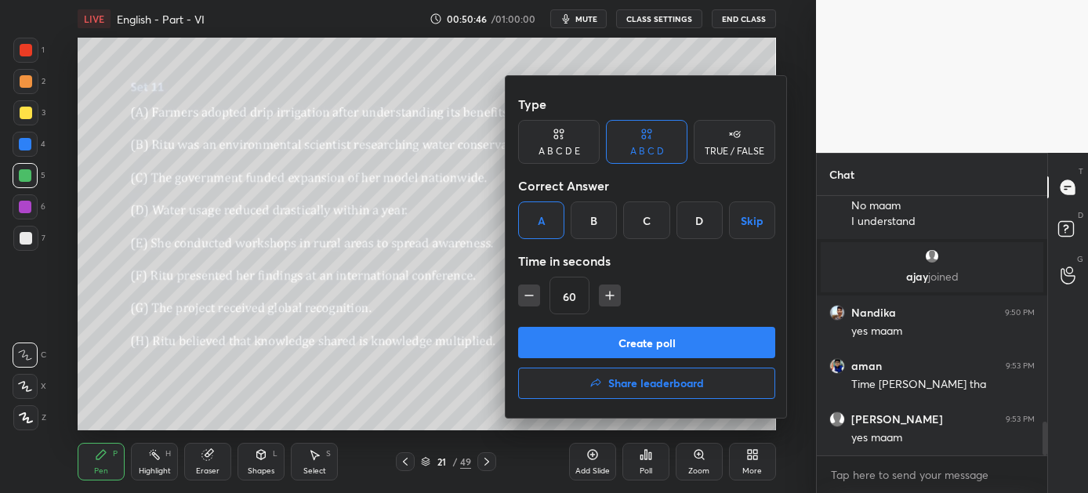
click at [667, 348] on button "Create poll" at bounding box center [646, 342] width 257 height 31
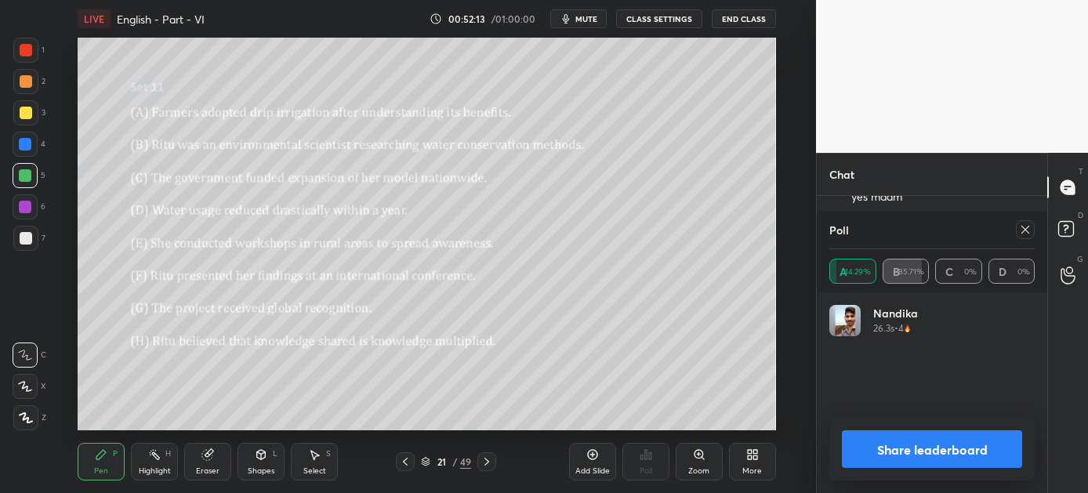
scroll to position [2018, 0]
click at [912, 441] on button "Share leaderboard" at bounding box center [932, 449] width 180 height 38
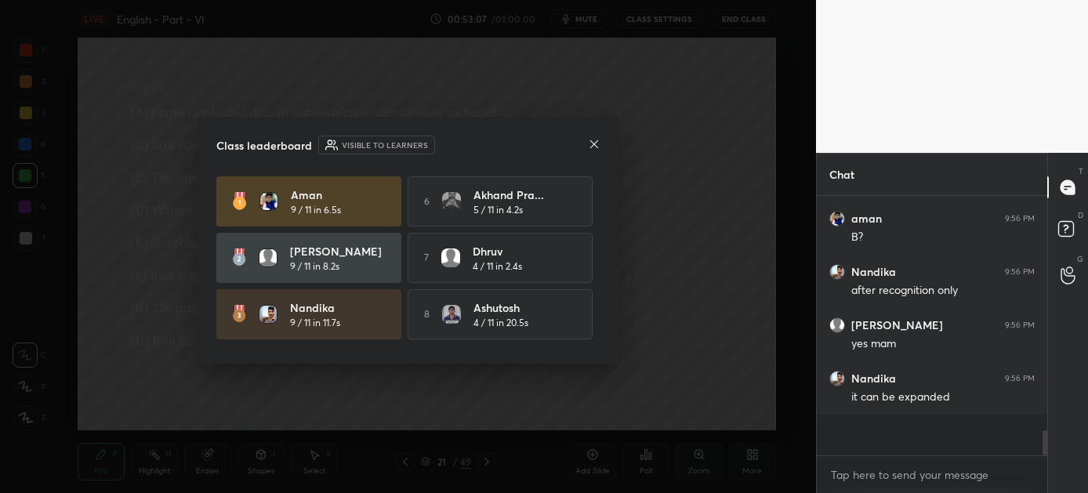
scroll to position [255, 226]
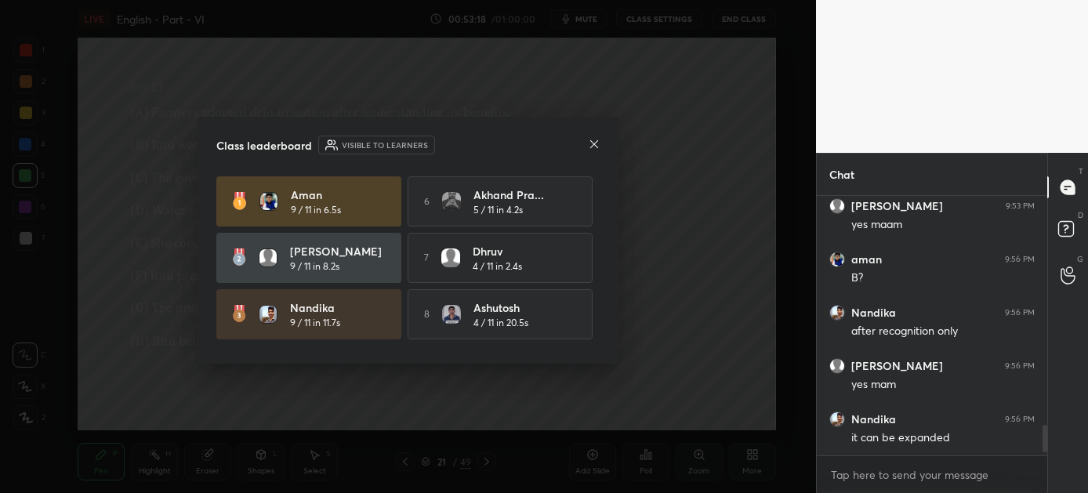
click at [594, 143] on icon at bounding box center [594, 144] width 13 height 13
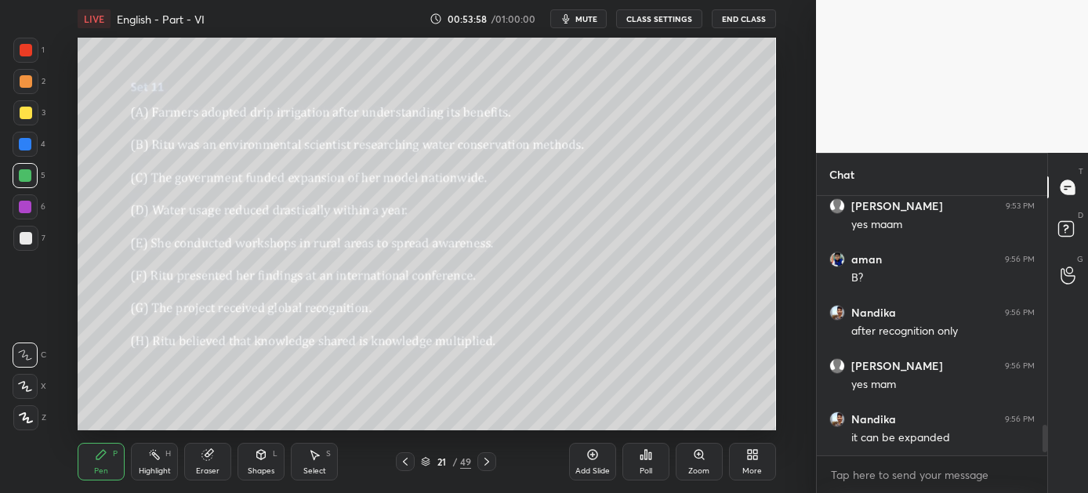
scroll to position [1989, 0]
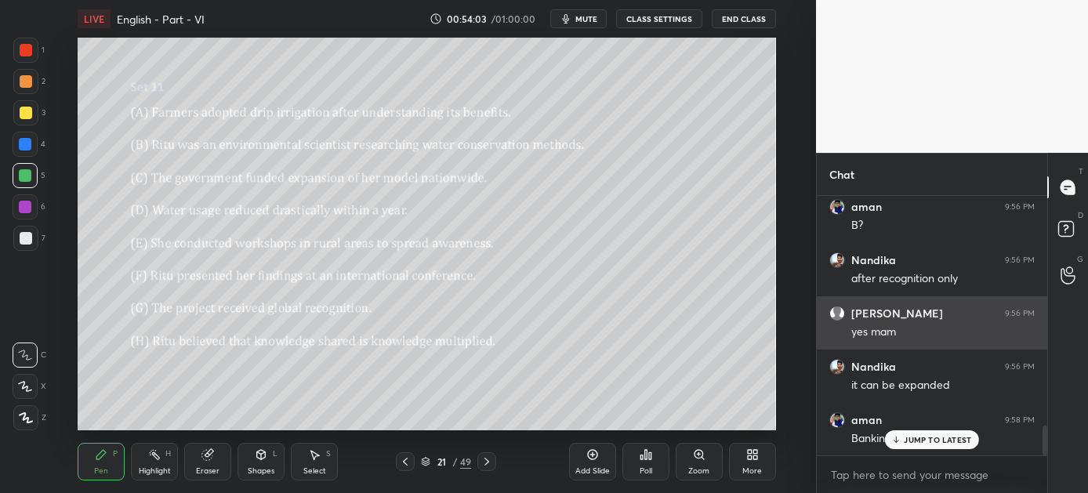
click at [932, 334] on div "yes mam" at bounding box center [942, 332] width 183 height 16
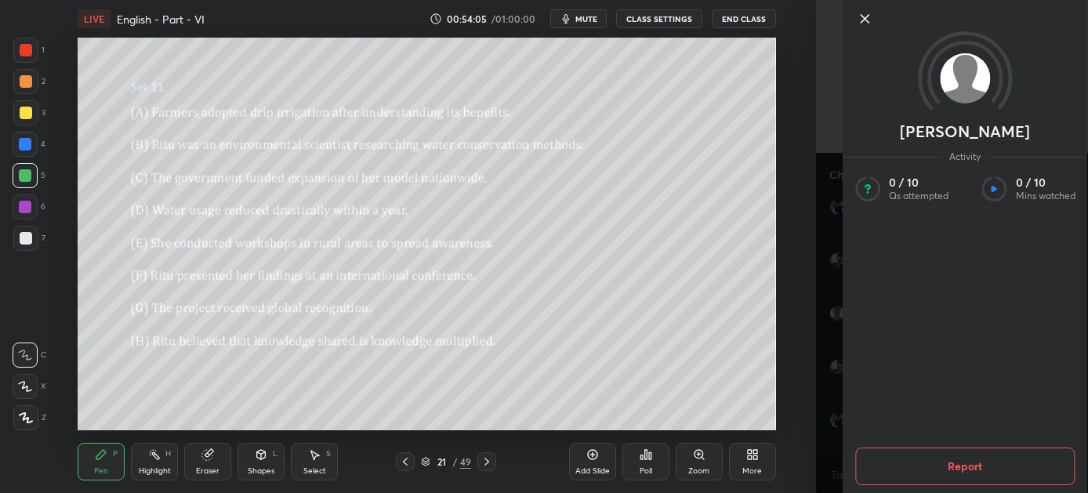
click at [864, 14] on icon at bounding box center [864, 18] width 19 height 19
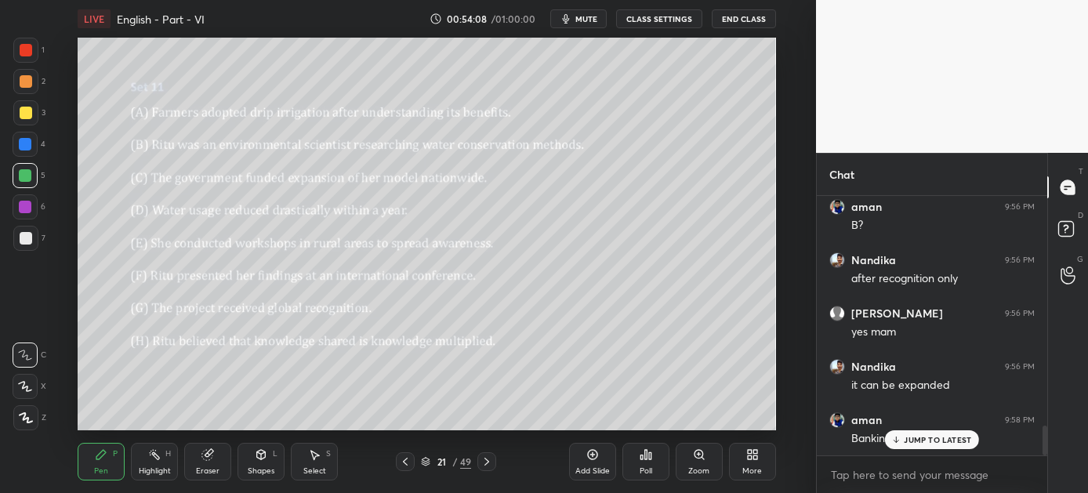
click at [922, 439] on p "JUMP TO LATEST" at bounding box center [937, 439] width 67 height 9
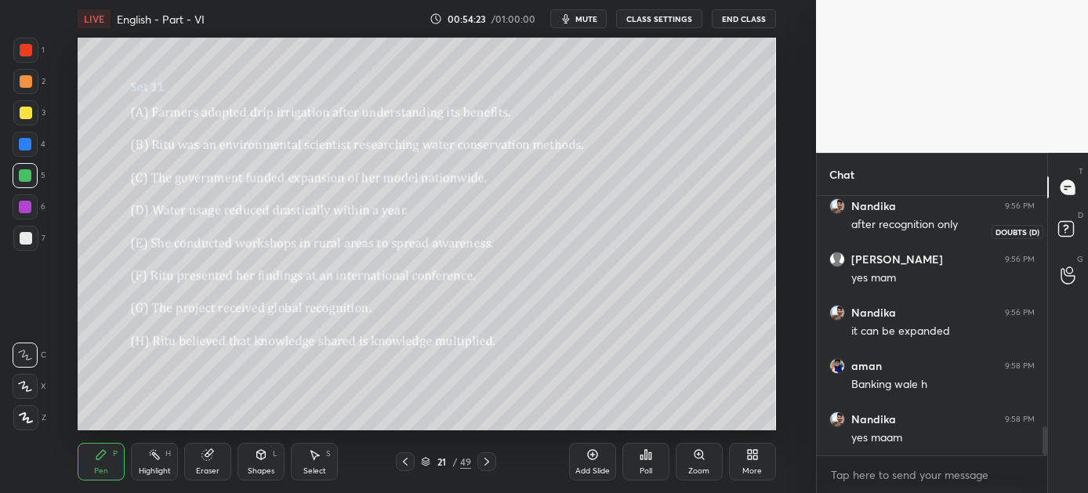
scroll to position [2096, 0]
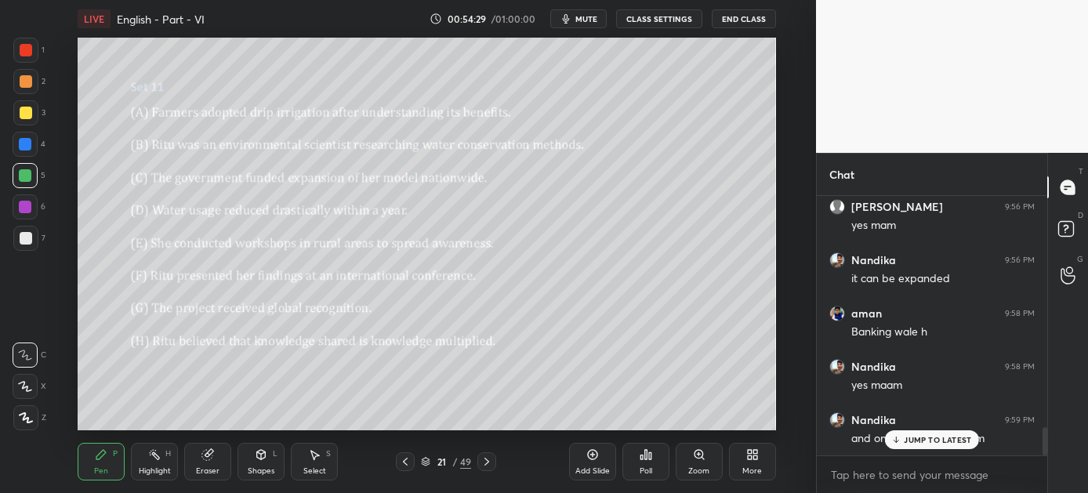
click at [926, 436] on p "JUMP TO LATEST" at bounding box center [937, 439] width 67 height 9
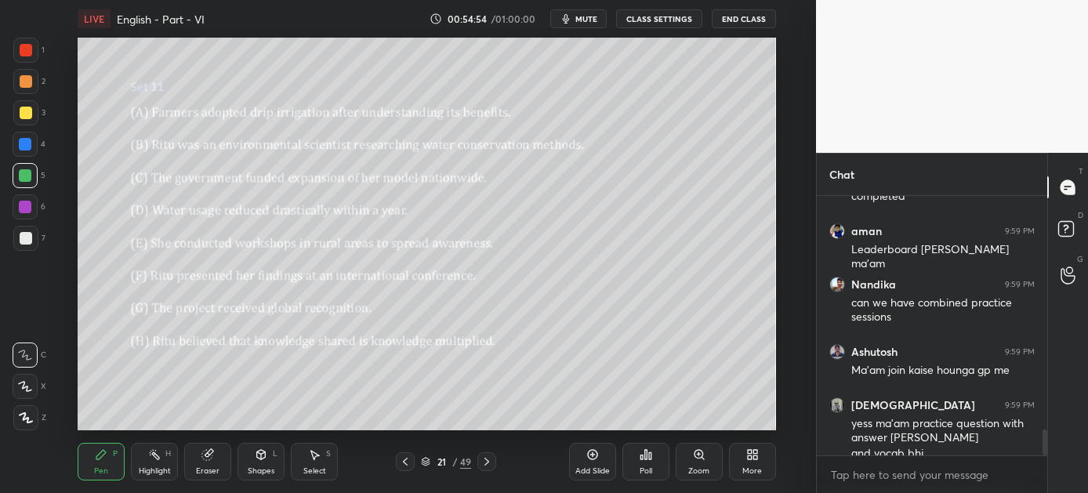
scroll to position [2383, 0]
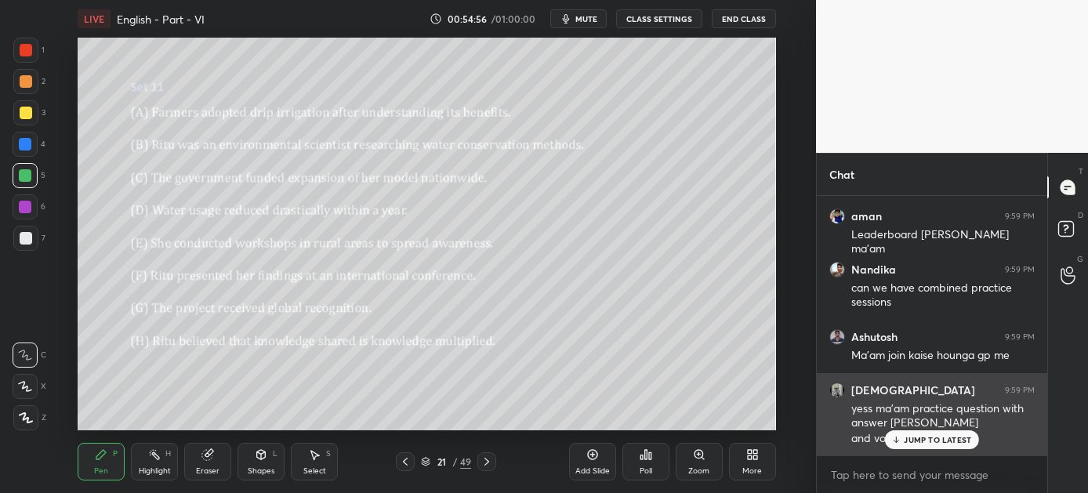
click at [915, 441] on p "JUMP TO LATEST" at bounding box center [937, 439] width 67 height 9
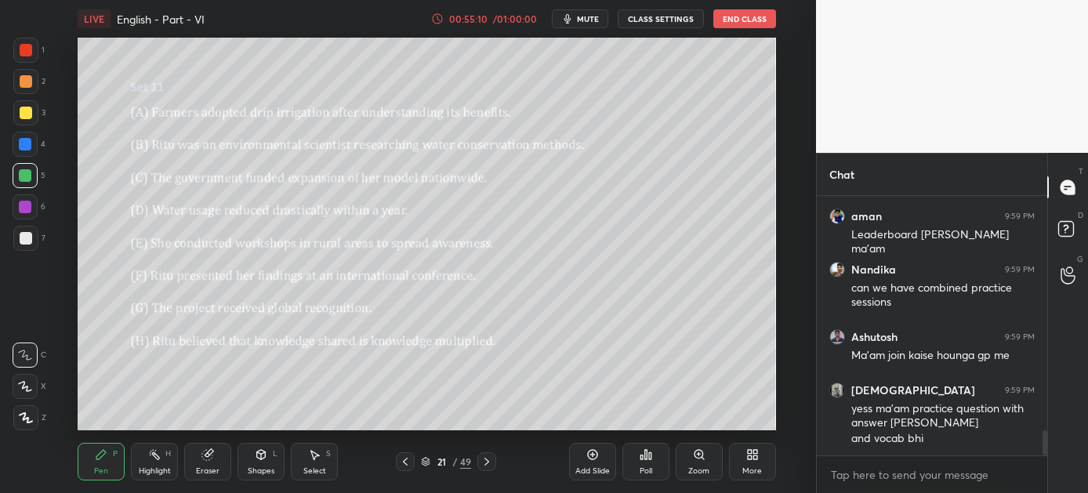
click at [487, 461] on icon at bounding box center [486, 461] width 13 height 13
click at [654, 459] on div "Poll" at bounding box center [645, 462] width 47 height 38
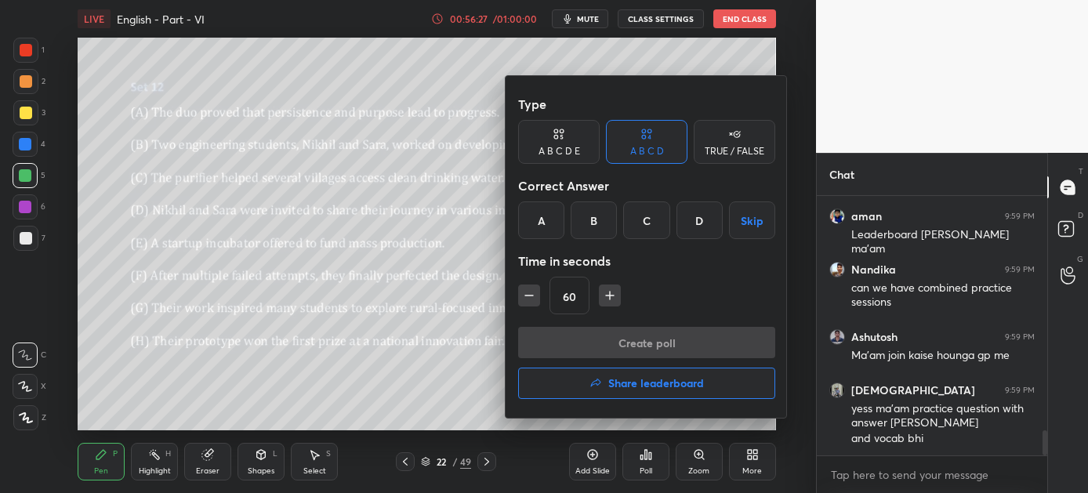
click at [650, 215] on div "C" at bounding box center [646, 220] width 46 height 38
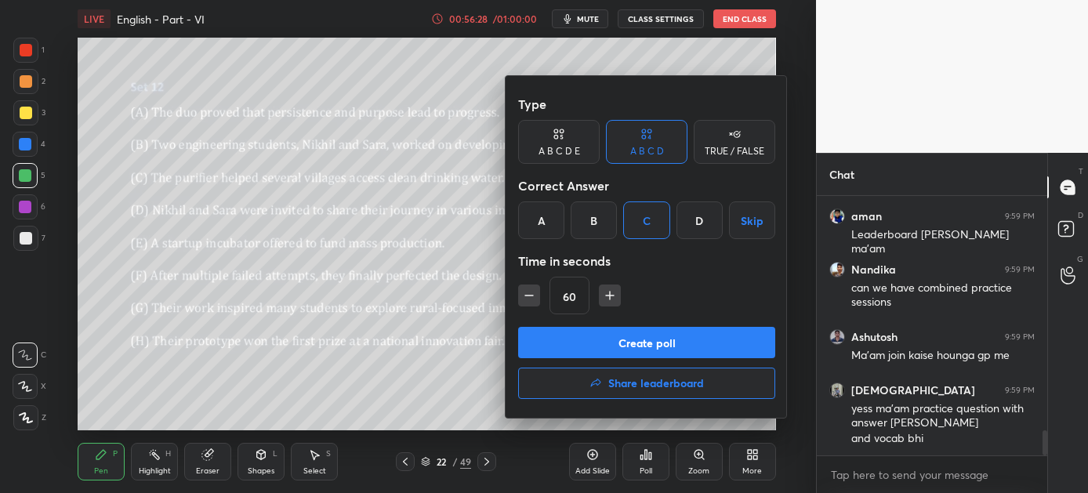
click at [638, 343] on button "Create poll" at bounding box center [646, 342] width 257 height 31
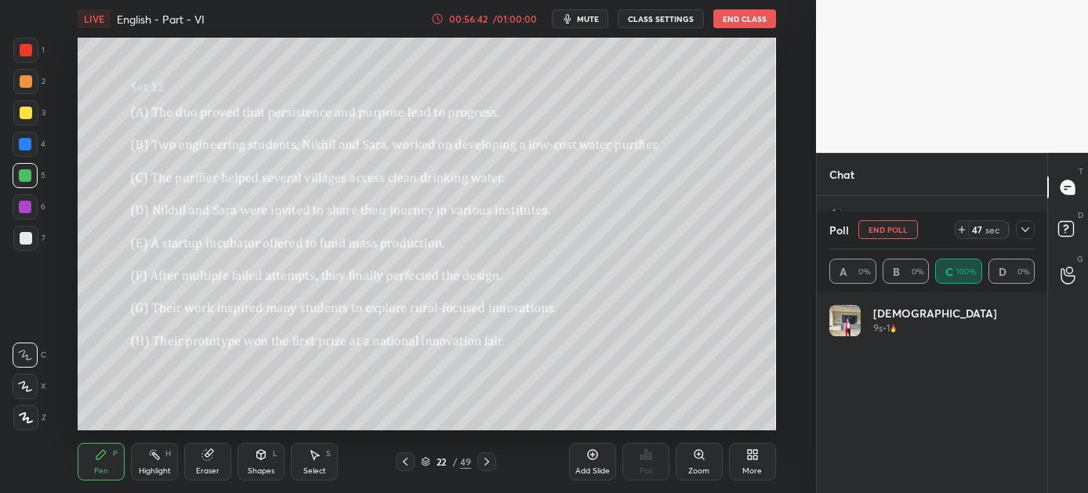
scroll to position [5, 5]
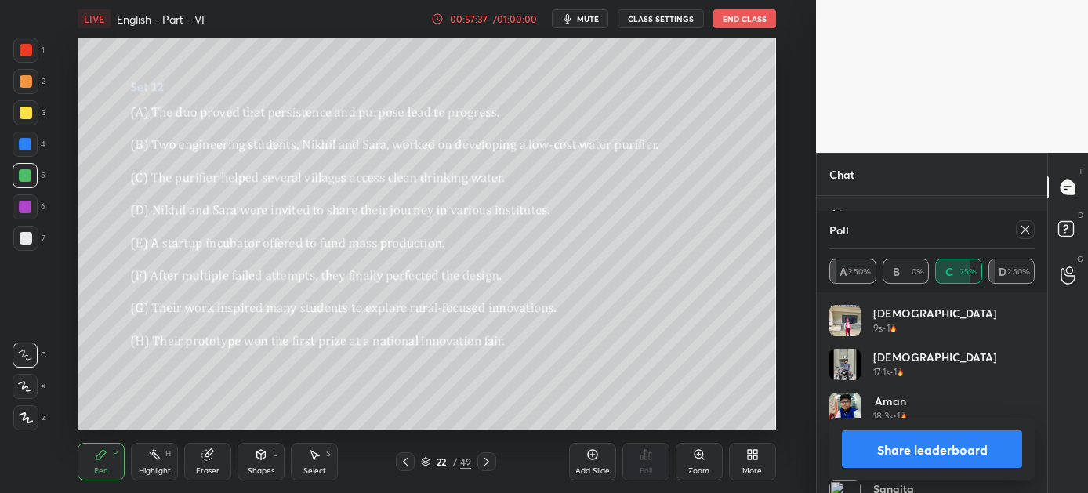
click at [893, 446] on button "Share leaderboard" at bounding box center [932, 449] width 180 height 38
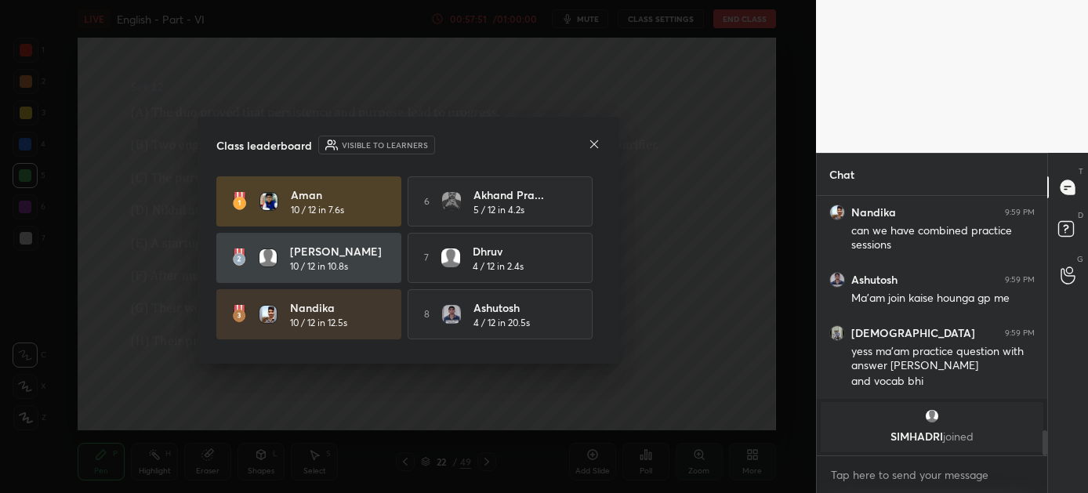
scroll to position [112, 0]
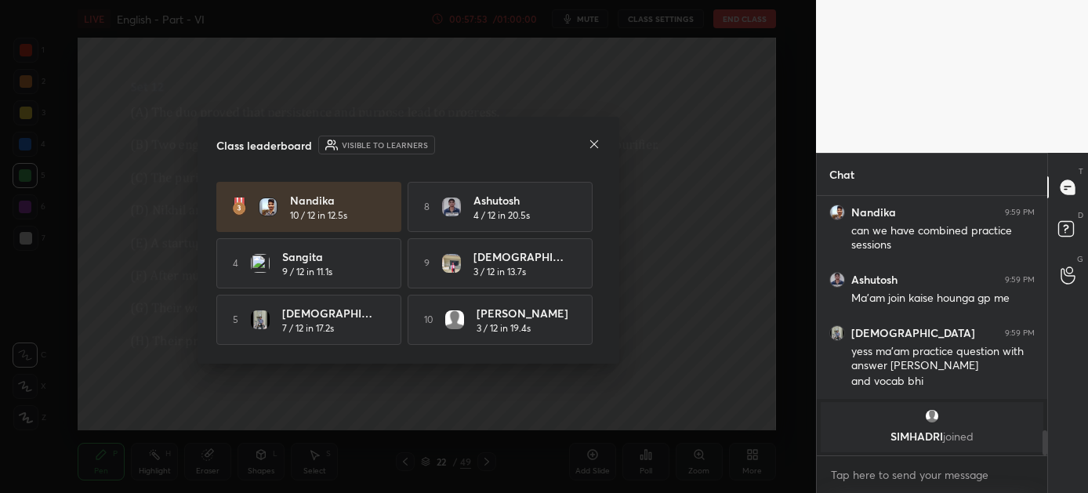
click at [594, 145] on icon at bounding box center [593, 144] width 8 height 8
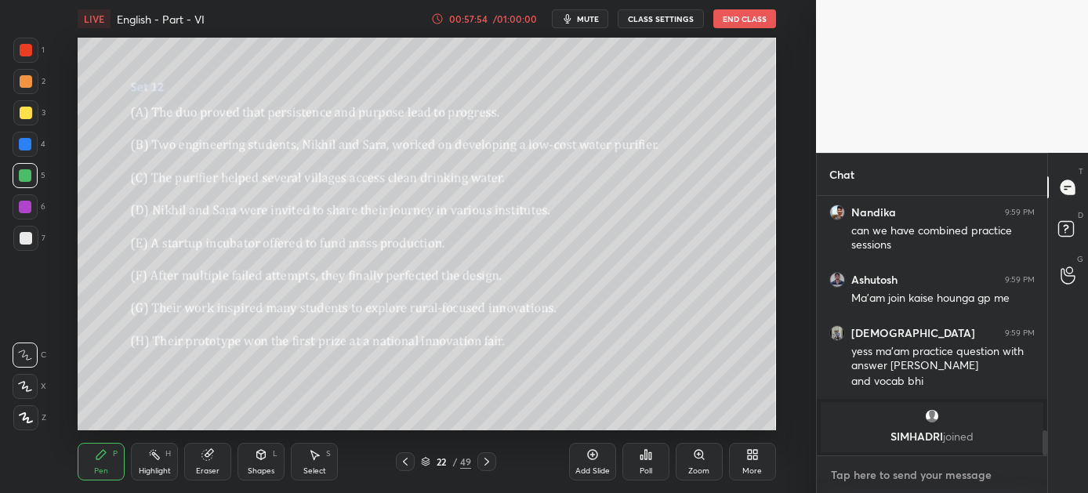
type textarea "x"
click at [872, 467] on textarea at bounding box center [931, 474] width 205 height 25
paste textarea "[URL][DOMAIN_NAME]"
type textarea "[URL][DOMAIN_NAME]"
type textarea "x"
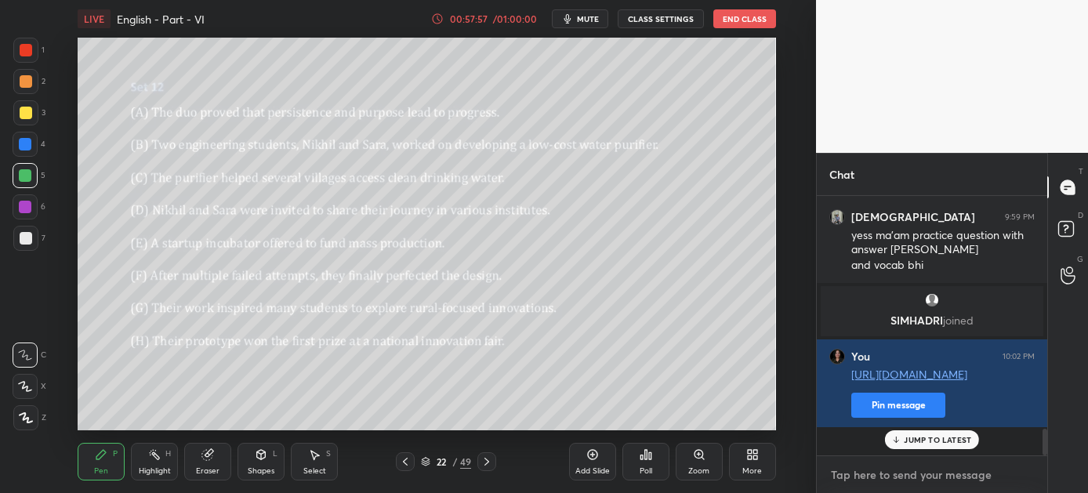
scroll to position [2246, 0]
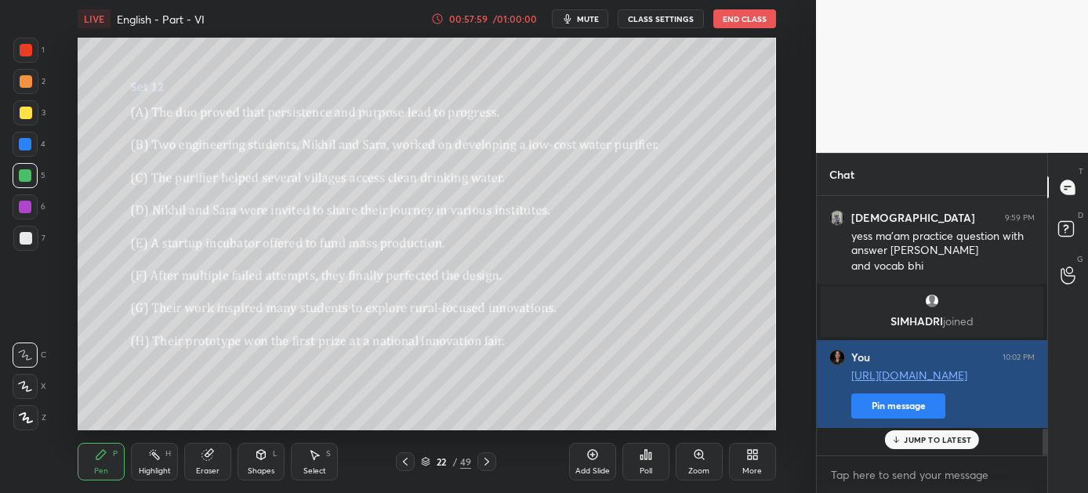
click at [865, 419] on button "Pin message" at bounding box center [898, 405] width 94 height 25
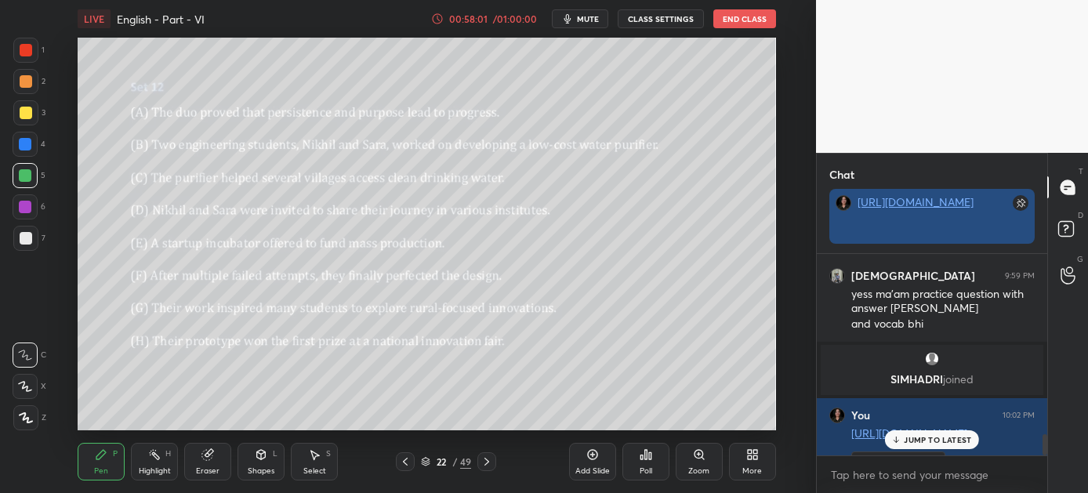
click at [922, 209] on link "[URL][DOMAIN_NAME]" at bounding box center [915, 201] width 116 height 15
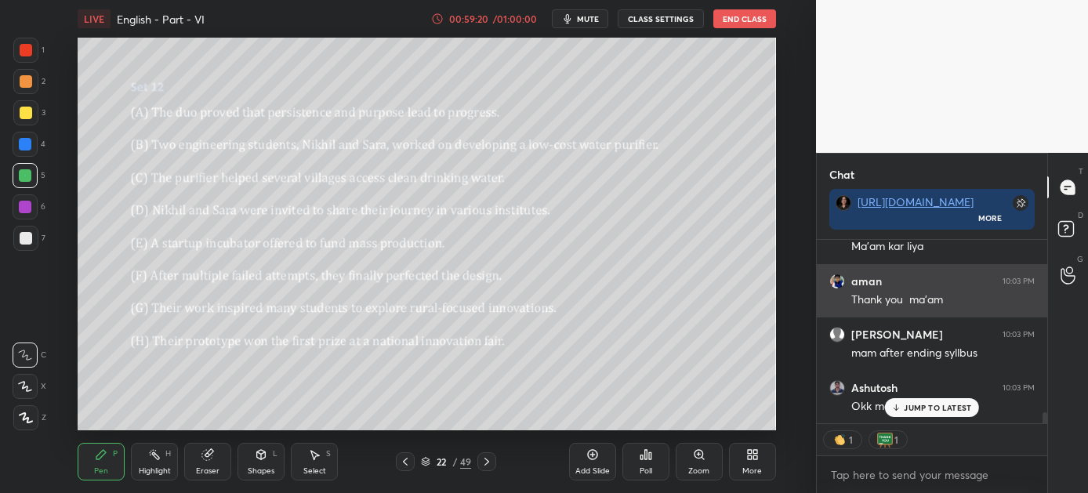
scroll to position [2876, 0]
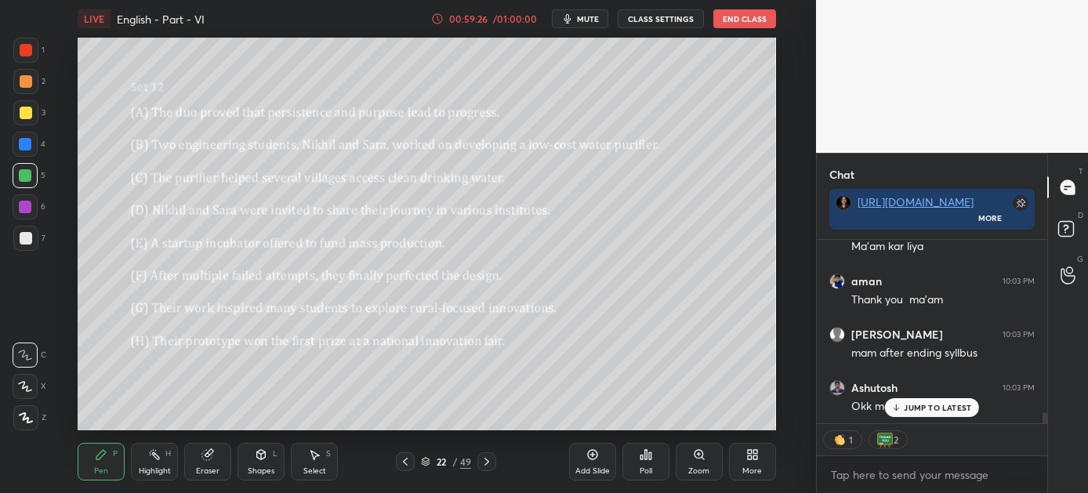
click at [928, 405] on p "JUMP TO LATEST" at bounding box center [937, 407] width 67 height 9
click at [730, 20] on button "End Class" at bounding box center [744, 18] width 63 height 19
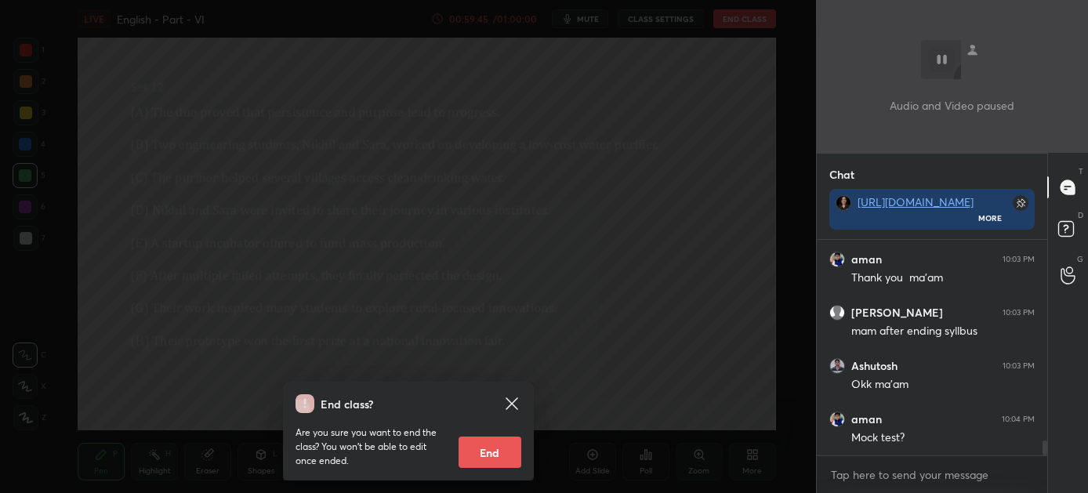
scroll to position [2897, 0]
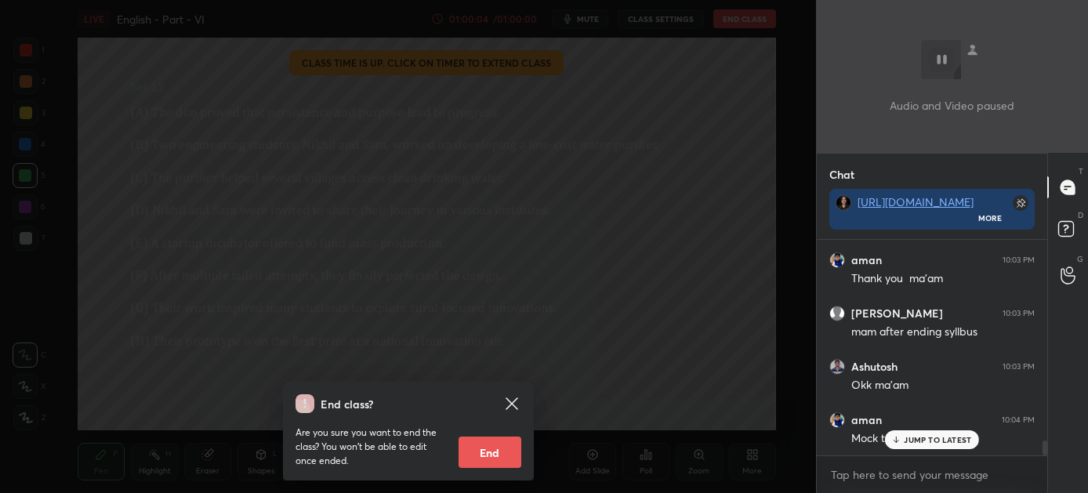
click at [493, 447] on button "End" at bounding box center [490, 452] width 63 height 31
type textarea "x"
